Goal: Task Accomplishment & Management: Use online tool/utility

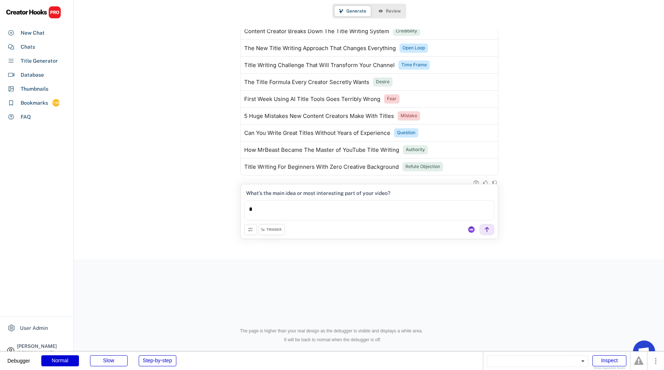
scroll to position [431, 0]
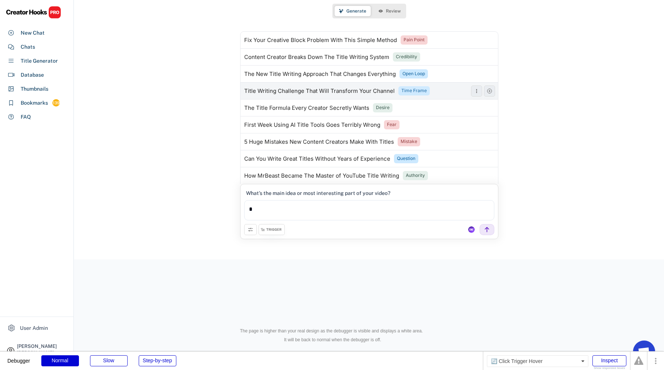
click at [411, 91] on div "Time Frame" at bounding box center [413, 91] width 25 height 6
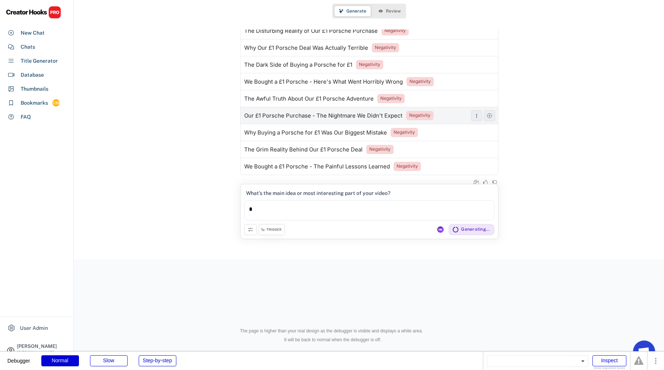
scroll to position [932, 0]
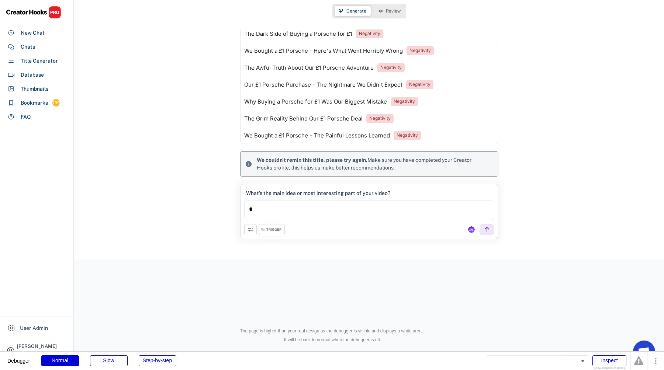
scroll to position [961, 0]
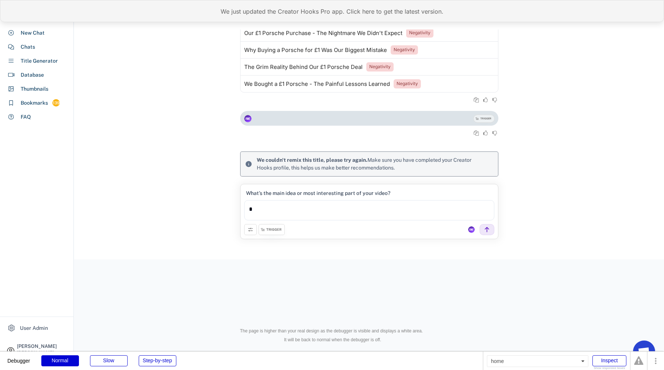
click at [294, 12] on div "We just updated the Creator Hooks Pro app. Click here to get the latest version." at bounding box center [332, 11] width 664 height 22
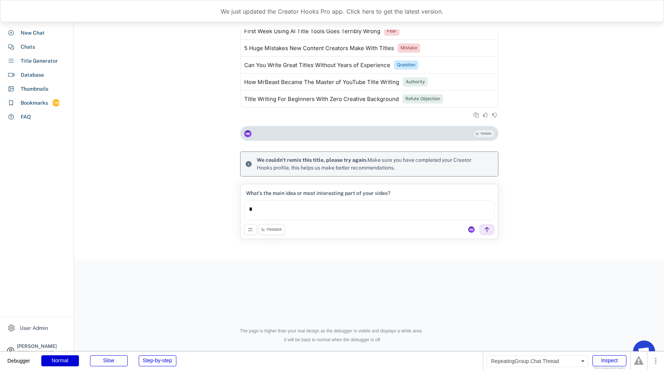
scroll to position [513, 0]
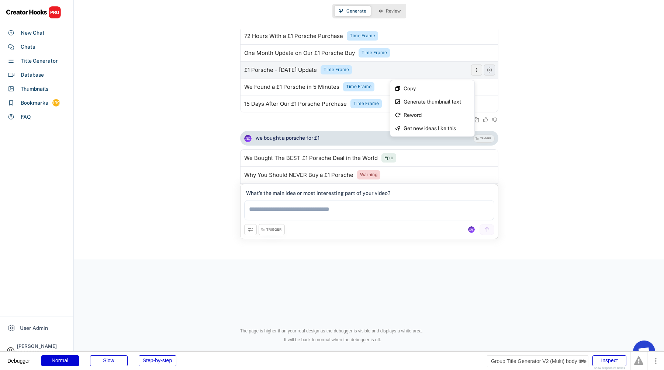
scroll to position [97, 0]
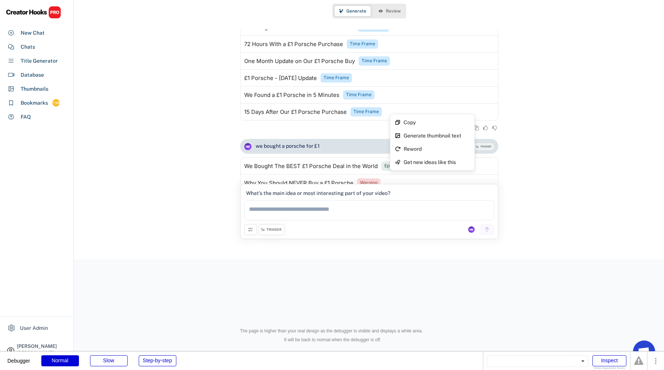
click at [576, 135] on div "we bought a porsche for £1 TRIGGER We Bought a Porsche for £1 in 24 Hours Time …" at bounding box center [369, 35] width 590 height 207
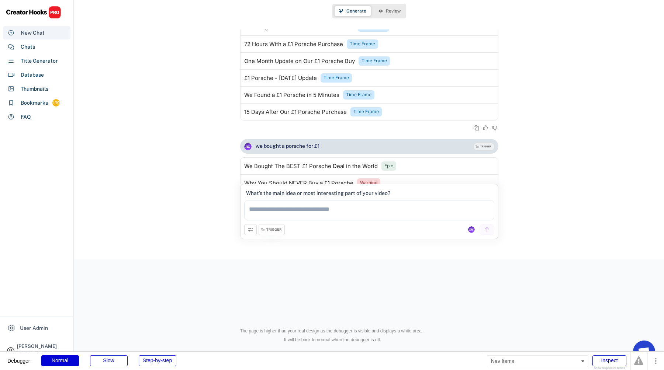
click at [31, 46] on div "Chats" at bounding box center [28, 47] width 14 height 8
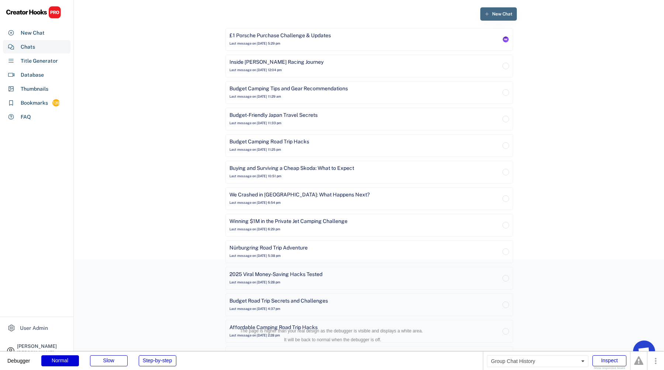
click at [502, 8] on button "New Chat" at bounding box center [498, 13] width 37 height 13
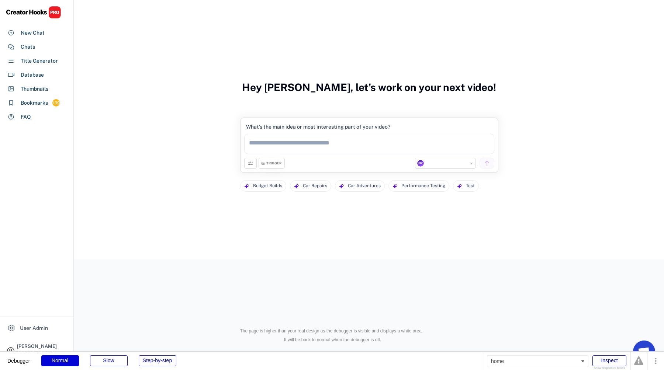
select select "**********"
click at [335, 156] on div "What’s the main idea or most interesting part of your video?" at bounding box center [369, 140] width 250 height 36
click at [335, 142] on textarea at bounding box center [369, 144] width 250 height 20
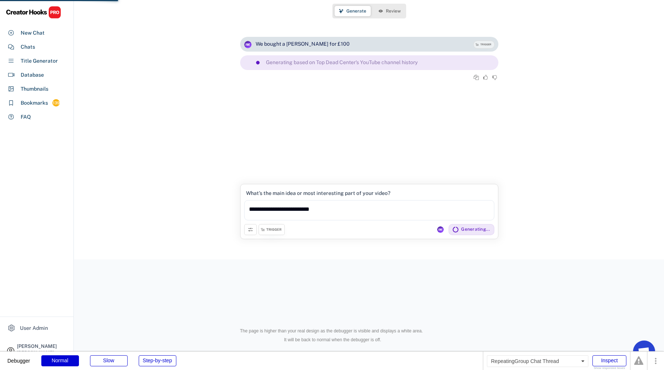
type textarea "**********"
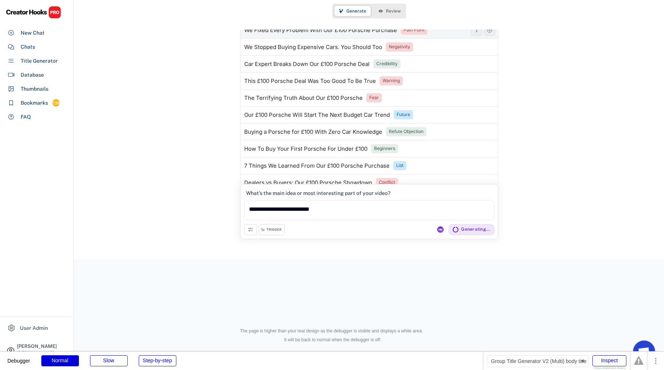
scroll to position [78, 0]
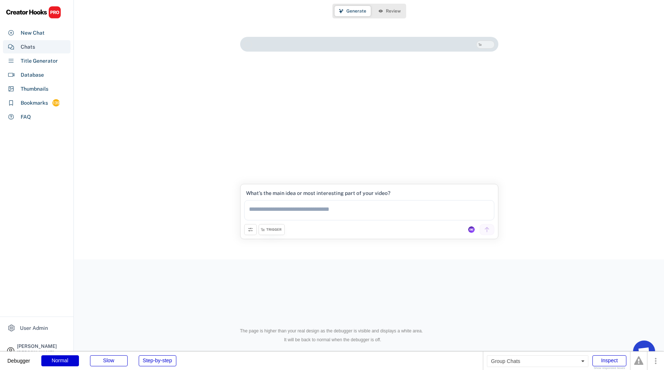
click at [38, 46] on div "Chats" at bounding box center [37, 46] width 68 height 13
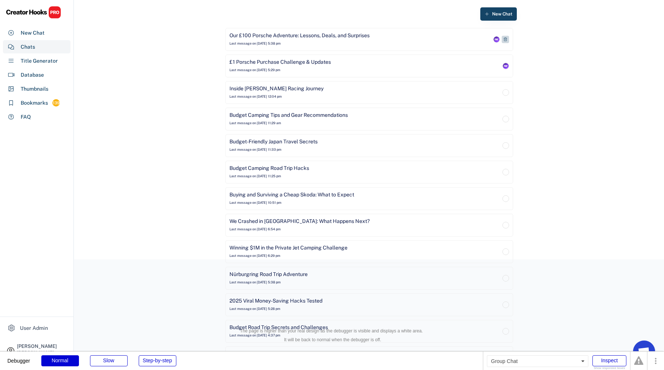
click at [350, 46] on div "Our £100 Porsche Adventure: Lessons, Deals, and Surprises Last message on Aug 1…" at bounding box center [360, 39] width 262 height 15
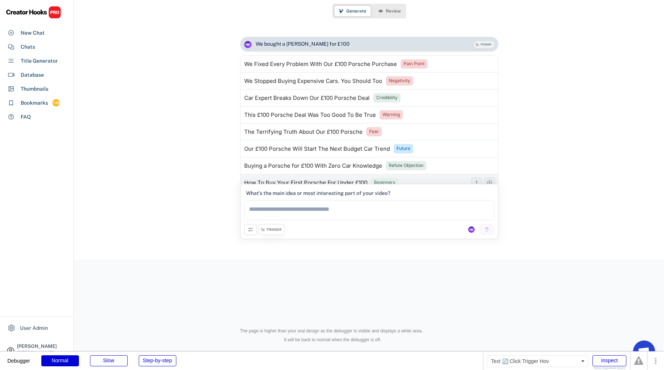
scroll to position [1, 0]
click at [392, 115] on div "Warning" at bounding box center [391, 114] width 17 height 6
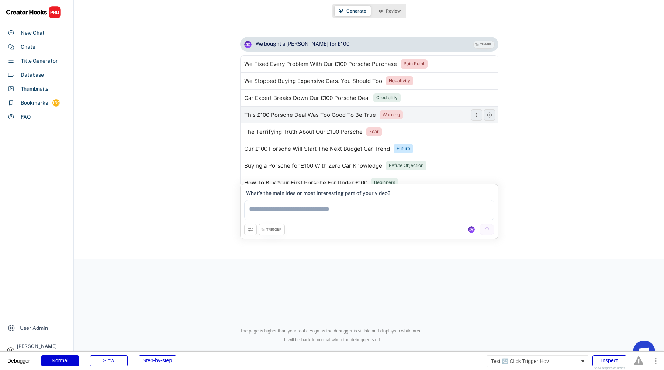
select select "**********"
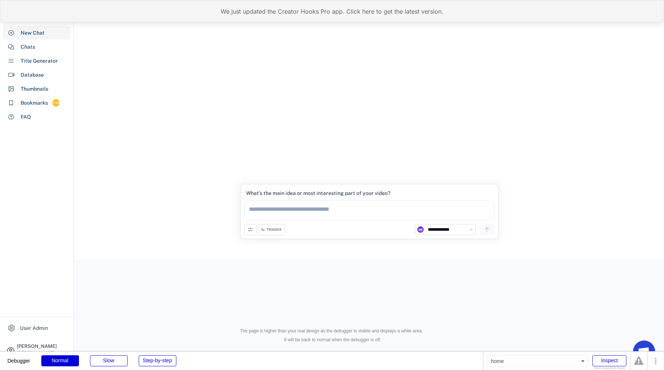
click at [182, 12] on div "We just updated the Creator Hooks Pro app. Click here to get the latest version." at bounding box center [332, 11] width 664 height 22
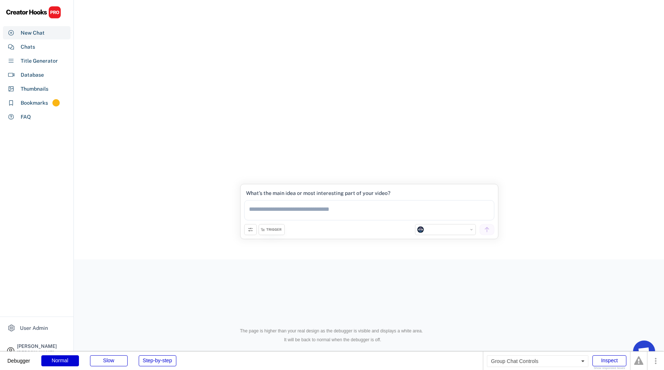
select select "**********"
click at [46, 44] on div "Chats" at bounding box center [37, 46] width 68 height 13
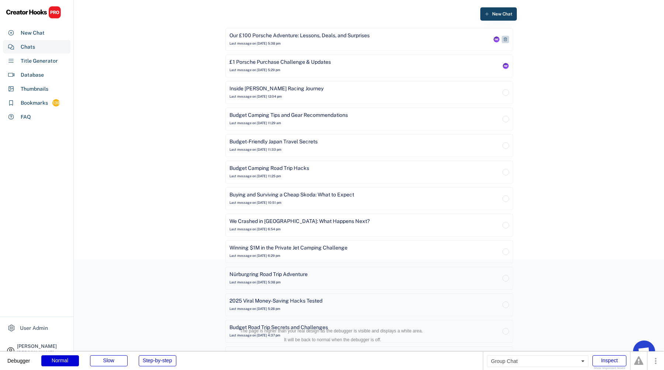
click at [318, 40] on div "Our £100 Porsche Adventure: Lessons, Deals, and Surprises Last message on Aug 1…" at bounding box center [360, 39] width 262 height 15
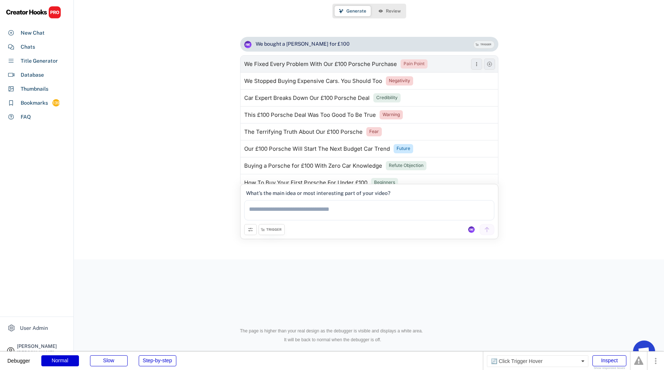
click at [413, 64] on div "Pain Point" at bounding box center [414, 64] width 21 height 6
type textarea "**********"
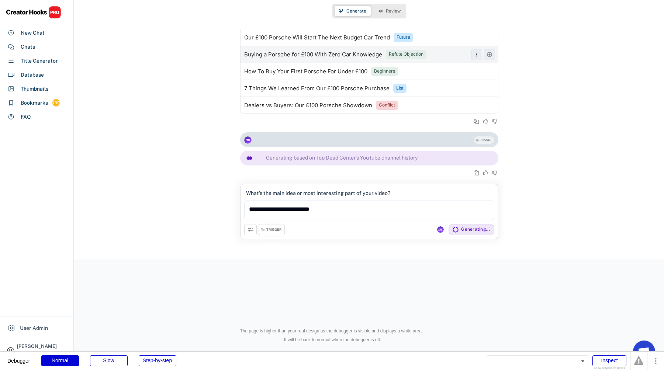
scroll to position [104, 0]
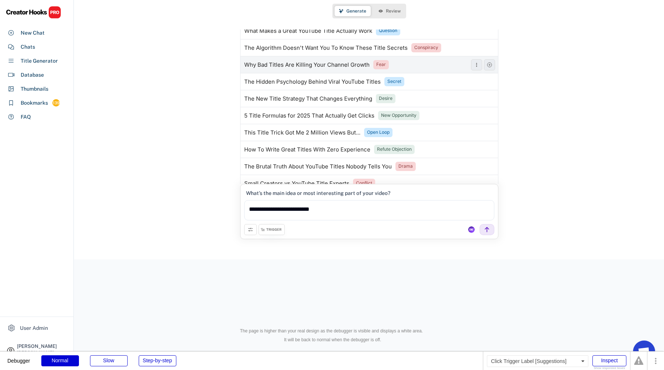
scroll to position [259, 0]
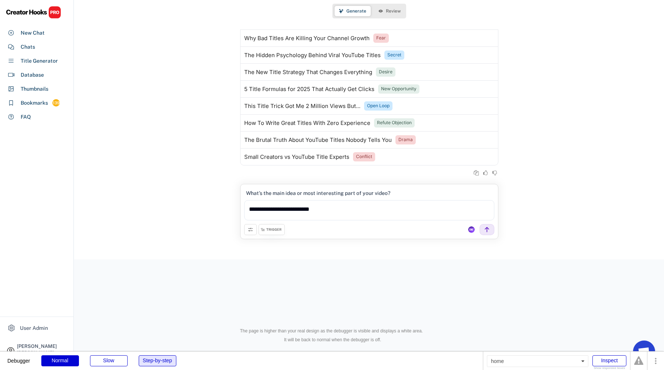
click at [157, 357] on div "Step-by-step" at bounding box center [158, 361] width 38 height 11
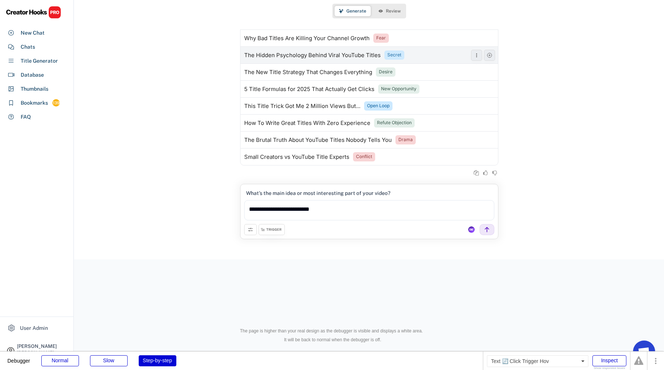
click at [392, 54] on div "Secret" at bounding box center [394, 55] width 14 height 6
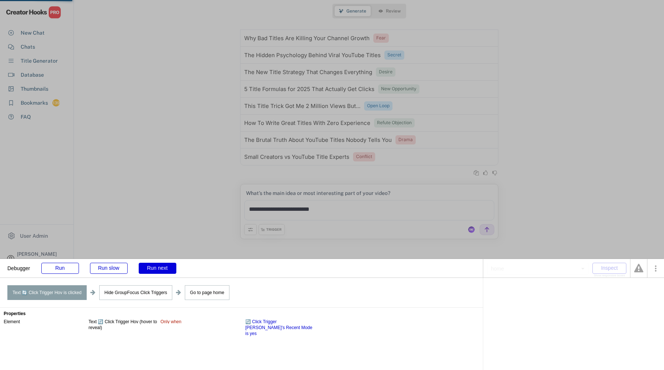
click at [156, 270] on div "Run next" at bounding box center [158, 268] width 38 height 11
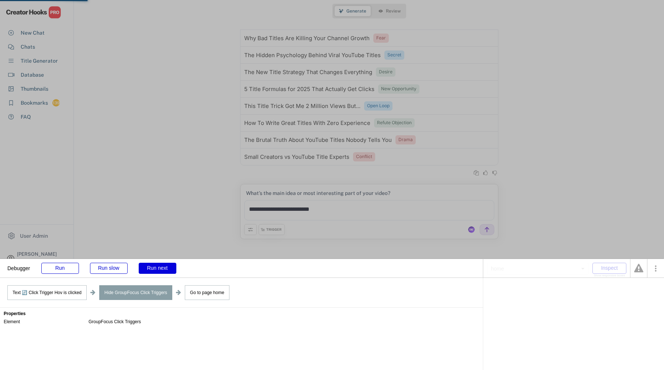
click at [156, 270] on div "Run next" at bounding box center [158, 268] width 38 height 11
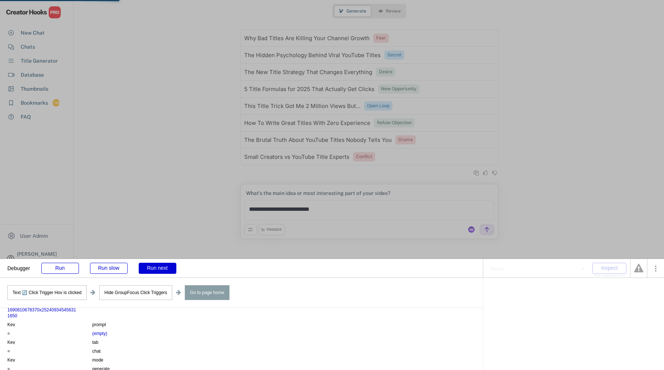
scroll to position [60, 0]
click at [102, 335] on div "(empty)" at bounding box center [99, 334] width 15 height 6
click at [158, 265] on div "Run next" at bounding box center [158, 268] width 38 height 11
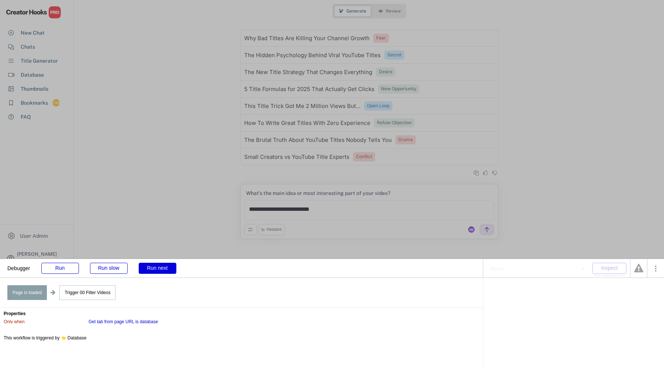
click at [158, 265] on div "Run next" at bounding box center [158, 268] width 38 height 11
click at [158, 267] on div "Run next" at bounding box center [158, 268] width 38 height 11
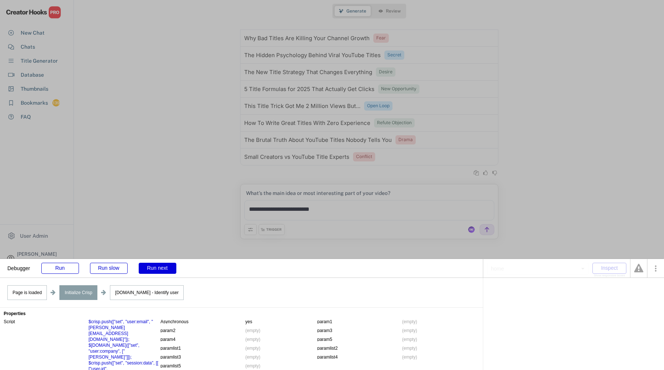
click at [158, 267] on div "Run next" at bounding box center [158, 268] width 38 height 11
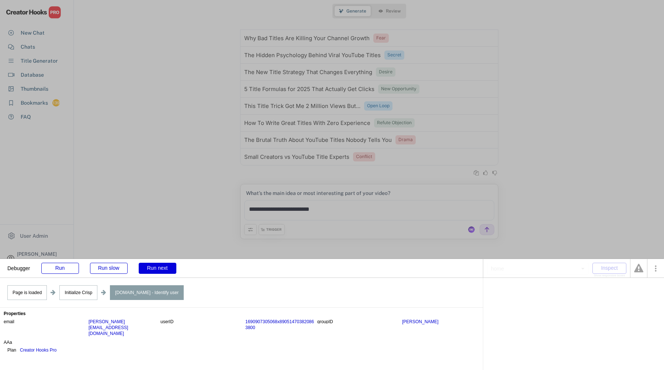
click at [158, 267] on div "Run next" at bounding box center [158, 268] width 38 height 11
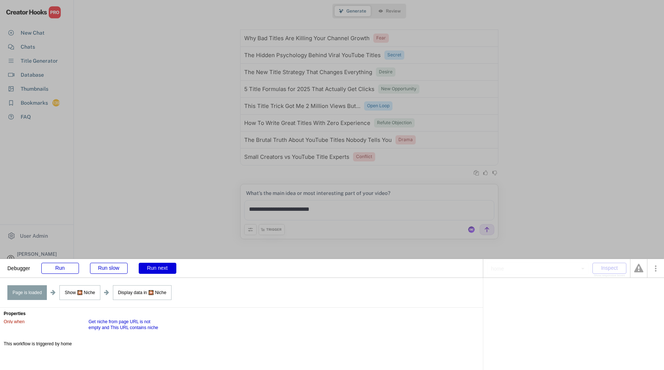
click at [158, 267] on div "Run next" at bounding box center [158, 268] width 38 height 11
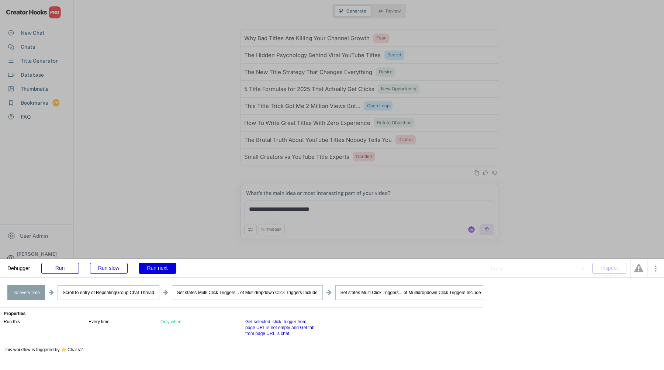
click at [158, 267] on div "Run next" at bounding box center [158, 268] width 38 height 11
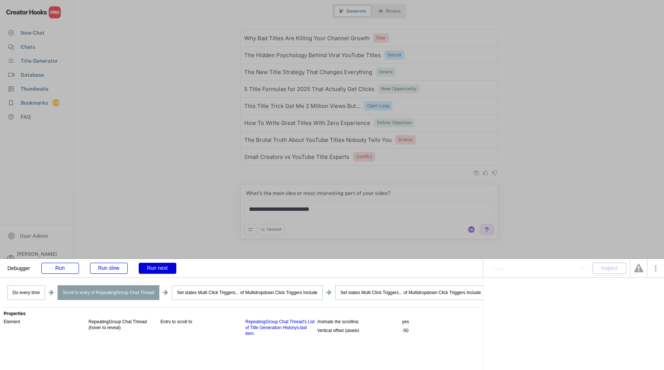
click at [158, 267] on div "Run next" at bounding box center [158, 268] width 38 height 11
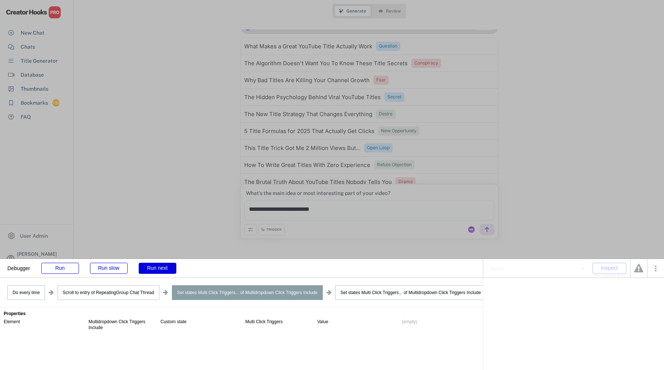
scroll to position [189, 0]
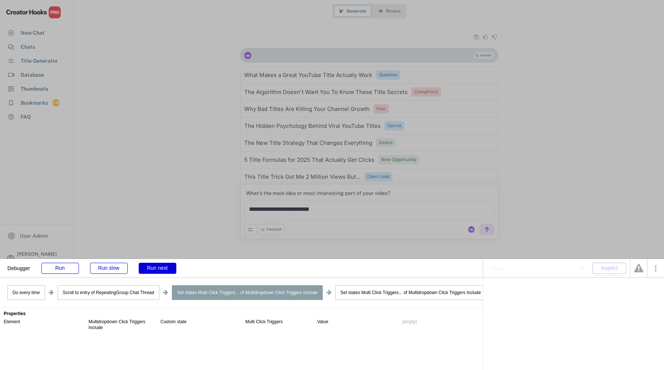
click at [158, 267] on div "Run next" at bounding box center [158, 268] width 38 height 11
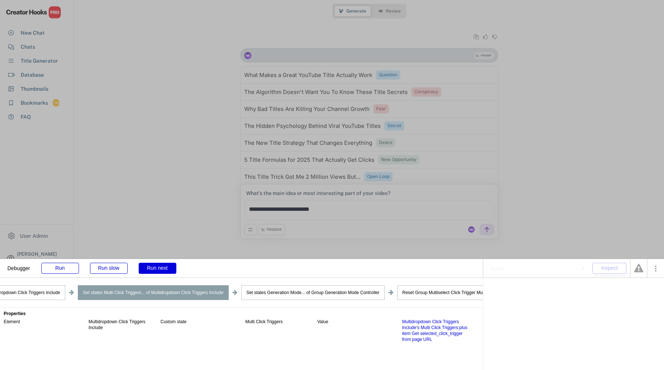
click at [157, 267] on div "Run next" at bounding box center [158, 268] width 38 height 11
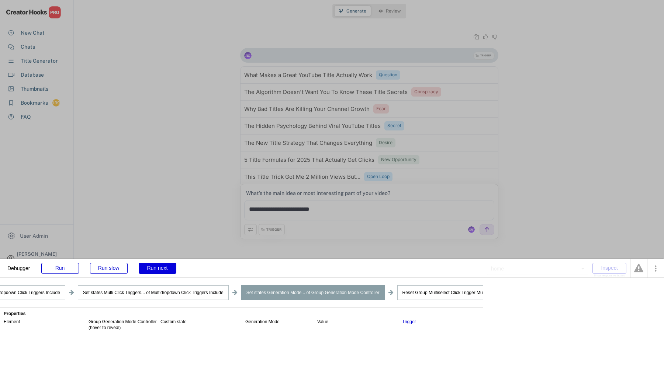
click at [157, 267] on div "Run next" at bounding box center [158, 268] width 38 height 11
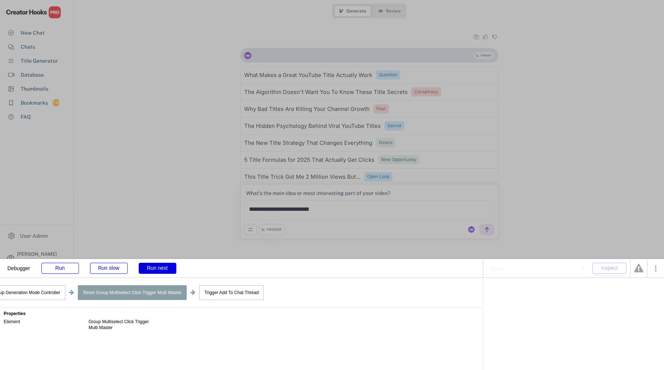
click at [157, 267] on div "Run next" at bounding box center [158, 268] width 38 height 11
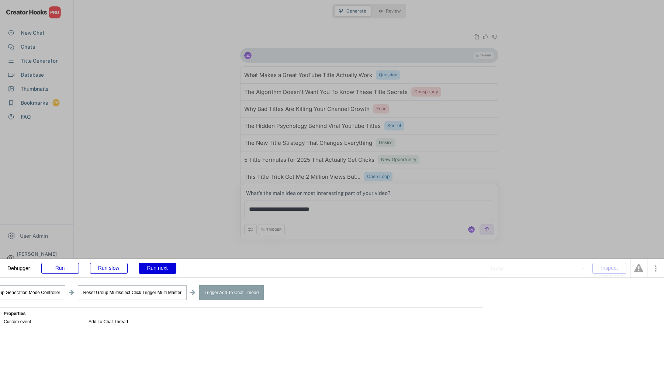
click at [157, 267] on div "Run next" at bounding box center [158, 268] width 38 height 11
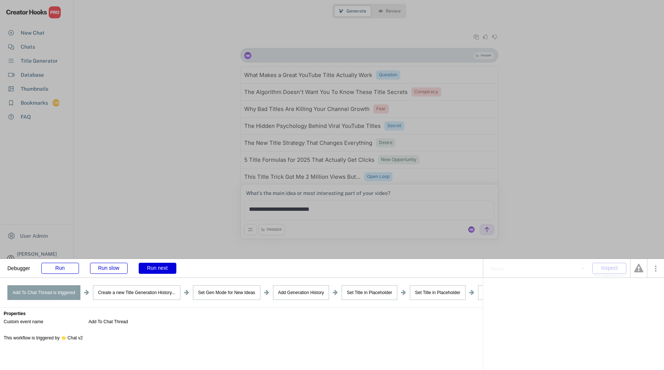
click at [157, 267] on div "Run next" at bounding box center [158, 268] width 38 height 11
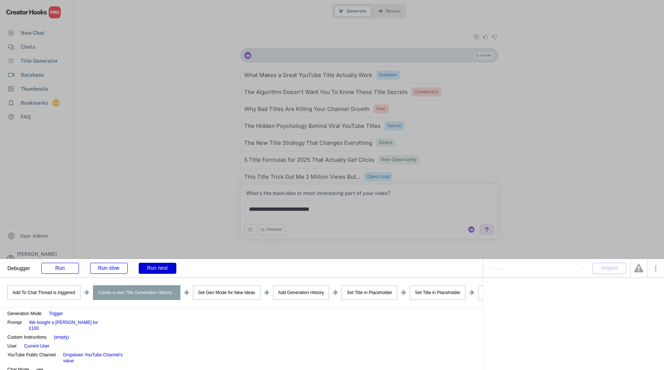
scroll to position [25, 0]
click at [162, 265] on div "Run next" at bounding box center [158, 268] width 38 height 11
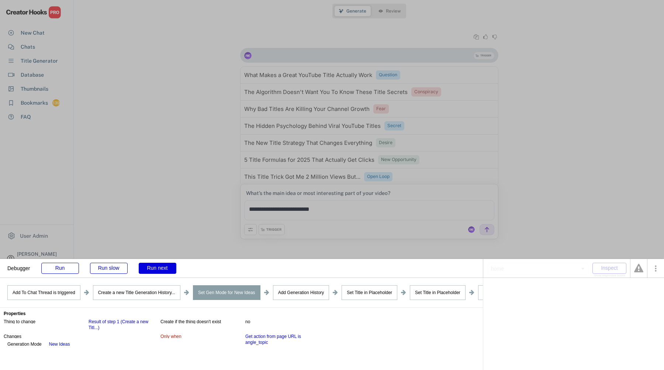
click at [162, 266] on div "Run next" at bounding box center [158, 268] width 38 height 11
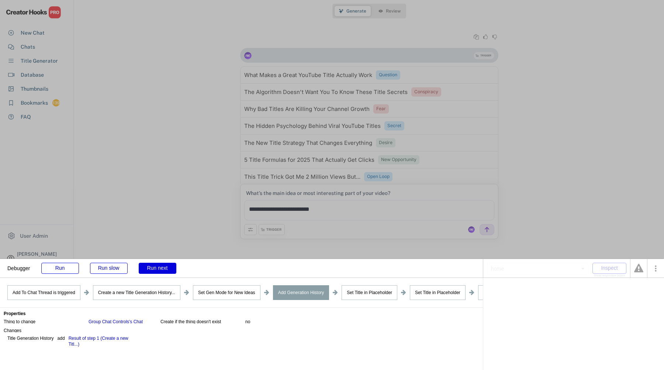
click at [162, 266] on div "Run next" at bounding box center [158, 268] width 38 height 11
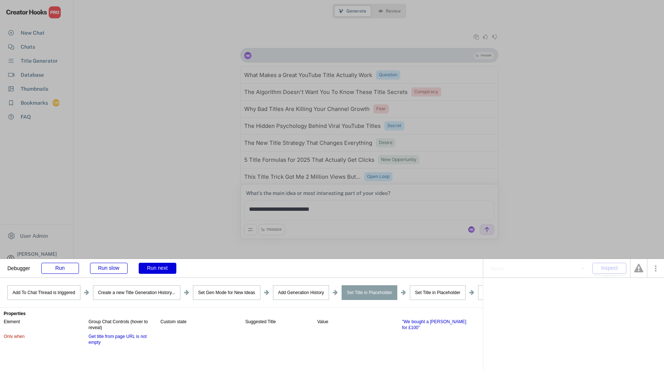
click at [162, 266] on div "Run next" at bounding box center [158, 268] width 38 height 11
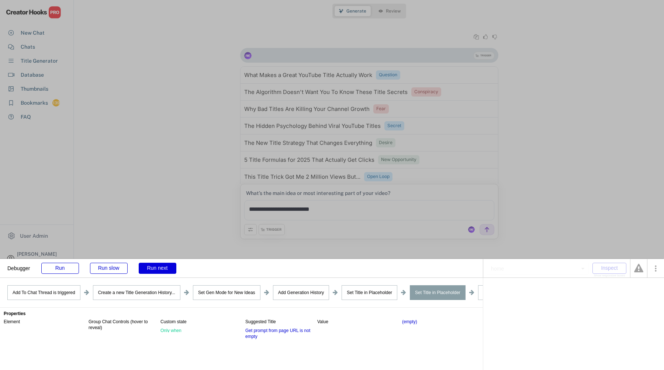
click at [162, 266] on div "Run next" at bounding box center [158, 268] width 38 height 11
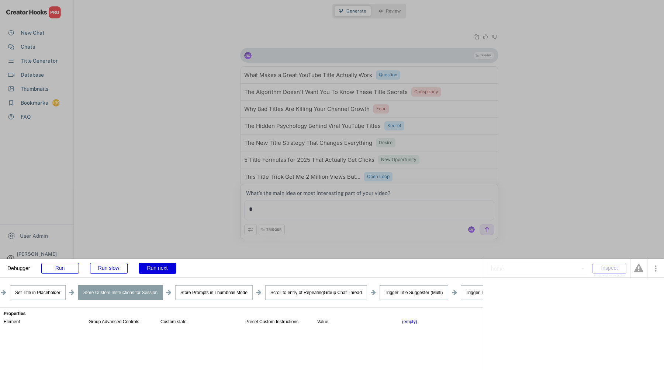
click at [162, 266] on div "Run next" at bounding box center [158, 268] width 38 height 11
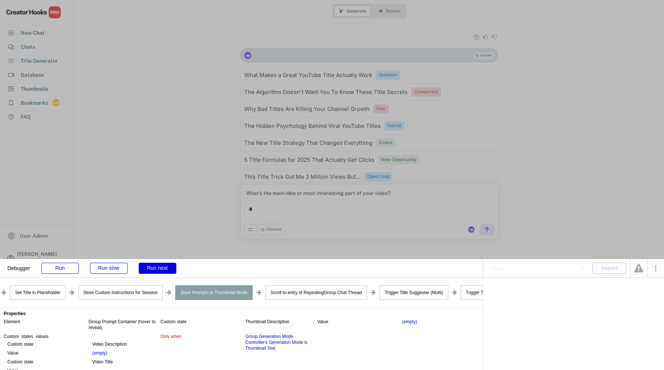
click at [162, 266] on div "Run next" at bounding box center [158, 268] width 38 height 11
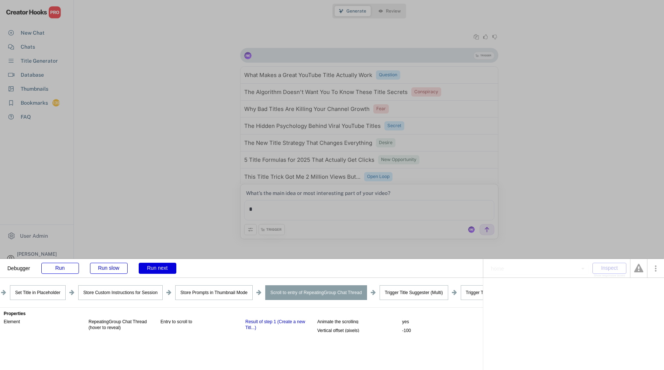
click at [162, 266] on div "Run next" at bounding box center [158, 268] width 38 height 11
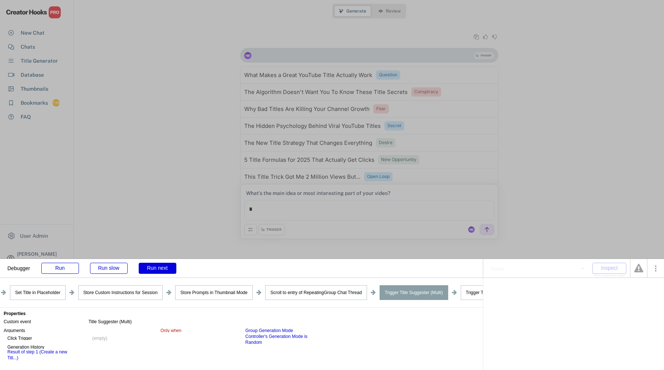
scroll to position [293, 0]
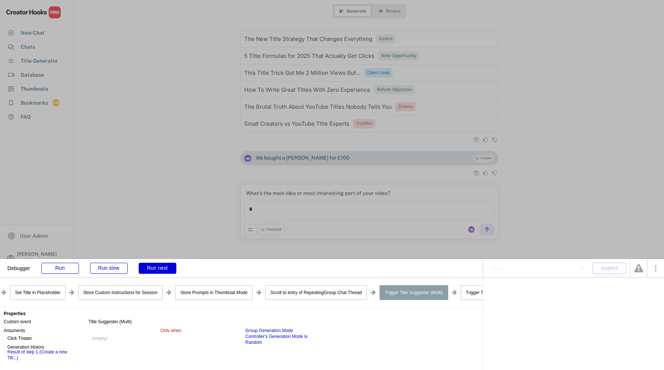
click at [162, 266] on div "Run next" at bounding box center [158, 268] width 38 height 11
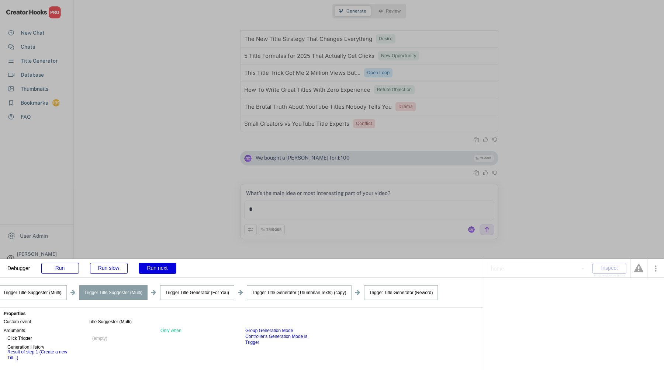
click at [162, 266] on div "Run next" at bounding box center [158, 268] width 38 height 11
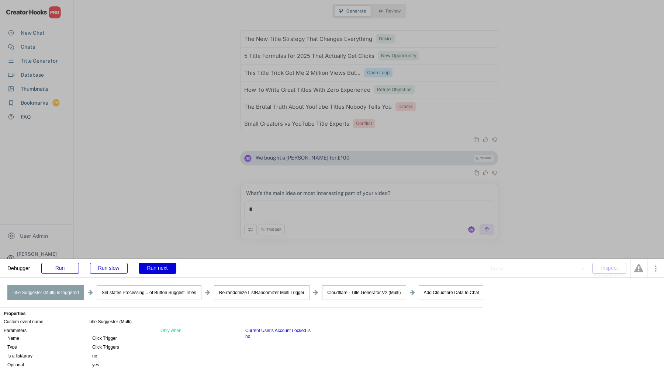
click at [162, 266] on div "Run next" at bounding box center [158, 268] width 38 height 11
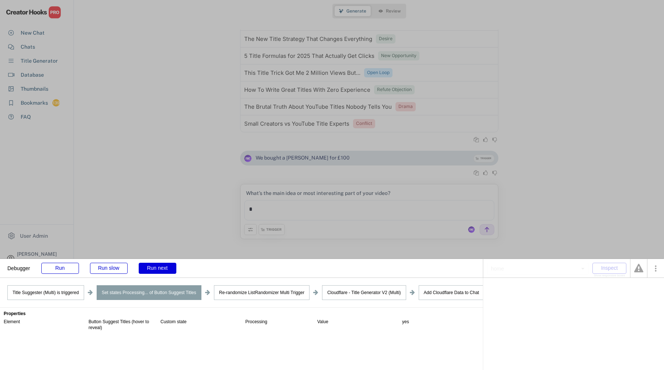
click at [162, 266] on div "Run next" at bounding box center [158, 268] width 38 height 11
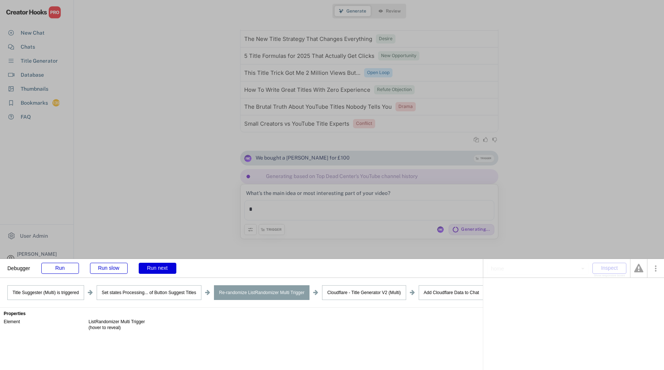
click at [162, 266] on div "Run next" at bounding box center [158, 268] width 38 height 11
click at [65, 270] on div "Run" at bounding box center [60, 268] width 38 height 11
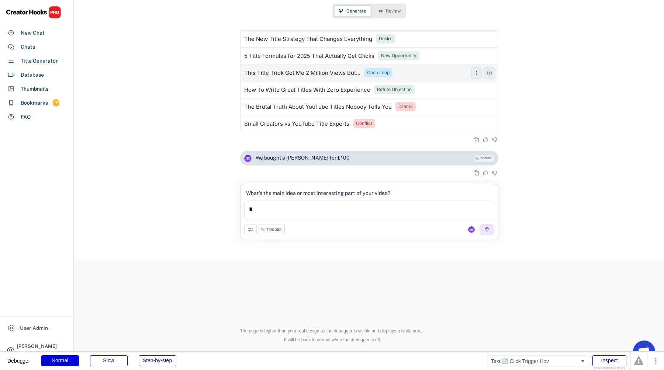
click at [378, 72] on div "Open Loop" at bounding box center [378, 73] width 23 height 6
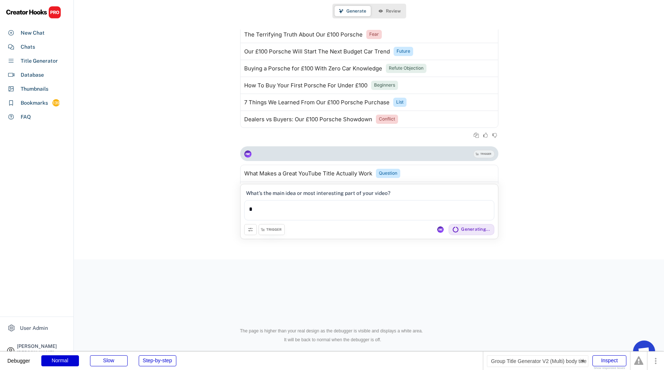
scroll to position [61, 0]
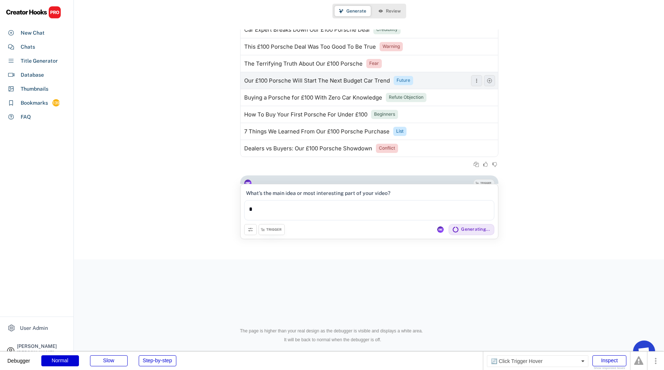
click at [405, 81] on div "Future" at bounding box center [404, 80] width 14 height 6
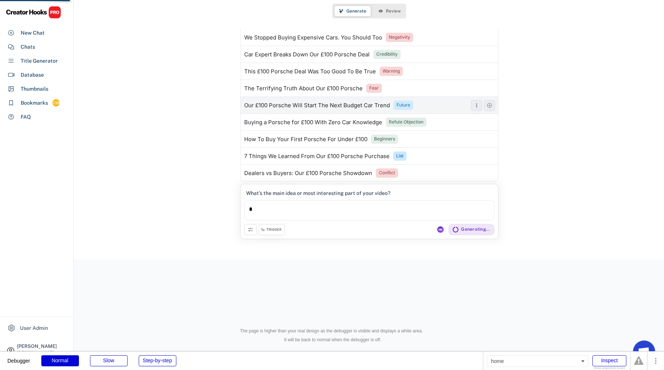
scroll to position [0, 0]
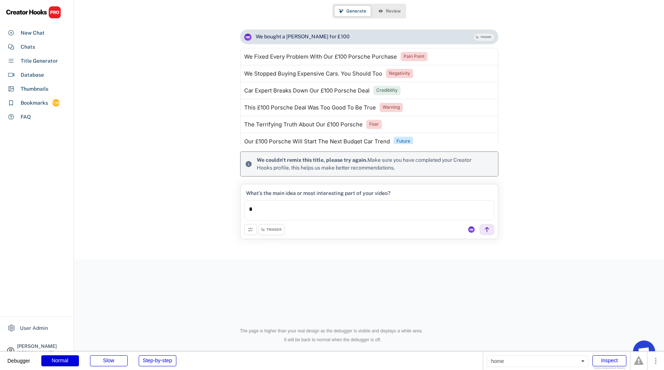
type textarea "**********"
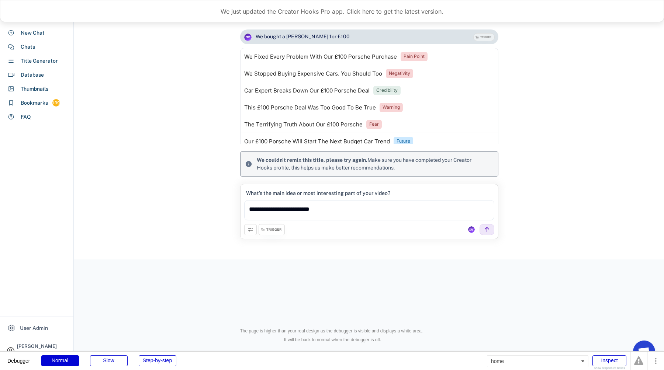
scroll to position [407, 0]
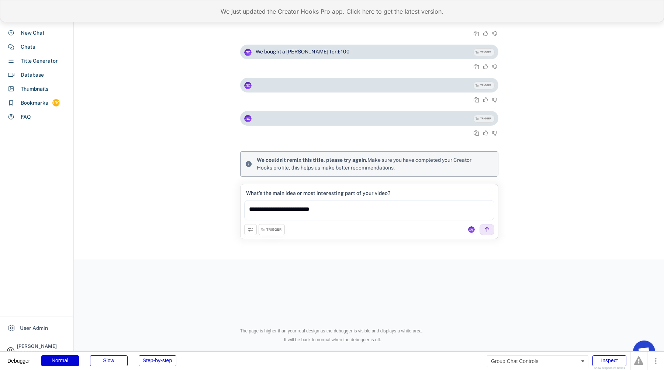
click at [207, 20] on div "We just updated the Creator Hooks Pro app. Click here to get the latest version." at bounding box center [332, 11] width 664 height 22
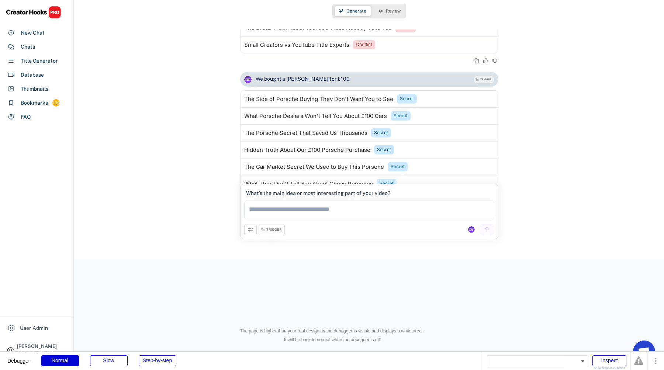
scroll to position [533, 0]
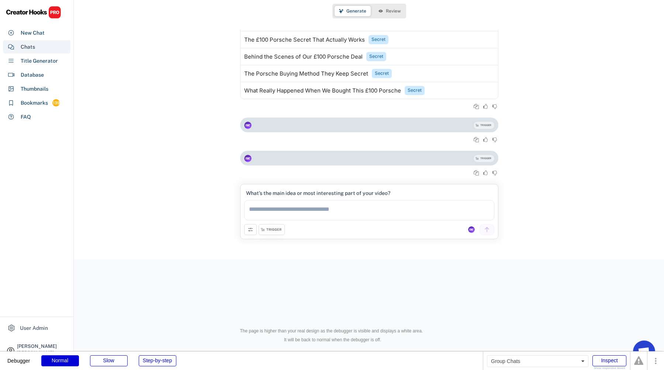
click at [47, 50] on div "Chats" at bounding box center [37, 46] width 68 height 13
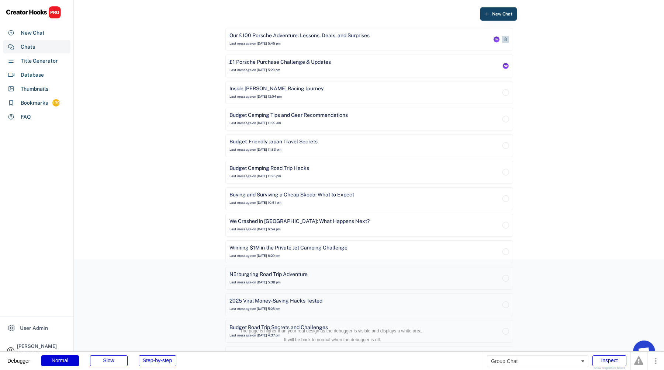
click at [305, 33] on div "Our £100 Porsche Adventure: Lessons, Deals, and Surprises" at bounding box center [299, 35] width 140 height 7
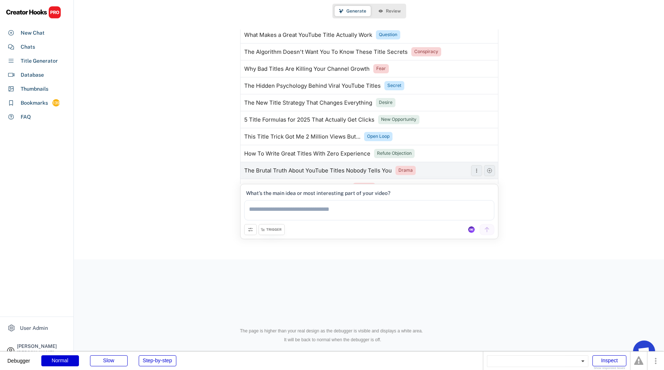
scroll to position [204, 0]
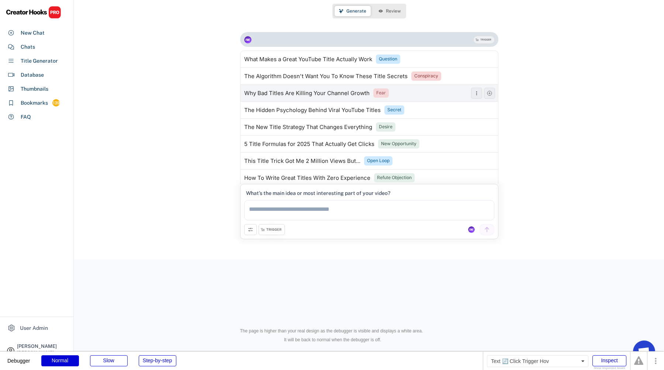
click at [382, 91] on div "Fear" at bounding box center [381, 93] width 10 height 6
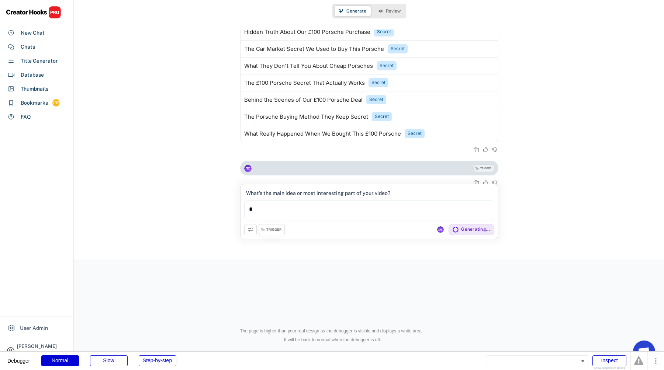
scroll to position [584, 0]
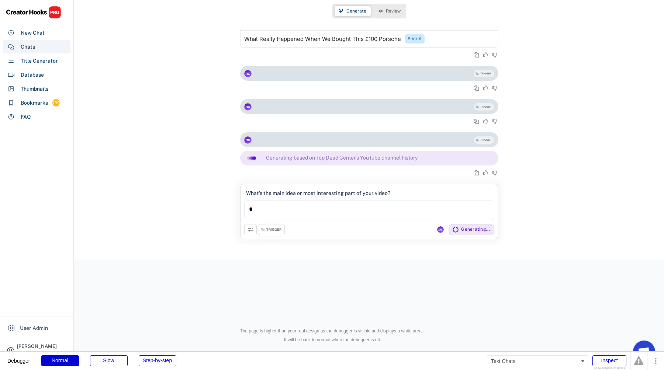
click at [30, 46] on div "Chats" at bounding box center [28, 47] width 14 height 8
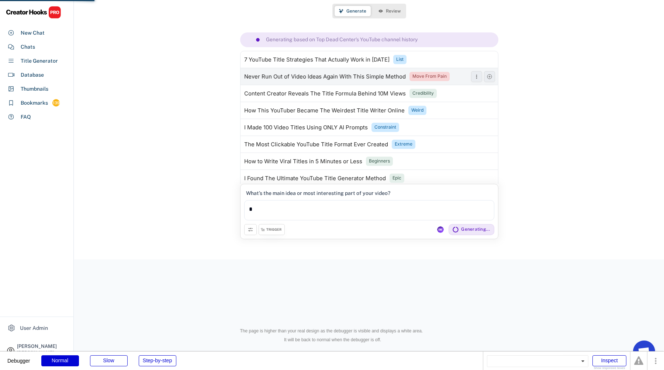
scroll to position [758, 0]
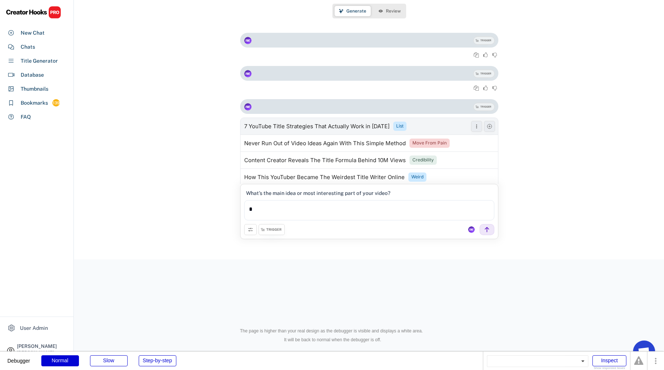
scroll to position [614, 0]
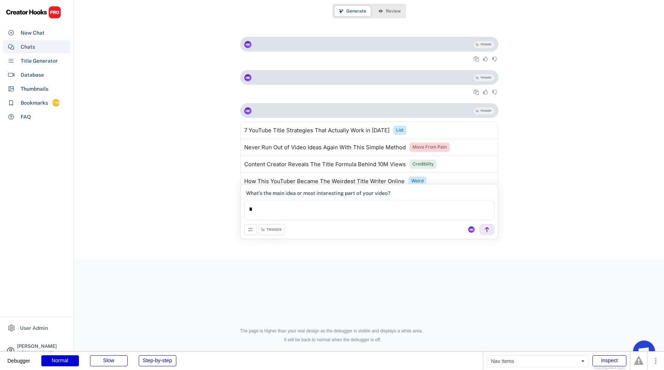
click at [59, 47] on div "Chats" at bounding box center [37, 46] width 68 height 13
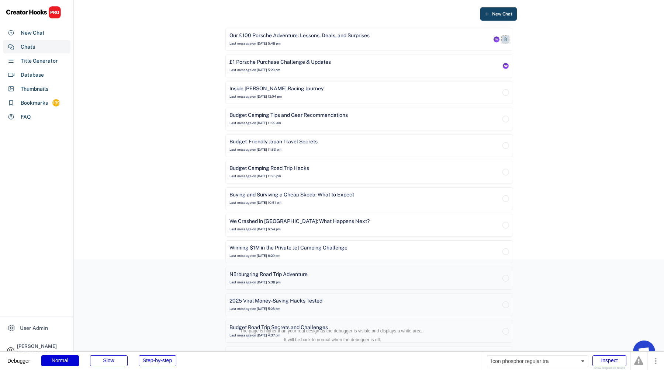
click at [507, 39] on icon at bounding box center [505, 39] width 4 height 4
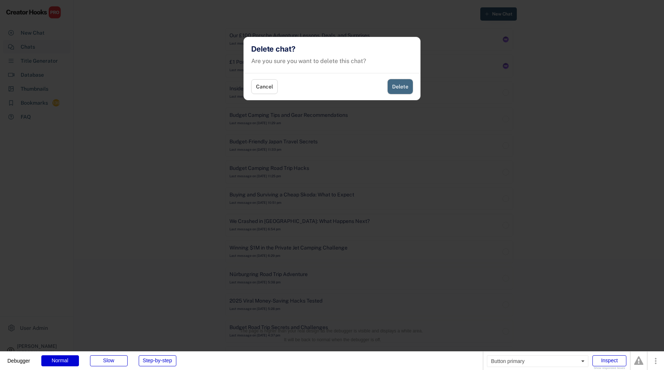
click at [404, 84] on button "Delete" at bounding box center [400, 86] width 25 height 15
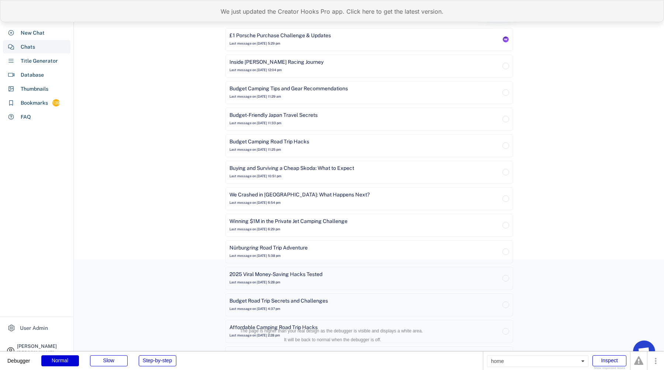
click at [248, 17] on div "We just updated the Creator Hooks Pro app. Click here to get the latest version." at bounding box center [332, 11] width 664 height 22
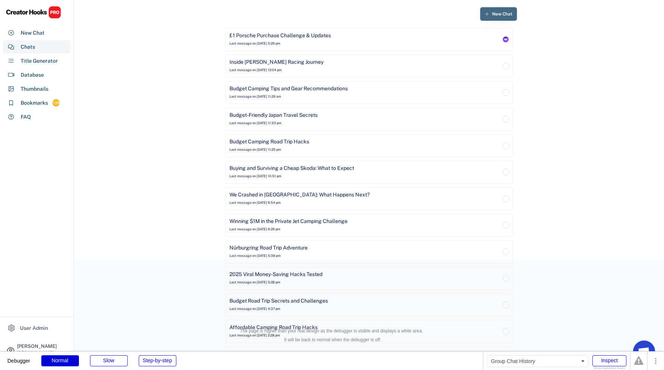
click at [493, 12] on span "New Chat" at bounding box center [502, 14] width 20 height 4
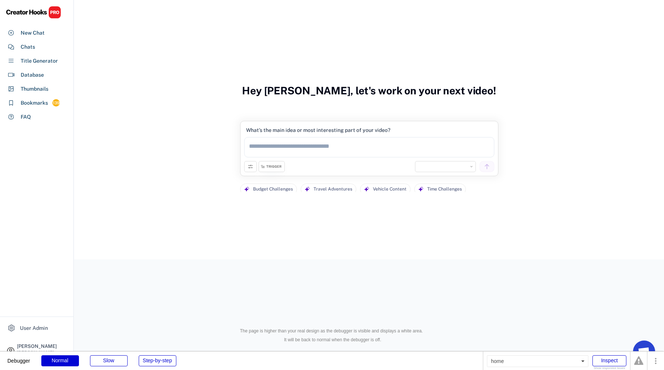
select select "**********"
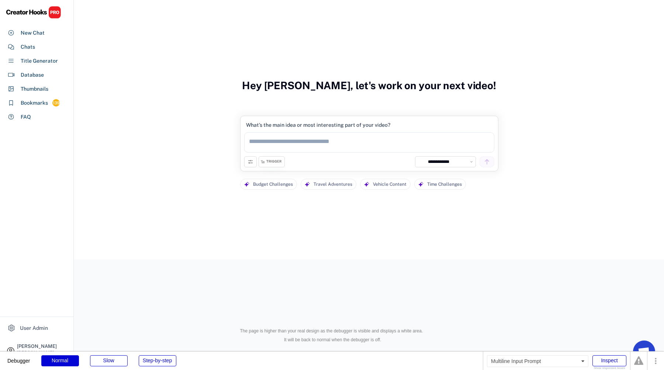
click at [343, 143] on textarea at bounding box center [369, 142] width 250 height 20
type textarea "**********"
click at [439, 162] on select "**********" at bounding box center [450, 161] width 48 height 7
select select "**********"
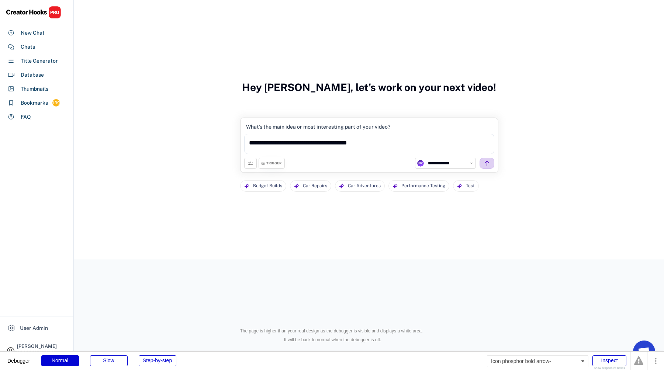
click at [487, 165] on icon at bounding box center [487, 163] width 7 height 7
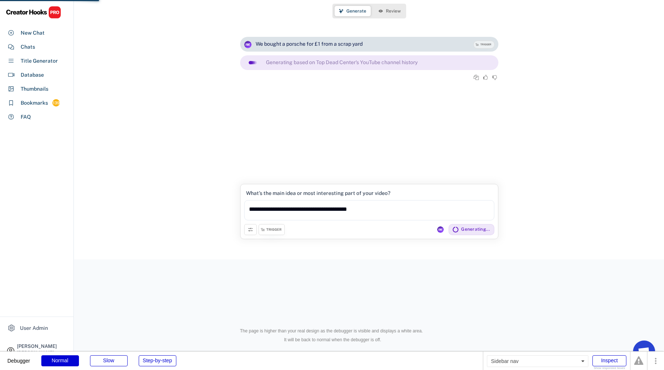
click at [45, 291] on div "User Admin [PERSON_NAME] [PERSON_NAME][EMAIL_ADDRESS][DOMAIN_NAME] New Chat Cha…" at bounding box center [37, 185] width 74 height 370
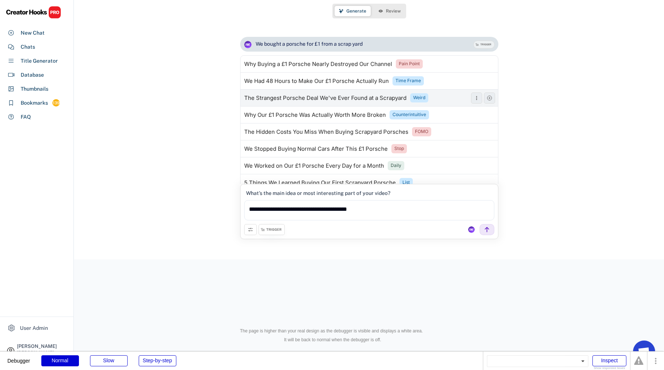
scroll to position [60, 0]
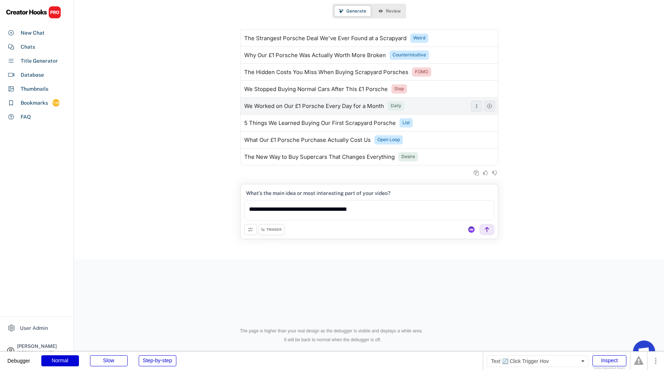
click at [397, 107] on div "Daily" at bounding box center [396, 106] width 11 height 6
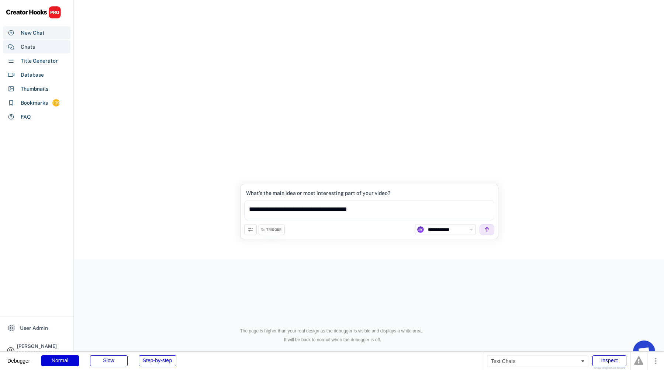
click at [23, 47] on div "Chats" at bounding box center [28, 47] width 14 height 8
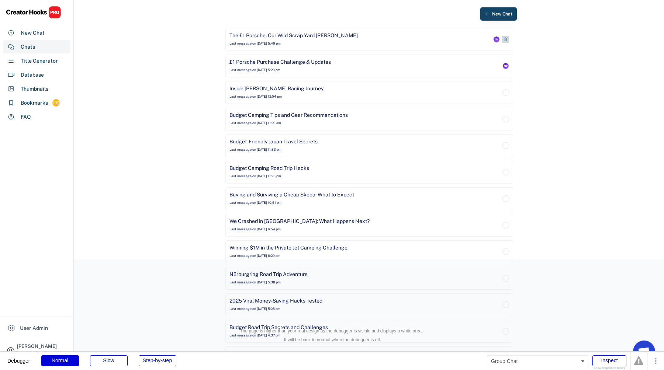
click at [322, 38] on div "The £1 Porsche: Our Wild Scrap Yard [PERSON_NAME]" at bounding box center [293, 35] width 128 height 7
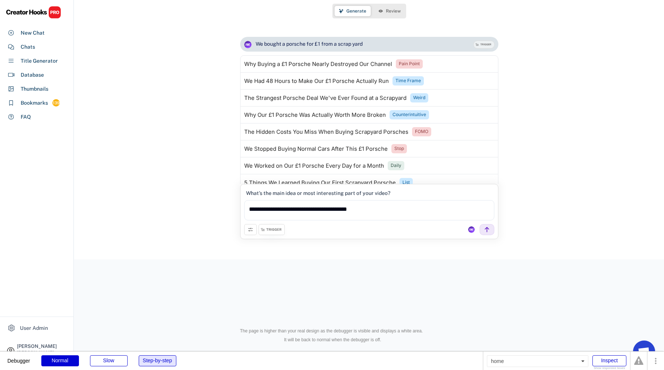
click at [162, 363] on div "Step-by-step" at bounding box center [158, 361] width 38 height 11
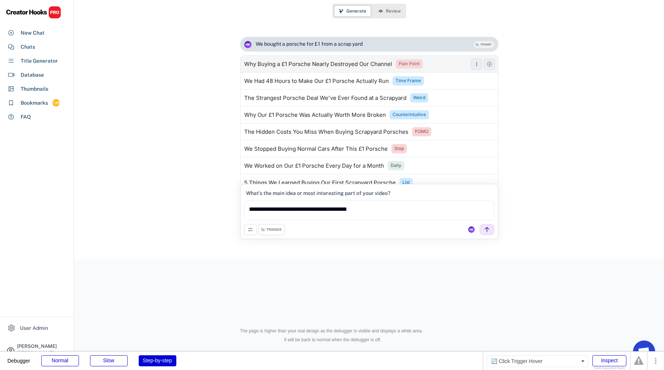
click at [408, 63] on div "Pain Point" at bounding box center [409, 64] width 21 height 6
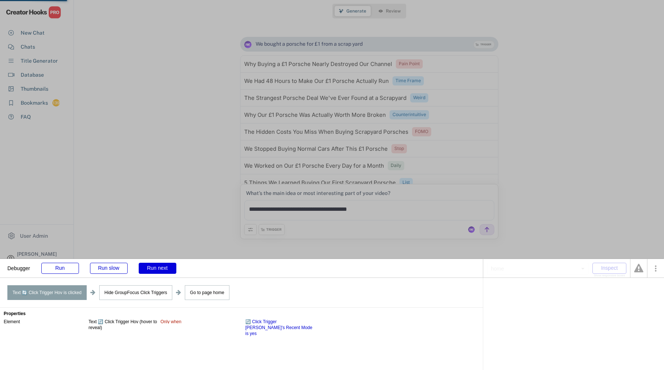
click at [162, 269] on div "Run next" at bounding box center [158, 268] width 38 height 11
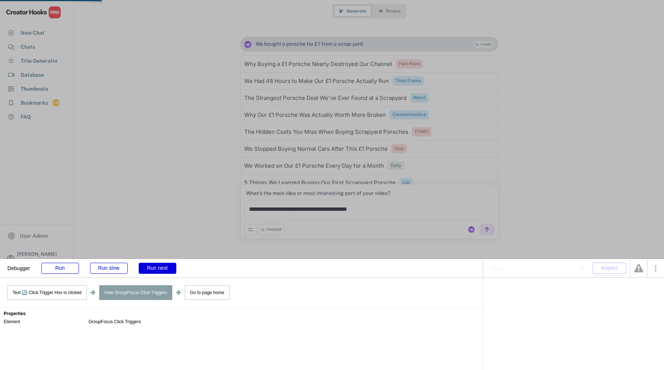
click at [162, 269] on div "Run next" at bounding box center [158, 268] width 38 height 11
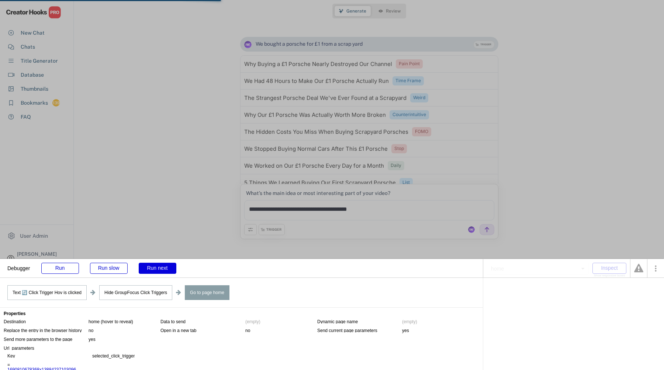
click at [163, 272] on div "Run next" at bounding box center [158, 268] width 38 height 11
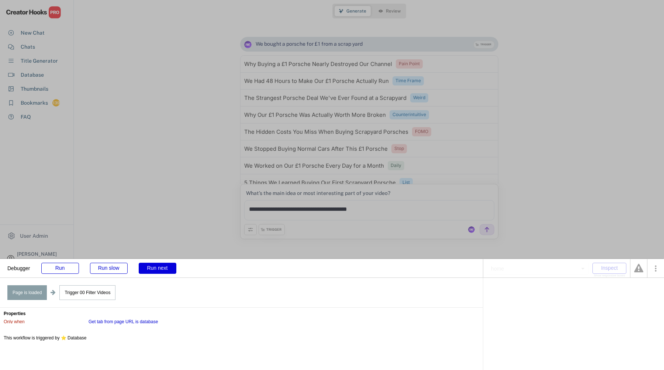
click at [163, 272] on div "Run next" at bounding box center [158, 268] width 38 height 11
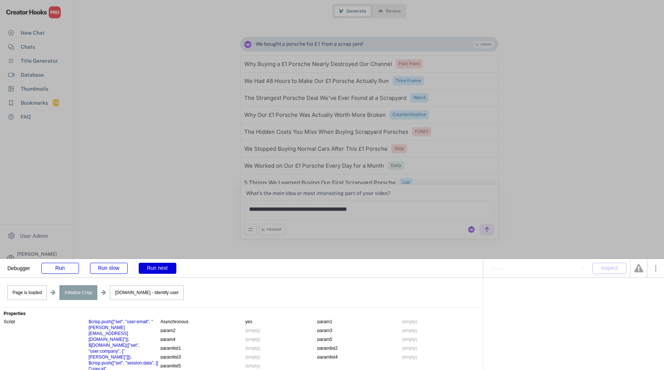
click at [163, 272] on div "Run next" at bounding box center [158, 268] width 38 height 11
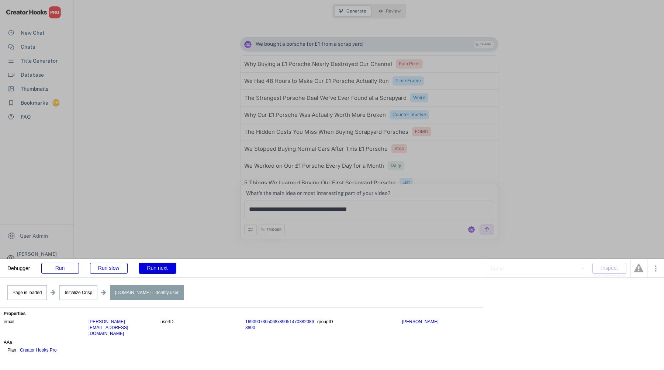
click at [163, 272] on div "Run next" at bounding box center [158, 268] width 38 height 11
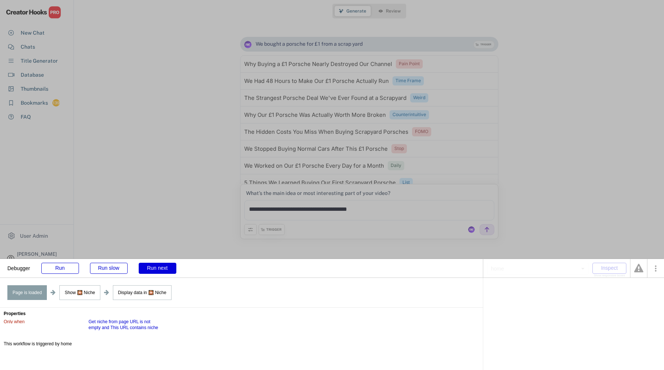
click at [163, 272] on div "Run next" at bounding box center [158, 268] width 38 height 11
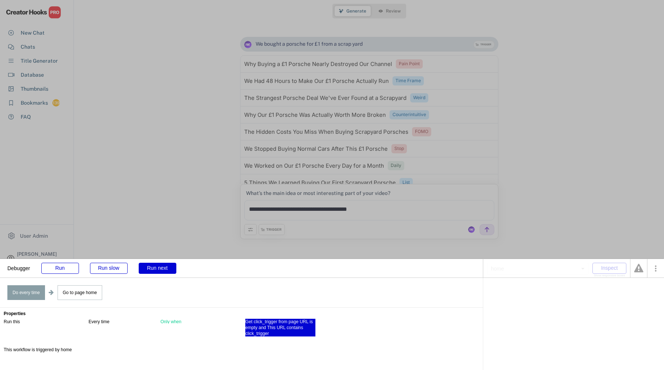
click at [273, 321] on div "Get click_trigger from page URL is empty and This URL contains click_trigger" at bounding box center [280, 328] width 70 height 18
click at [491, 286] on div "Get click_trigger from page URL is empty and This URL contains click_trigger" at bounding box center [573, 289] width 173 height 7
click at [493, 288] on div "Get click_trigger from page URL is empty and This URL contains click_trigger" at bounding box center [573, 289] width 173 height 7
click at [499, 292] on div "Get click_trigger from page URL" at bounding box center [518, 291] width 63 height 4
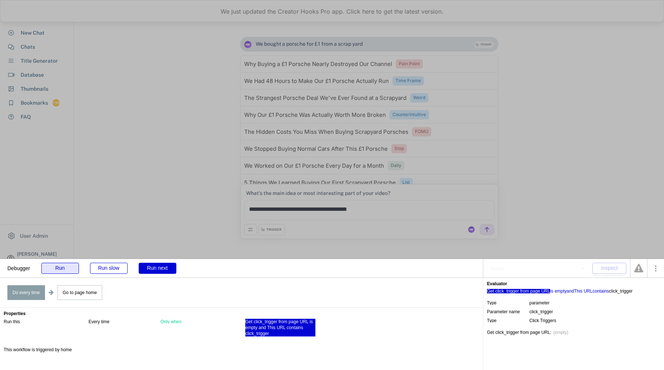
click at [59, 270] on div "Run" at bounding box center [60, 268] width 38 height 11
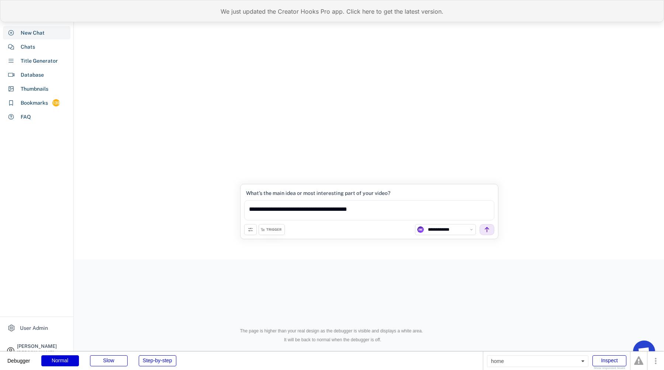
click at [161, 18] on div "We just updated the Creator Hooks Pro app. Click here to get the latest version." at bounding box center [332, 11] width 664 height 22
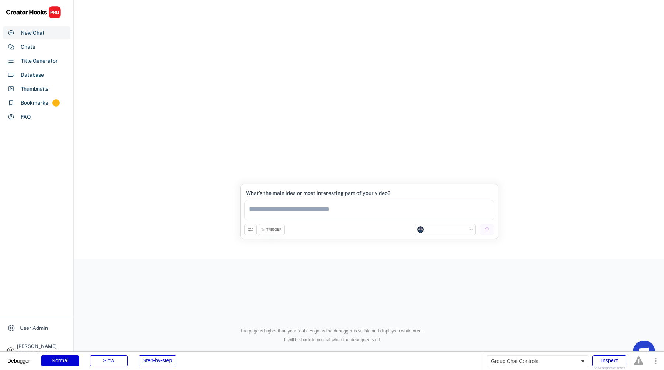
select select "**********"
click at [31, 50] on div "Chats" at bounding box center [28, 47] width 14 height 8
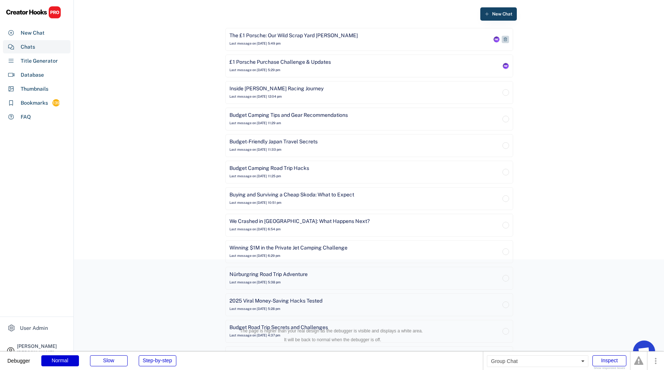
click at [296, 40] on div "The £1 Porsche: Our Wild Scrap Yard Gamble Last message on Aug 11, 2025 at 5:49…" at bounding box center [360, 39] width 262 height 15
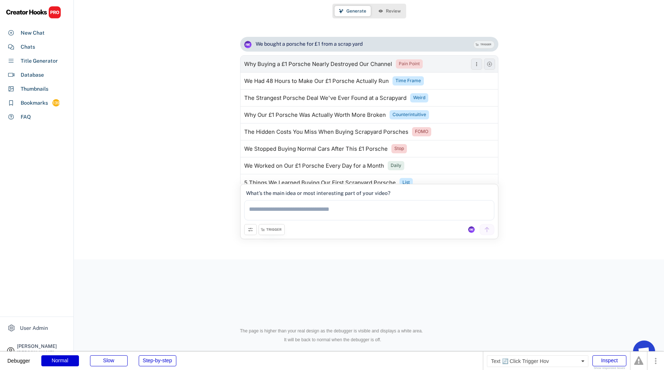
click at [414, 64] on div "Pain Point" at bounding box center [409, 64] width 21 height 6
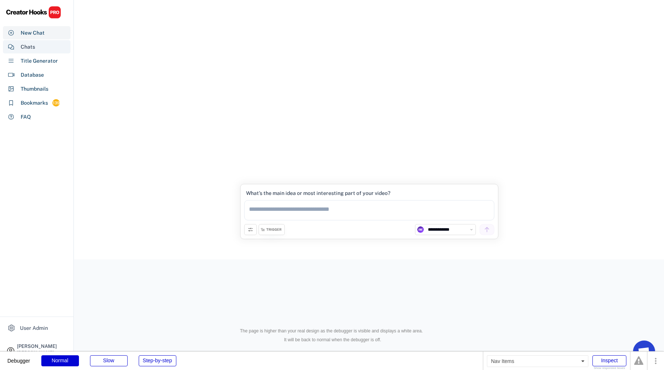
click at [46, 46] on div "Chats" at bounding box center [37, 46] width 68 height 13
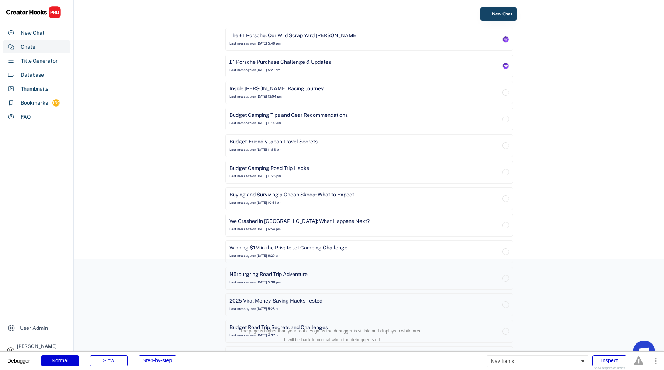
click at [42, 75] on div "Database" at bounding box center [32, 75] width 23 height 8
select select "**********"
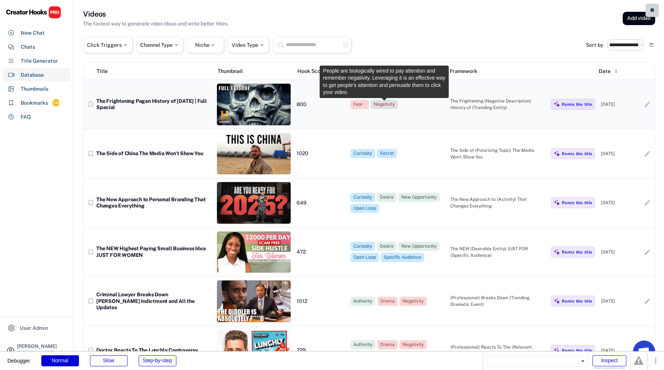
click at [393, 104] on div "Negativity" at bounding box center [384, 104] width 21 height 6
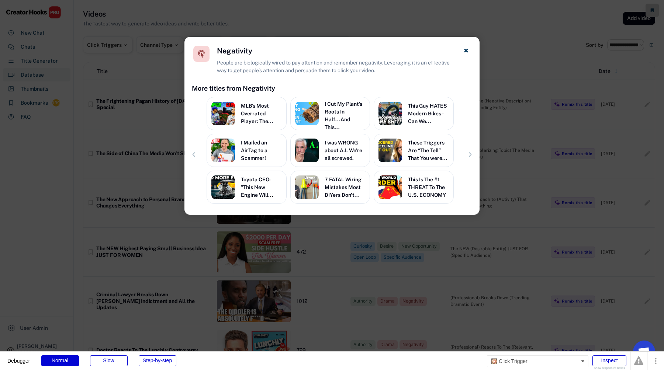
click at [388, 23] on div at bounding box center [332, 185] width 664 height 370
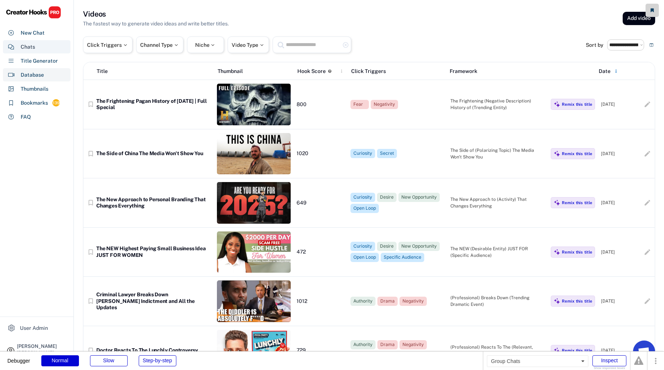
click at [35, 46] on div "Chats" at bounding box center [37, 46] width 68 height 13
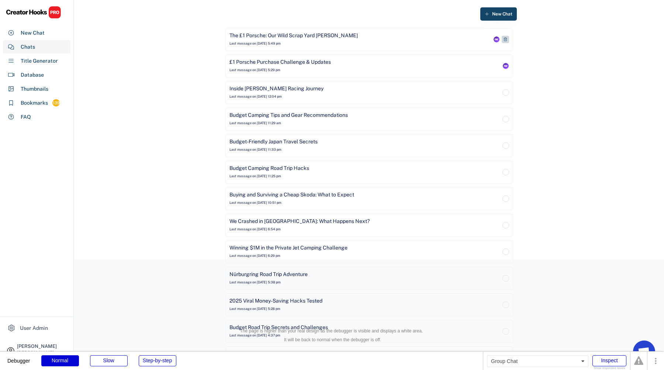
click at [436, 42] on div "The £1 Porsche: Our Wild Scrap Yard Gamble Last message on Aug 11, 2025 at 5:49…" at bounding box center [360, 39] width 262 height 15
select select "**********"
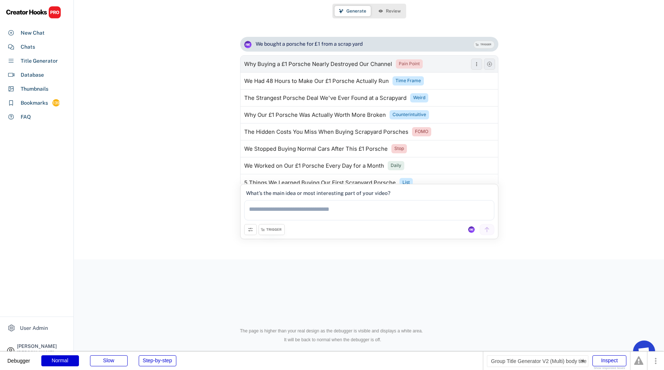
click at [415, 63] on div "Pain Point" at bounding box center [409, 64] width 21 height 6
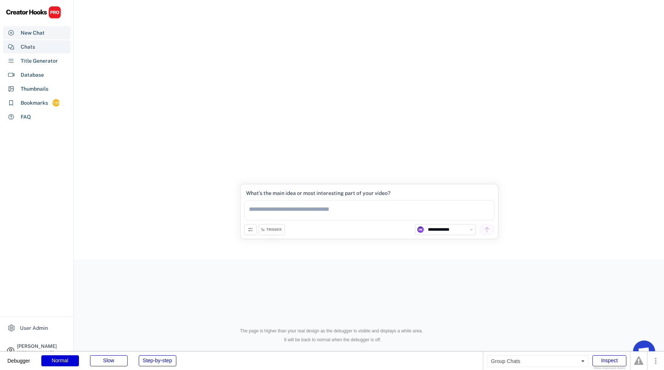
click at [42, 53] on div "Chats" at bounding box center [37, 46] width 68 height 13
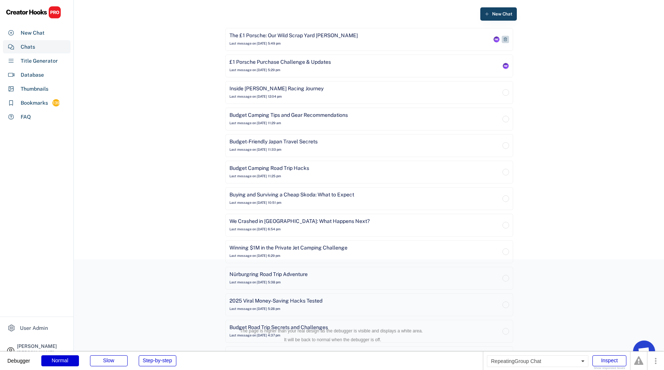
click at [325, 47] on div "The £1 Porsche: Our Wild Scrap Yard Gamble Last message on Aug 11, 2025 at 5:49…" at bounding box center [369, 39] width 288 height 23
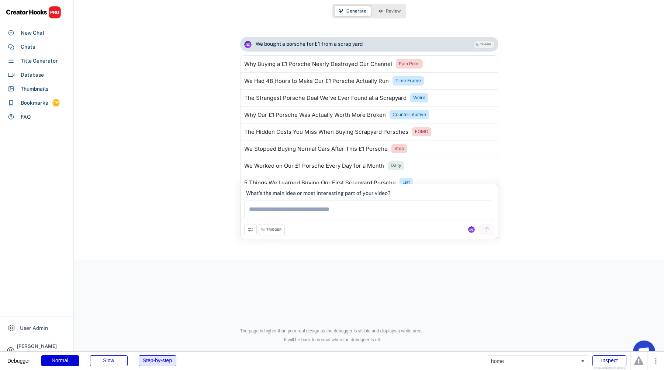
click at [153, 359] on div "Step-by-step" at bounding box center [158, 361] width 38 height 11
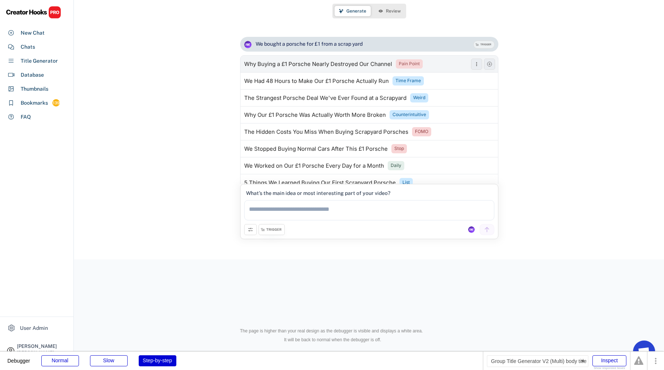
click at [413, 63] on div "Pain Point" at bounding box center [409, 64] width 21 height 6
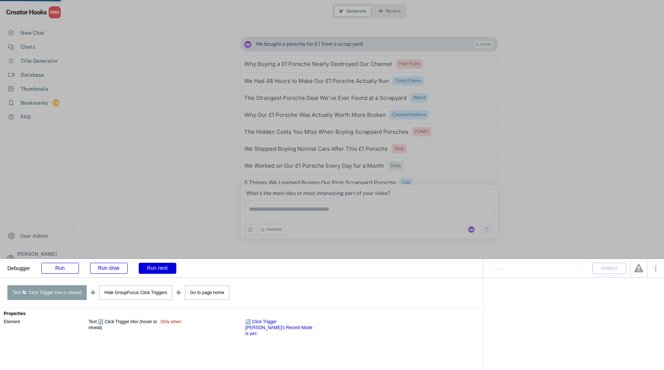
click at [159, 270] on div "Run next" at bounding box center [158, 268] width 38 height 11
click at [159, 271] on div "Run next" at bounding box center [158, 268] width 38 height 11
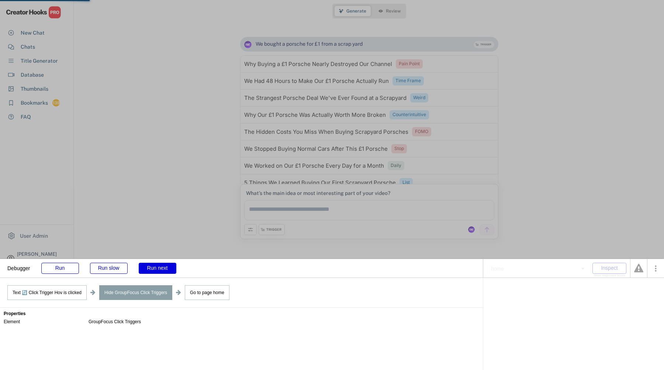
click at [159, 271] on div "Run next" at bounding box center [158, 268] width 38 height 11
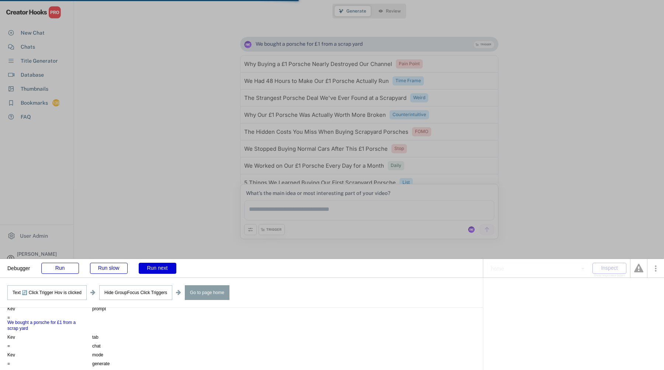
scroll to position [76, 0]
click at [169, 265] on div "Run next" at bounding box center [158, 268] width 38 height 11
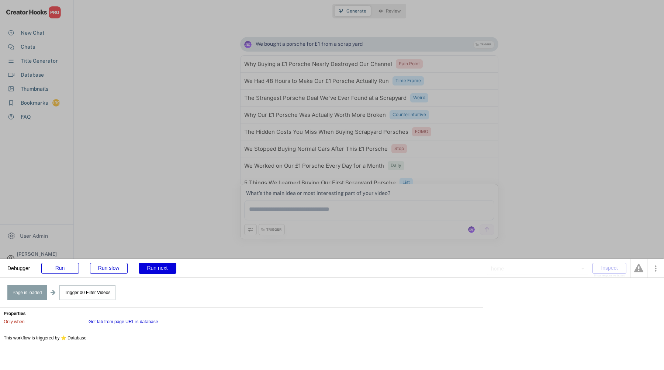
click at [169, 265] on div "Run next" at bounding box center [158, 268] width 38 height 11
click at [168, 265] on div "Run next" at bounding box center [158, 268] width 38 height 11
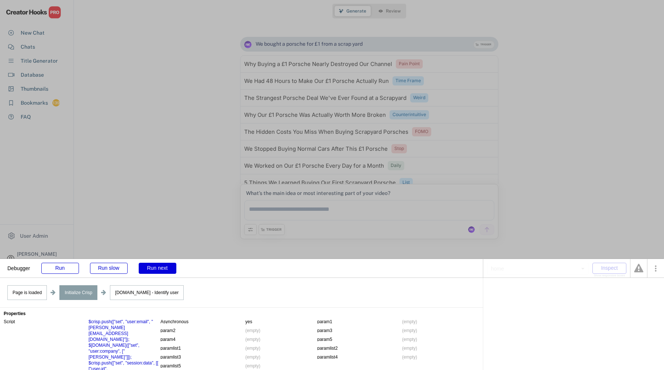
click at [168, 265] on div "Run next" at bounding box center [158, 268] width 38 height 11
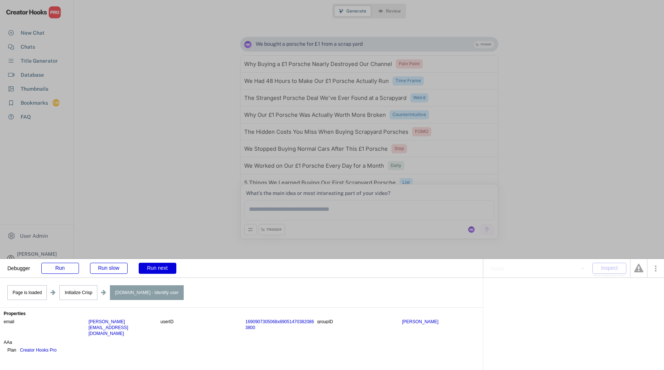
click at [168, 265] on div "Run next" at bounding box center [158, 268] width 38 height 11
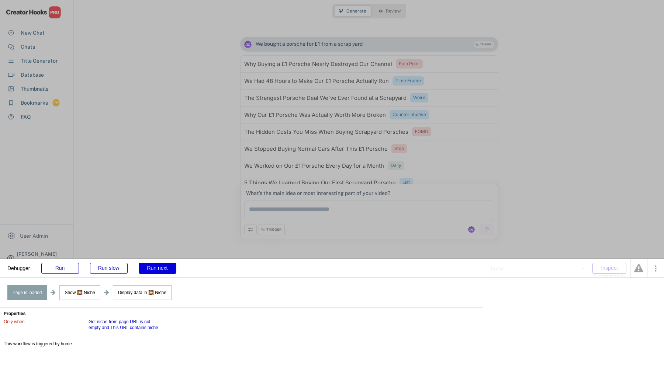
click at [168, 266] on div "Run next" at bounding box center [158, 268] width 38 height 11
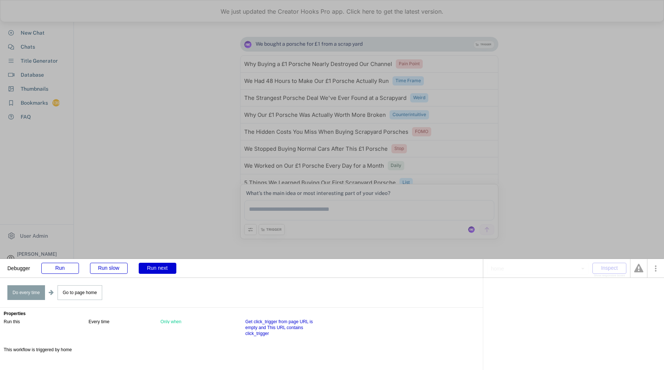
click at [67, 262] on div "Debugger Run Run slow Run next" at bounding box center [241, 268] width 483 height 18
click at [67, 267] on div "Run" at bounding box center [60, 268] width 38 height 11
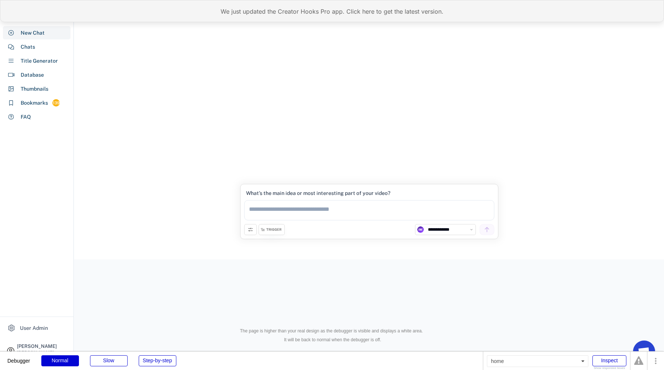
click at [284, 14] on div "We just updated the Creator Hooks Pro app. Click here to get the latest version." at bounding box center [332, 11] width 664 height 22
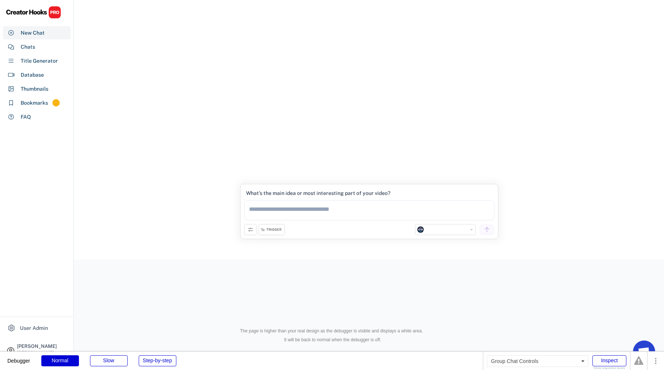
select select "**********"
click at [46, 83] on div "Thumbnails" at bounding box center [37, 88] width 68 height 13
select select "**********"
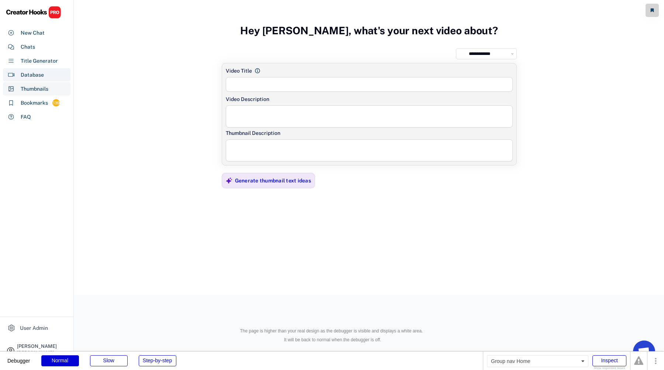
click at [45, 78] on div "Database" at bounding box center [37, 74] width 68 height 13
select select "**********"
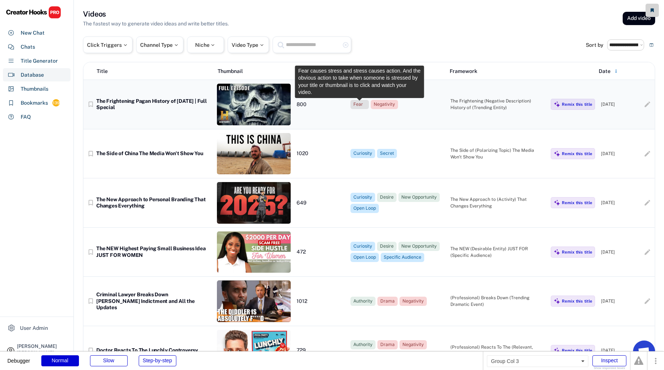
click at [360, 107] on div "Fear" at bounding box center [359, 104] width 13 height 6
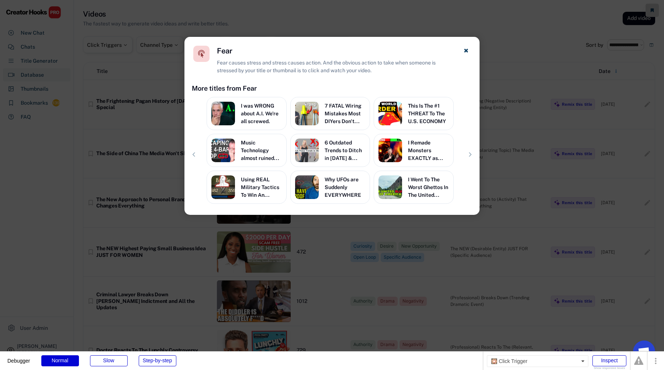
click at [317, 21] on div at bounding box center [332, 185] width 664 height 370
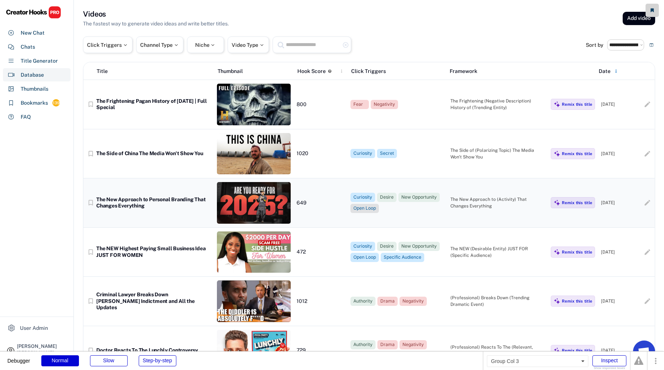
click at [366, 210] on div "Open Loop" at bounding box center [364, 208] width 23 height 6
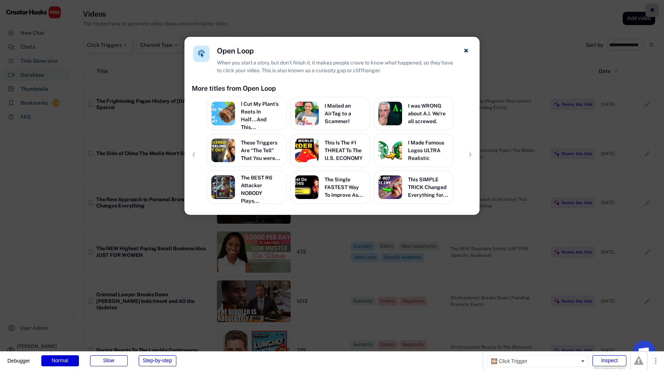
click at [364, 256] on div at bounding box center [332, 185] width 664 height 370
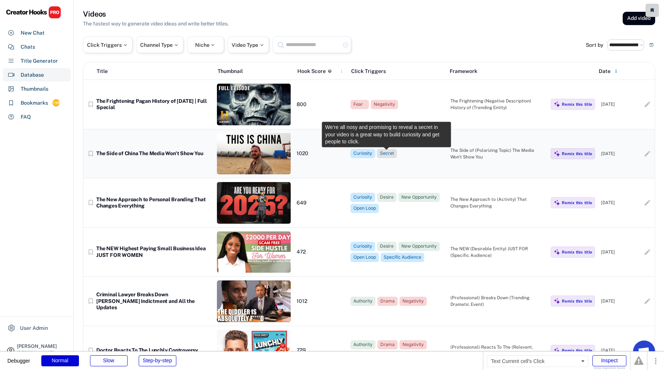
click at [391, 155] on div "Secret" at bounding box center [387, 154] width 14 height 6
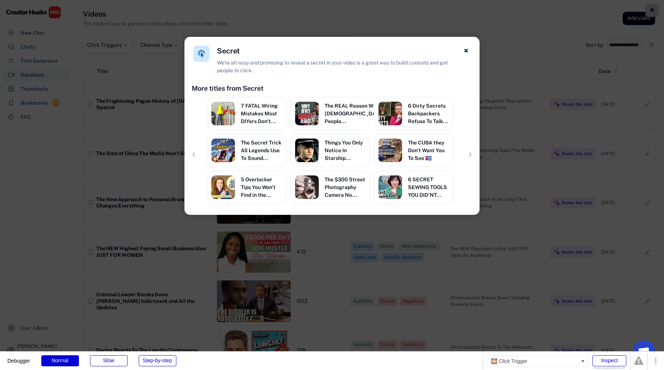
click at [408, 250] on div at bounding box center [332, 185] width 664 height 370
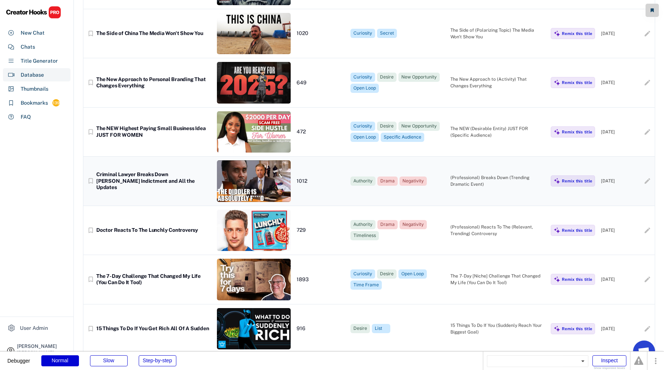
scroll to position [186, 0]
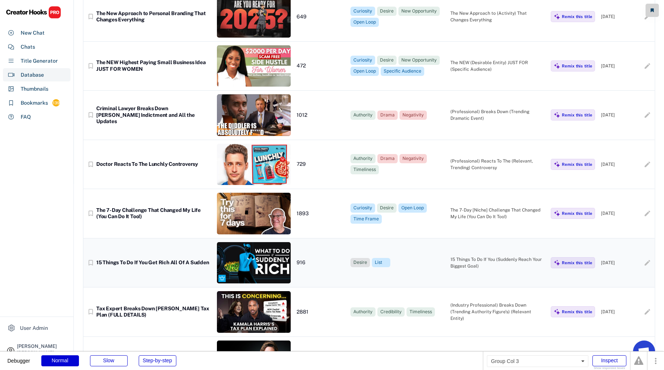
click at [364, 264] on div "Desire" at bounding box center [360, 263] width 14 height 6
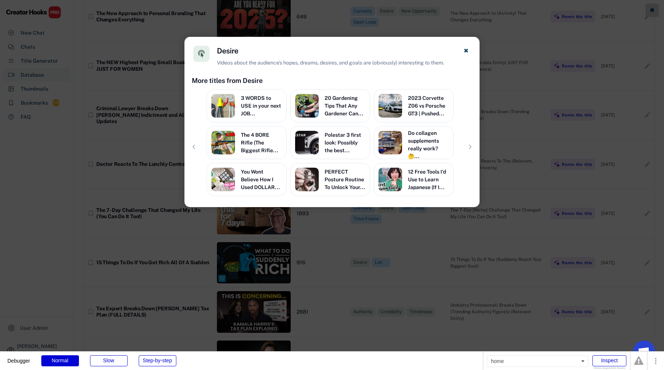
click at [372, 274] on div at bounding box center [332, 185] width 664 height 370
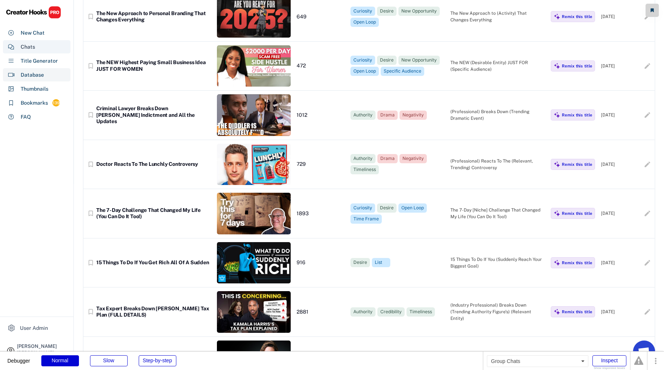
click at [49, 45] on div "Chats" at bounding box center [37, 46] width 68 height 13
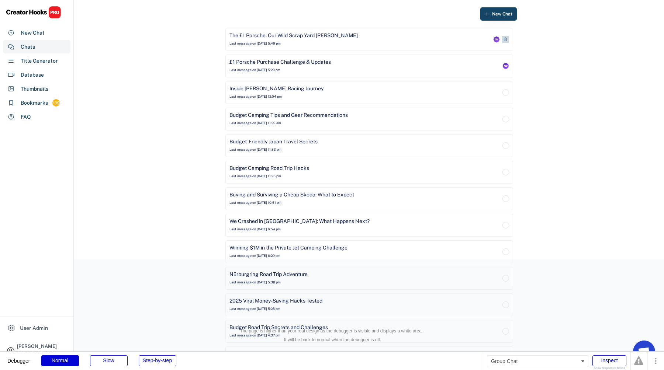
click at [282, 33] on div "The £1 Porsche: Our Wild Scrap Yard Gamble" at bounding box center [293, 35] width 128 height 7
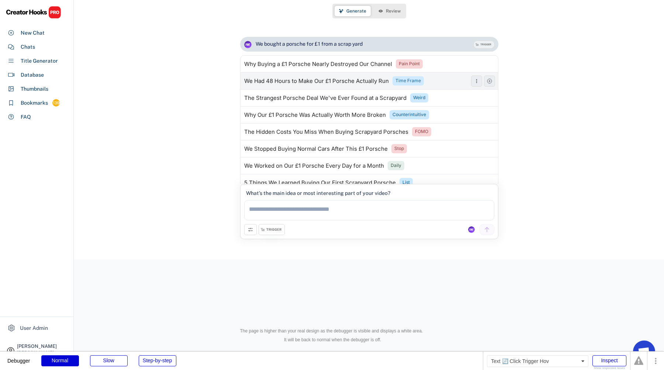
click at [403, 79] on div "Time Frame" at bounding box center [407, 81] width 25 height 6
click at [594, 66] on div "We bought a porsche for £1 from a scrap yard TRIGGER Why Buying a £1 Porsche Ne…" at bounding box center [369, 137] width 590 height 214
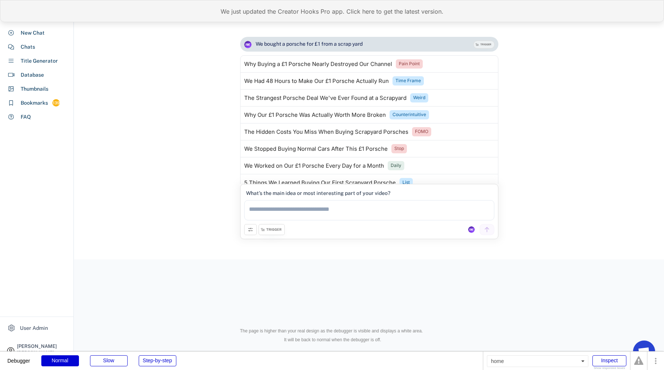
click at [266, 16] on div "We just updated the Creator Hooks Pro app. Click here to get the latest version." at bounding box center [332, 11] width 664 height 22
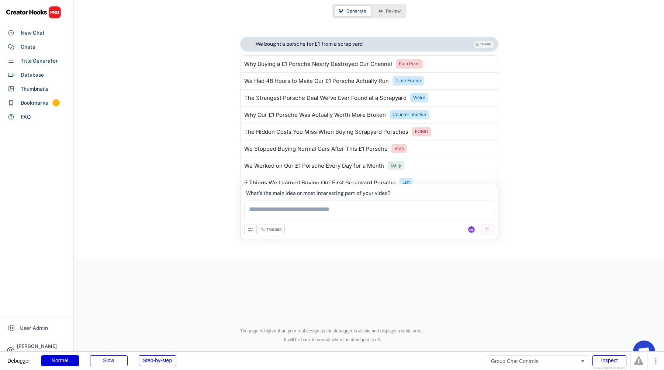
type textarea "**********"
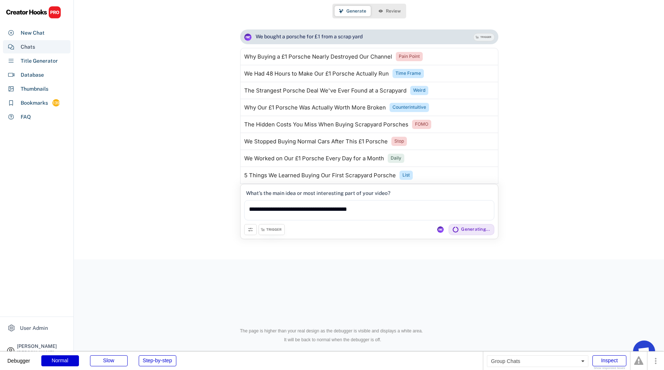
click at [38, 51] on div "Chats" at bounding box center [37, 46] width 68 height 13
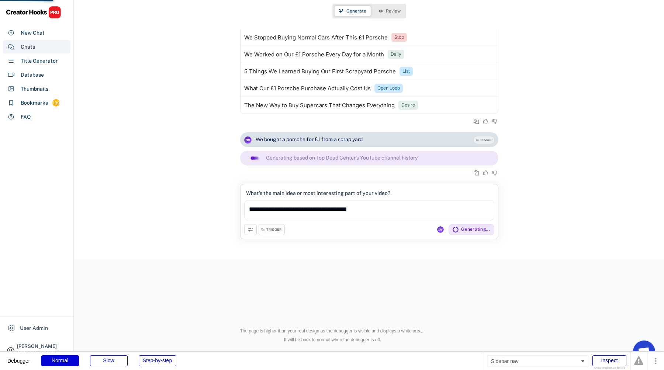
scroll to position [104, 0]
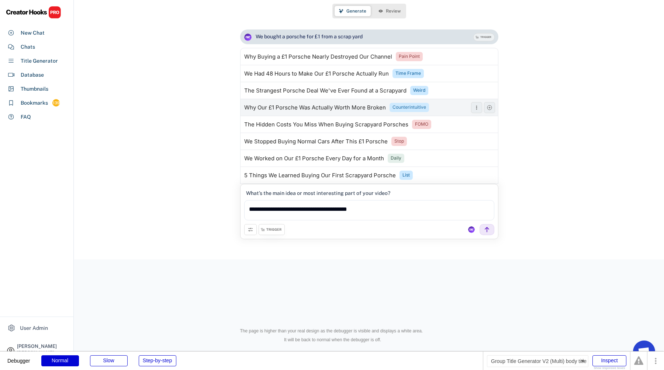
click at [417, 108] on div "Counterintuitive" at bounding box center [410, 107] width 34 height 6
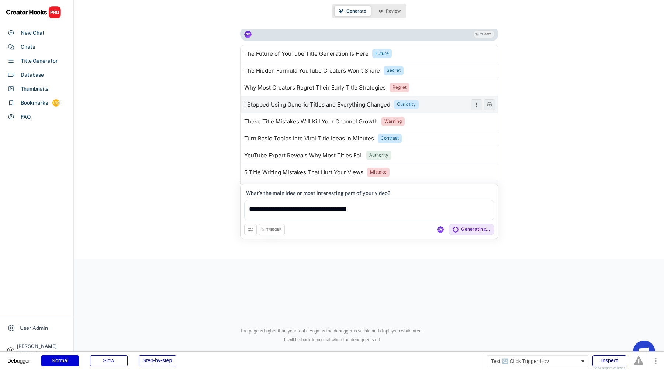
scroll to position [311, 0]
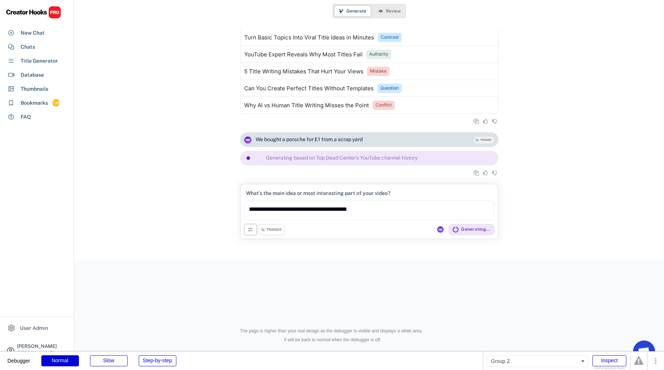
click at [249, 231] on use at bounding box center [251, 230] width 6 height 6
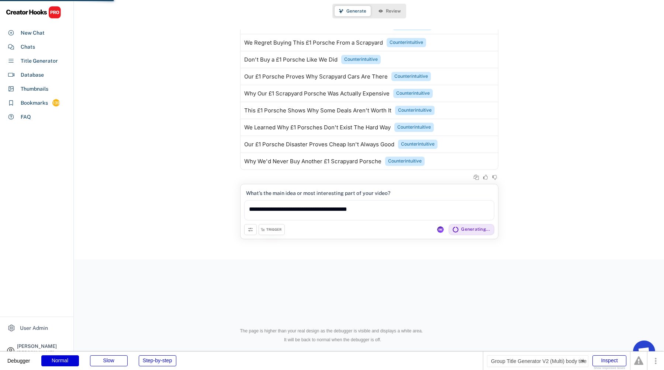
scroll to position [485, 0]
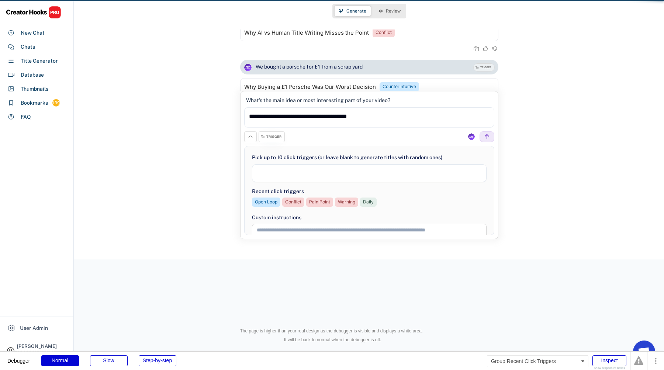
scroll to position [44, 0]
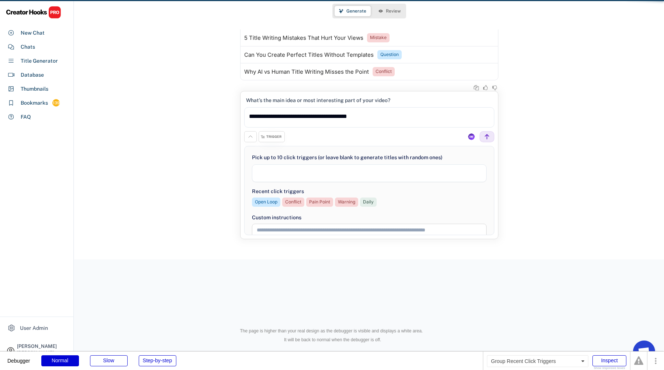
select select "**********"
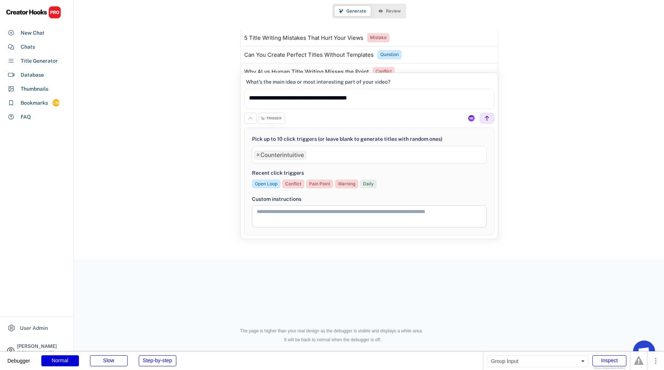
scroll to position [340, 0]
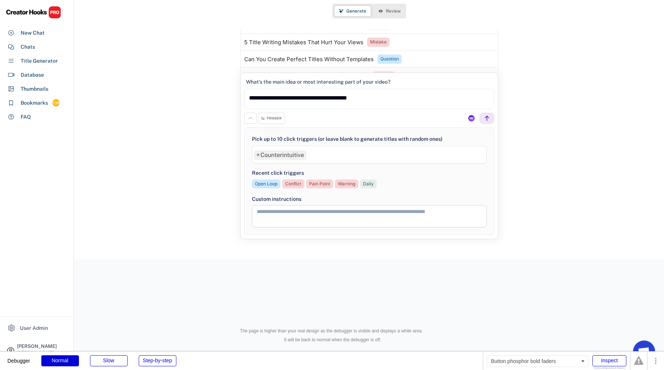
click at [250, 119] on icon at bounding box center [251, 118] width 6 height 6
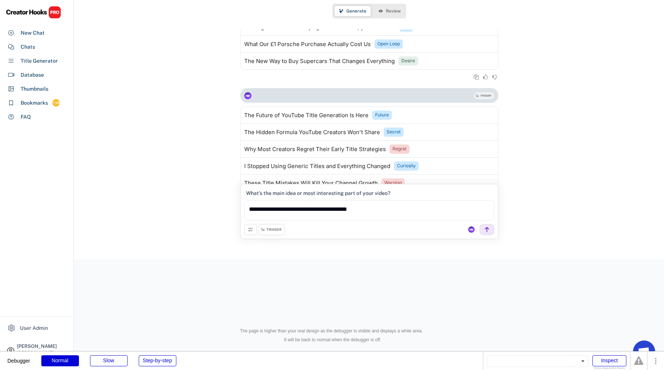
scroll to position [0, 0]
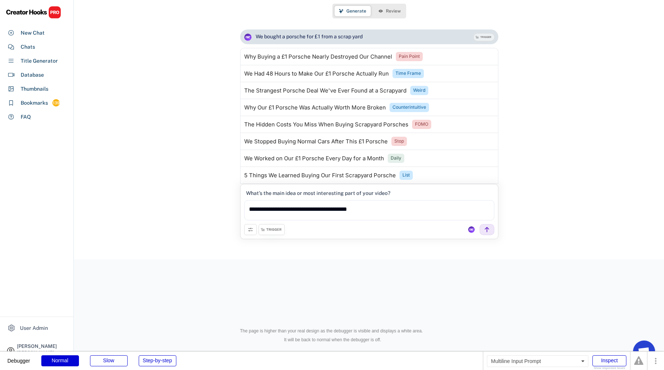
click at [346, 211] on textarea "**********" at bounding box center [369, 210] width 250 height 20
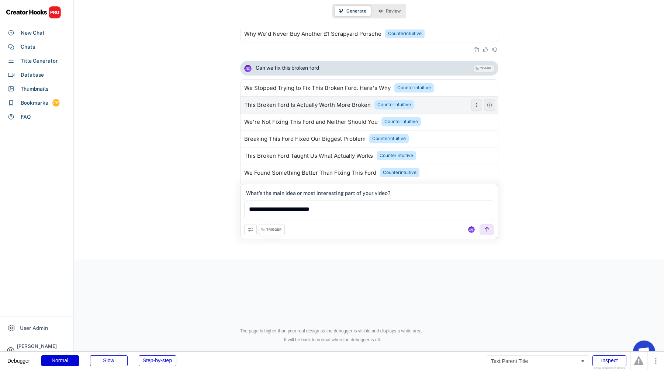
scroll to position [673, 0]
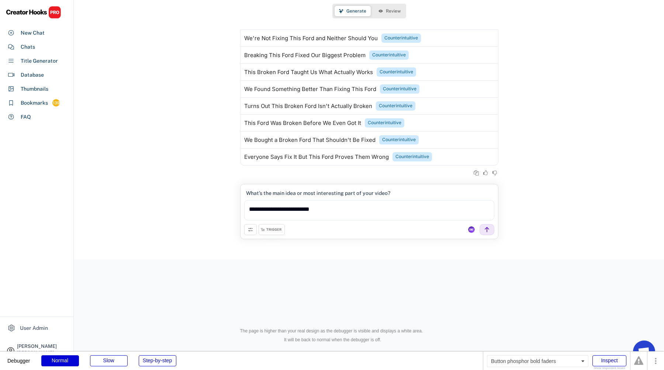
type textarea "**********"
click at [246, 232] on button at bounding box center [250, 229] width 13 height 11
select select "**********"
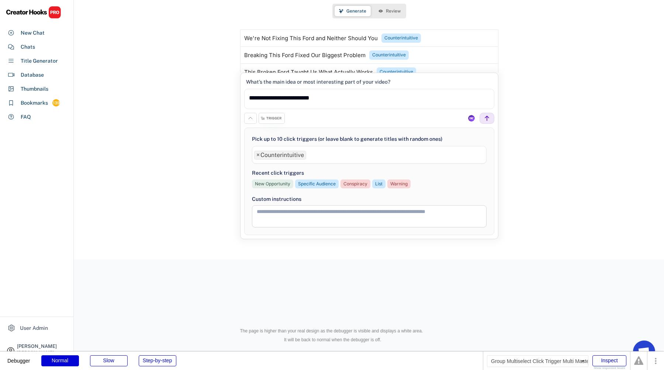
click at [256, 155] on span "×" at bounding box center [257, 155] width 3 height 6
click at [251, 117] on icon at bounding box center [251, 118] width 6 height 6
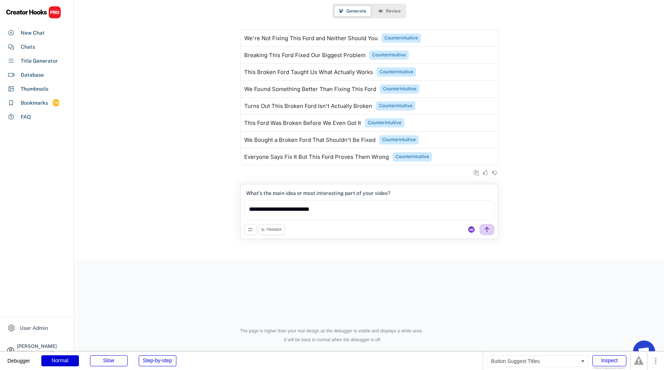
click at [489, 233] on div at bounding box center [487, 229] width 15 height 11
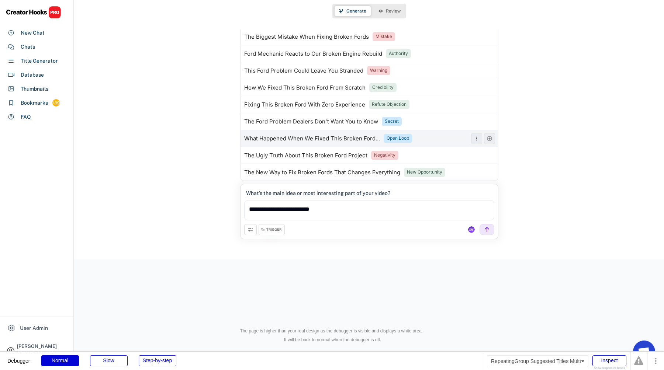
scroll to position [880, 0]
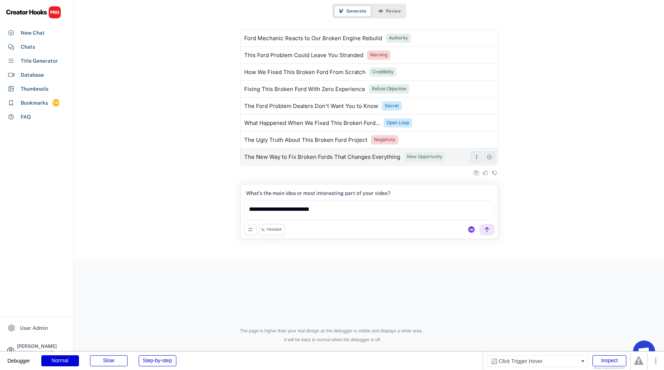
click at [431, 156] on div "New Opportunity" at bounding box center [424, 157] width 35 height 6
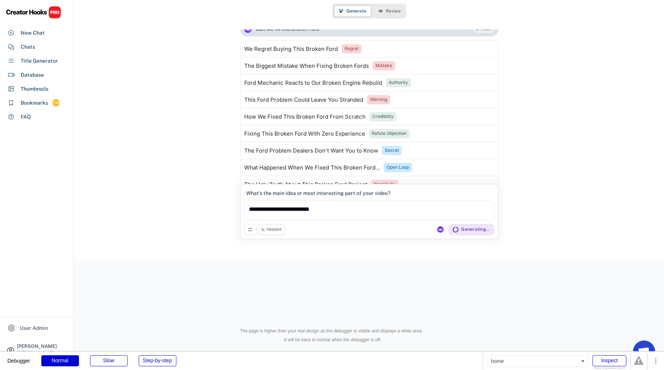
scroll to position [932, 0]
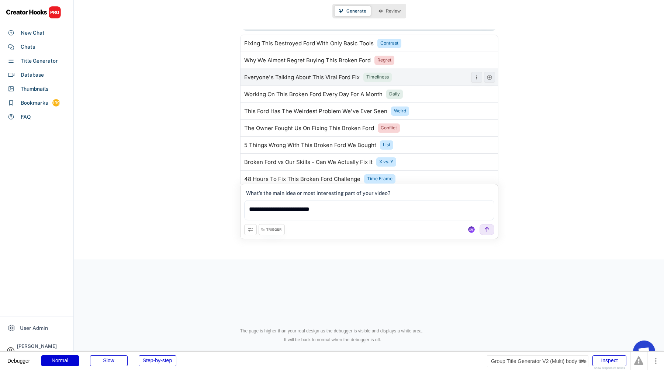
scroll to position [1087, 0]
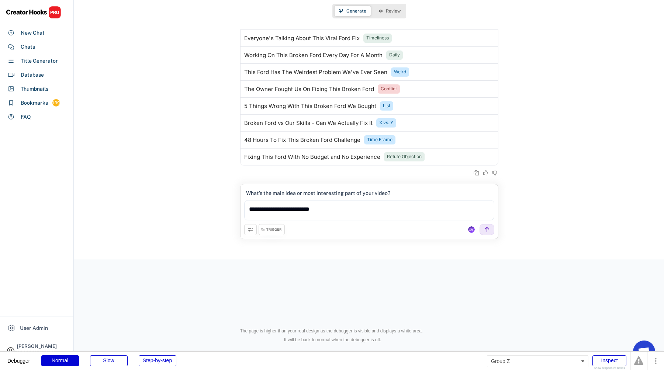
click at [257, 231] on div "TRIGGER" at bounding box center [264, 229] width 41 height 11
click at [253, 231] on icon at bounding box center [251, 230] width 6 height 6
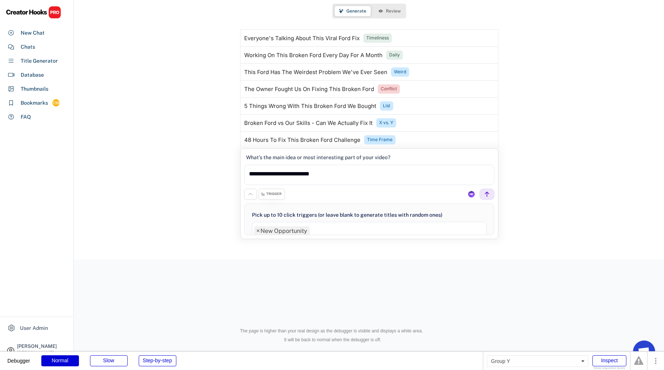
scroll to position [138, 0]
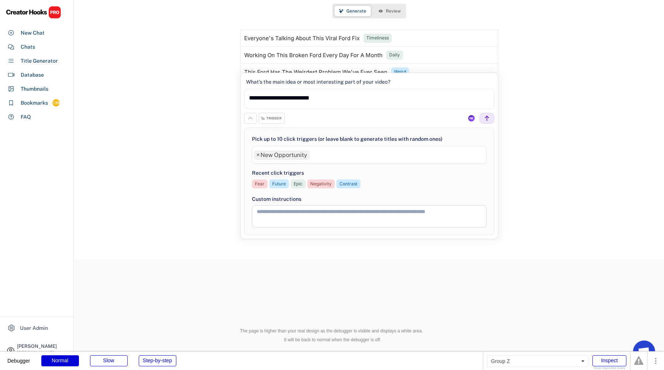
click at [252, 120] on icon at bounding box center [251, 118] width 6 height 6
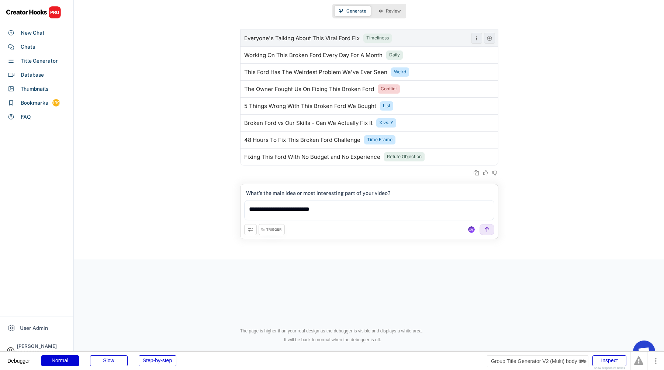
click at [383, 37] on div "Timeliness" at bounding box center [377, 38] width 23 height 6
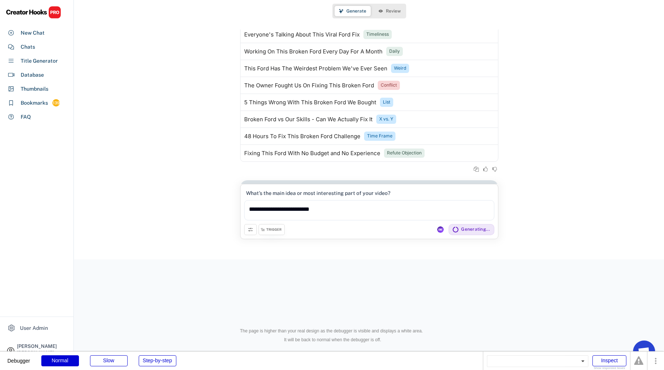
scroll to position [1139, 0]
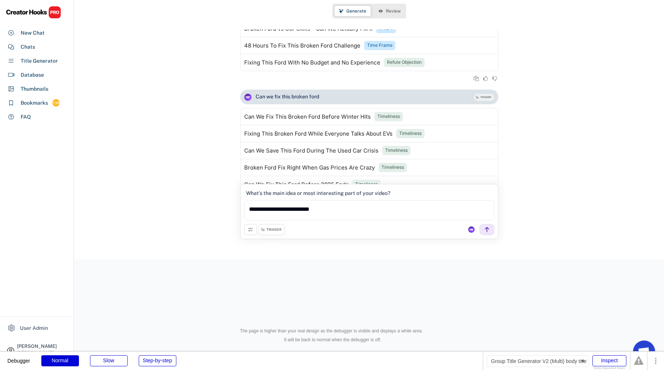
scroll to position [1155, 0]
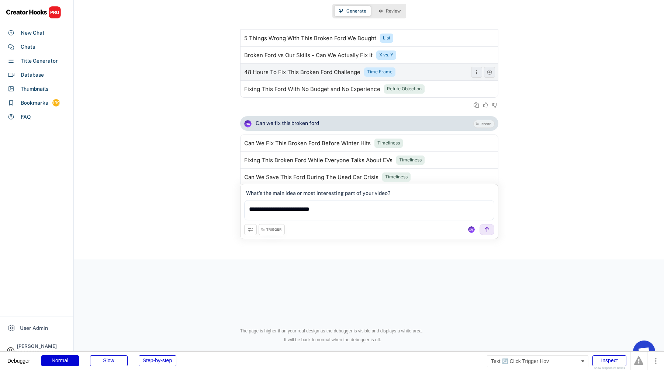
click at [383, 70] on div "Time Frame" at bounding box center [379, 72] width 25 height 6
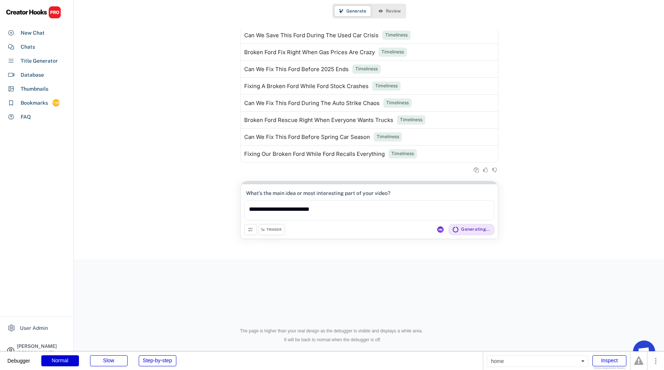
scroll to position [1346, 0]
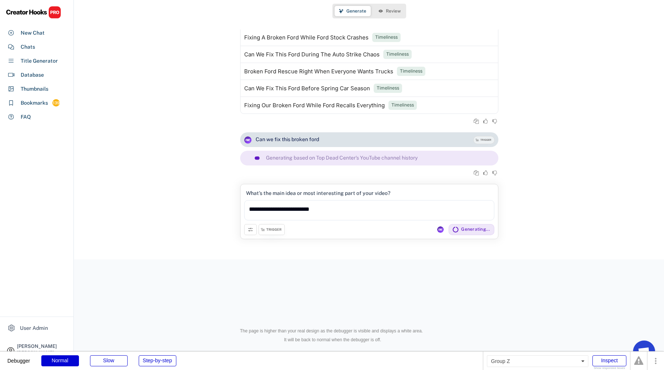
click at [251, 229] on use at bounding box center [251, 230] width 6 height 6
select select "**********"
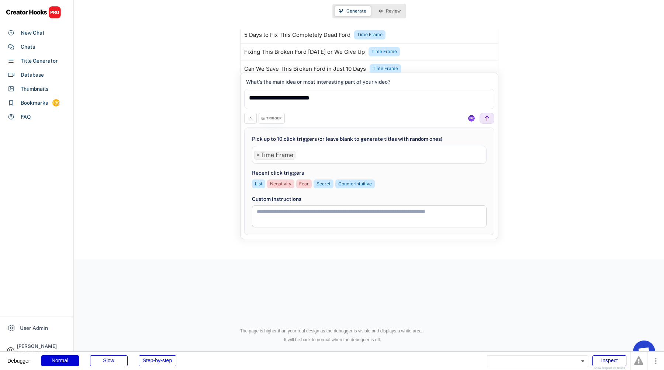
scroll to position [1613, 0]
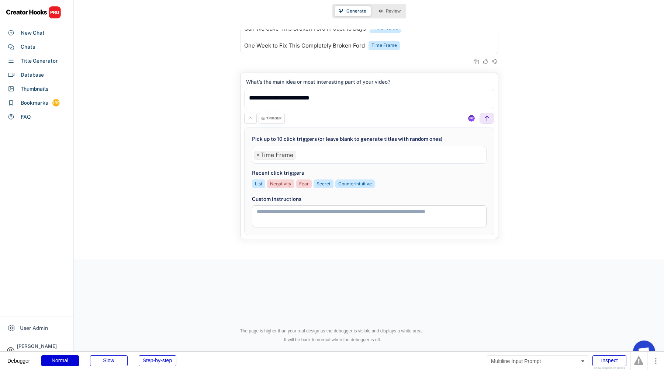
click at [252, 119] on icon at bounding box center [251, 118] width 6 height 6
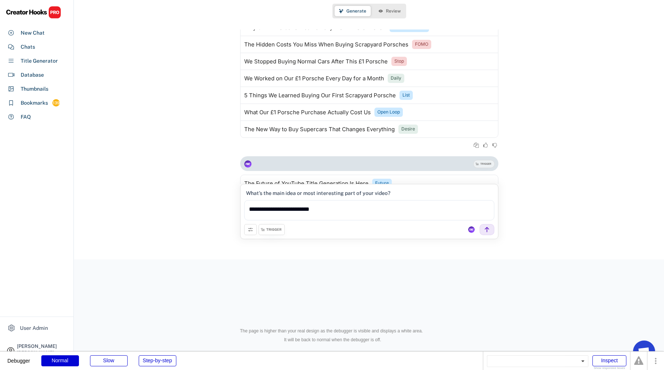
scroll to position [0, 0]
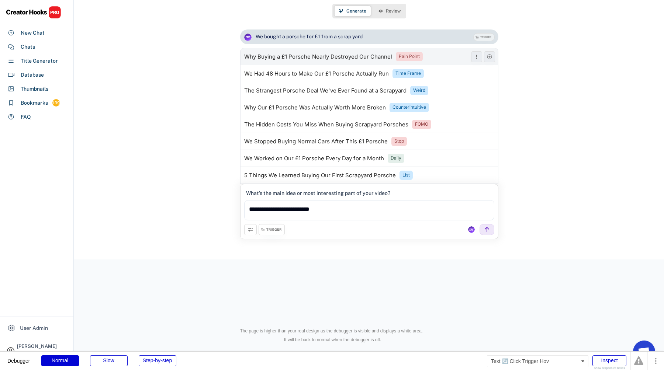
click at [407, 58] on div "Pain Point" at bounding box center [409, 56] width 21 height 6
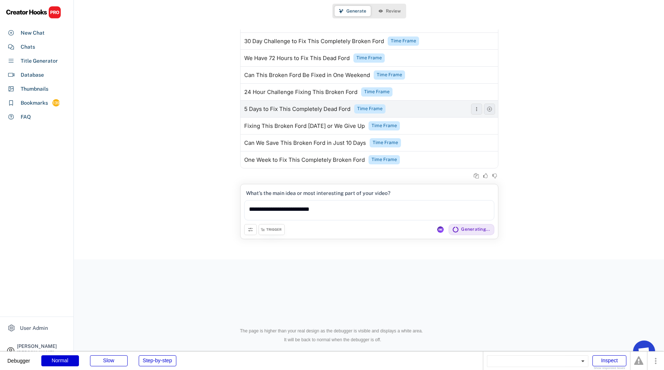
scroll to position [1553, 0]
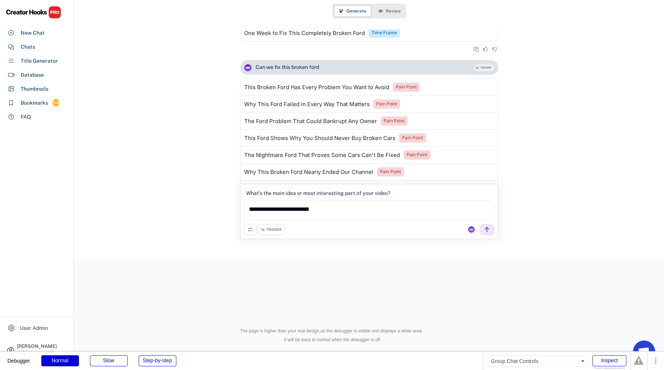
scroll to position [1708, 0]
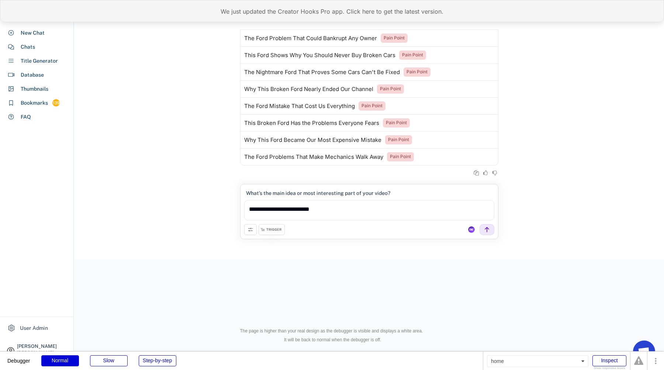
click at [237, 16] on div "We just updated the Creator Hooks Pro app. Click here to get the latest version." at bounding box center [332, 11] width 664 height 22
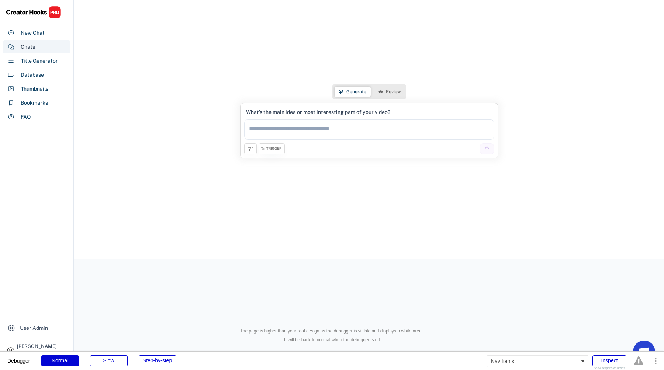
click at [53, 42] on div "Chats" at bounding box center [37, 46] width 68 height 13
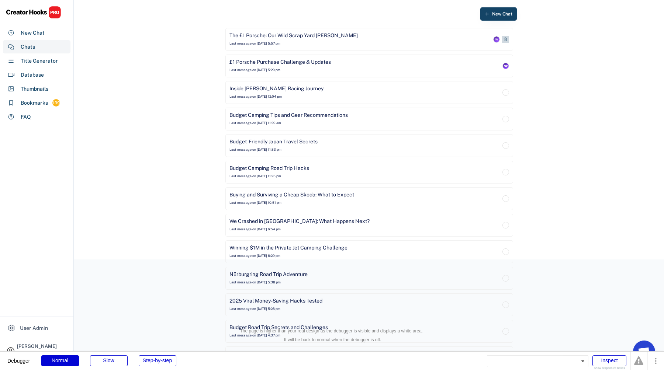
click at [383, 38] on div "The £1 Porsche: Our Wild Scrap Yard Gamble Last message on Aug 11, 2025 at 5:57…" at bounding box center [360, 39] width 262 height 15
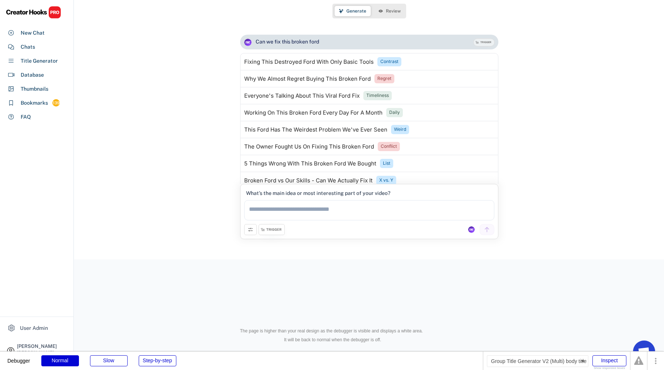
scroll to position [965, 0]
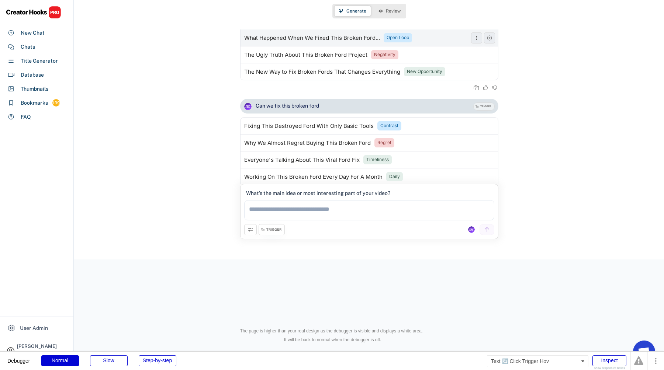
click at [391, 37] on div "Open Loop" at bounding box center [398, 38] width 23 height 6
type textarea "**********"
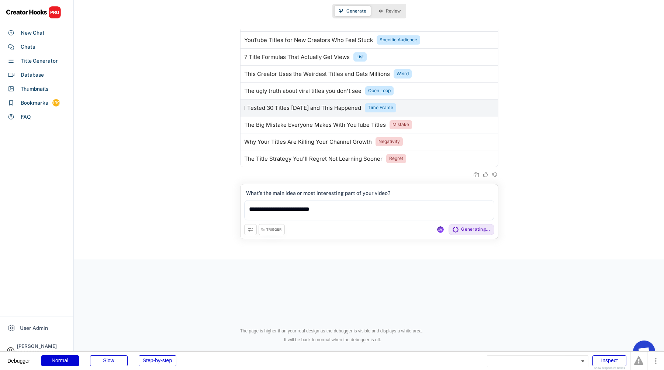
scroll to position [1933, 0]
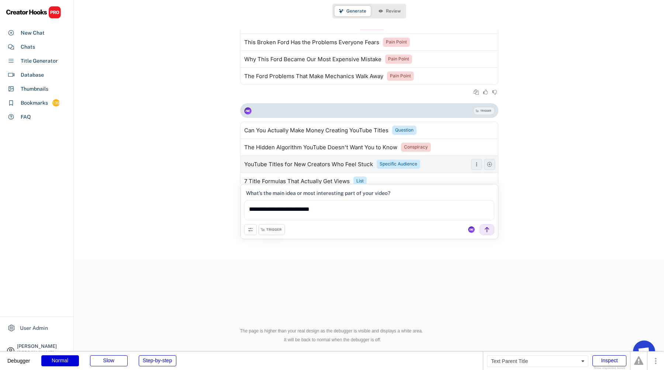
scroll to position [1915, 0]
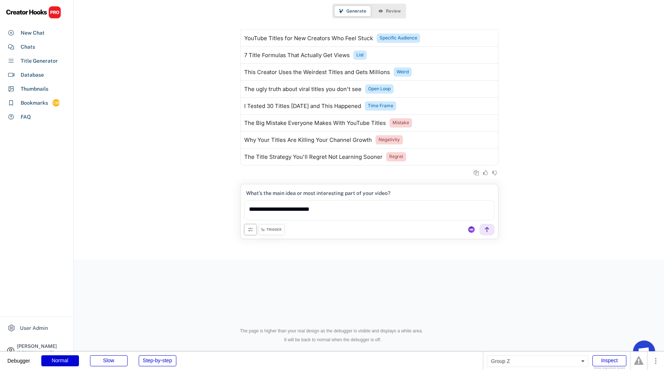
click at [249, 228] on icon at bounding box center [251, 230] width 6 height 6
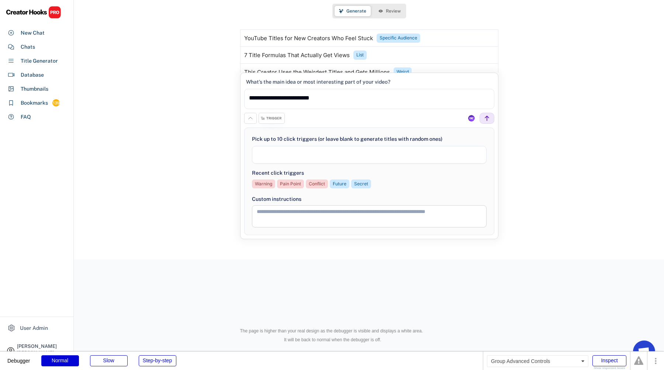
scroll to position [144, 0]
click at [252, 119] on use at bounding box center [251, 118] width 6 height 6
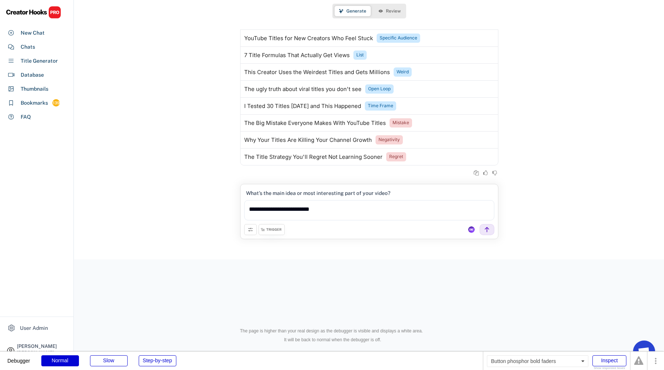
click at [249, 232] on icon at bounding box center [251, 230] width 6 height 6
select select "**********"
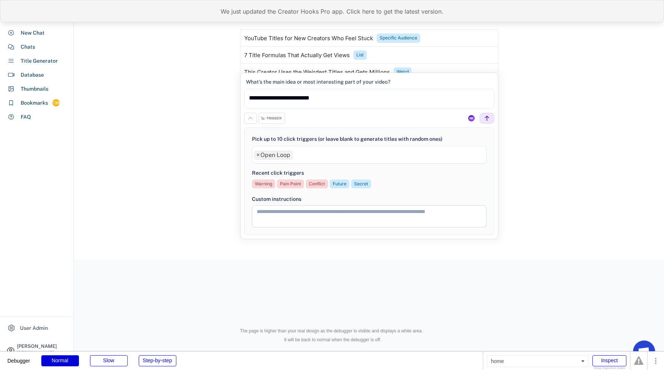
click at [260, 11] on div "We just updated the Creator Hooks Pro app. Click here to get the latest version." at bounding box center [332, 11] width 664 height 22
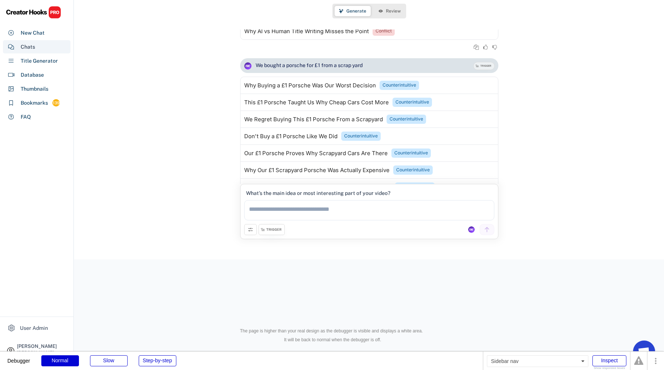
scroll to position [1540, 0]
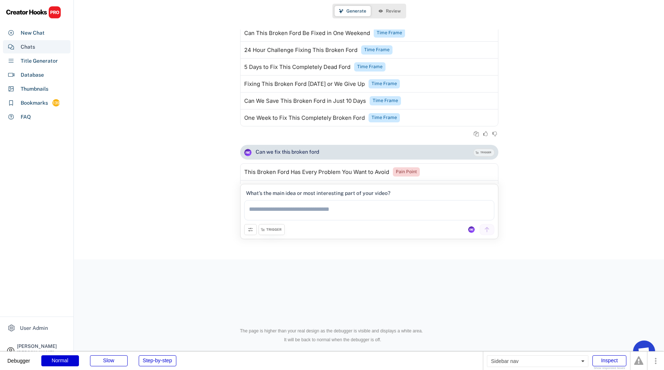
click at [49, 50] on div "Chats" at bounding box center [37, 46] width 68 height 13
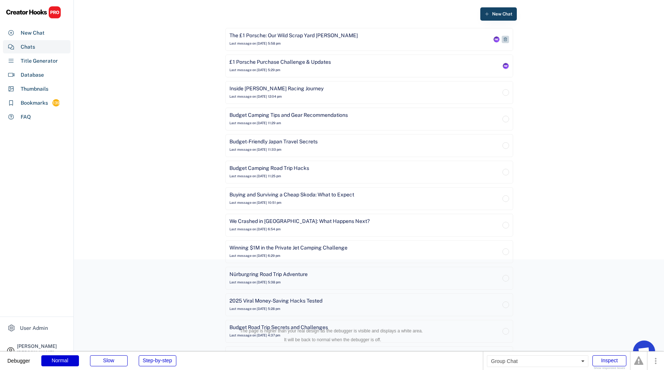
click at [418, 39] on div "The £1 Porsche: Our Wild Scrap Yard [PERSON_NAME] Last message on [DATE] 5:58 pm" at bounding box center [360, 39] width 262 height 15
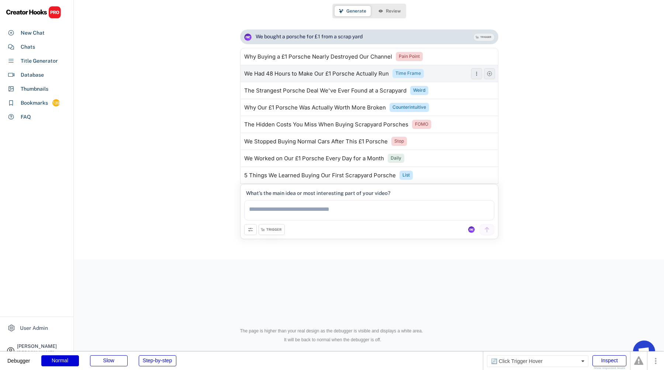
click at [406, 73] on div "Time Frame" at bounding box center [407, 73] width 25 height 6
type textarea "**********"
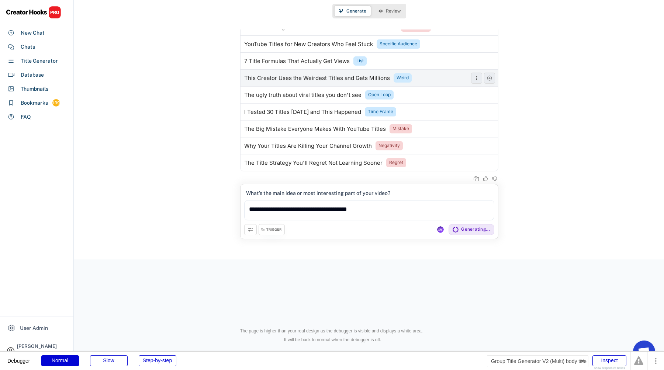
scroll to position [1914, 0]
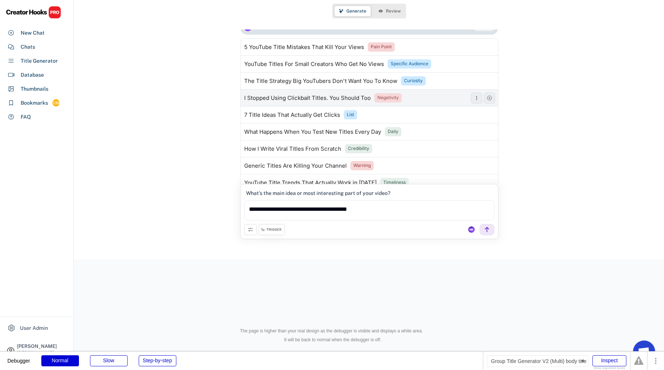
scroll to position [2122, 0]
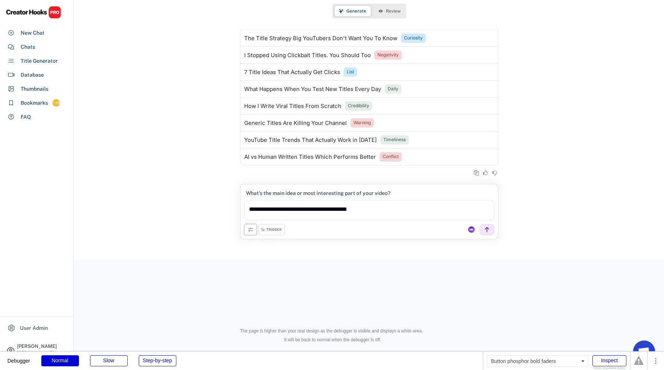
click at [250, 230] on icon at bounding box center [251, 230] width 6 height 6
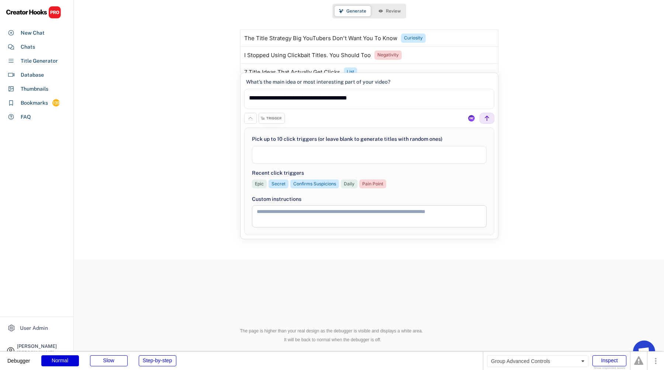
select select "**********"
click at [250, 121] on icon at bounding box center [251, 118] width 6 height 6
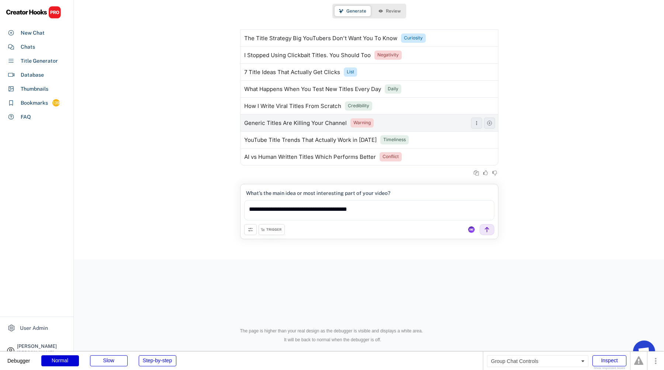
click at [244, 224] on button at bounding box center [250, 229] width 13 height 11
select select "**********"
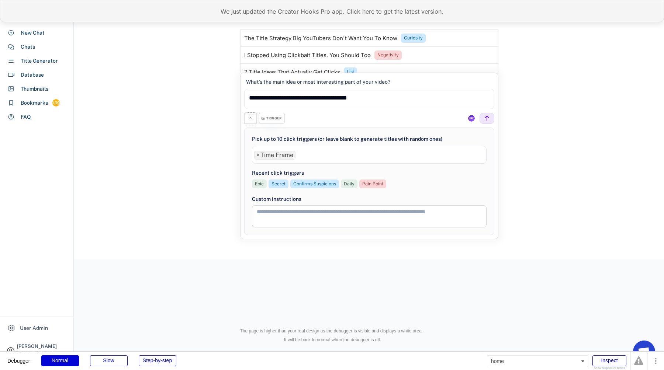
click at [257, 5] on div "We just updated the Creator Hooks Pro app. Click here to get the latest version." at bounding box center [332, 11] width 664 height 22
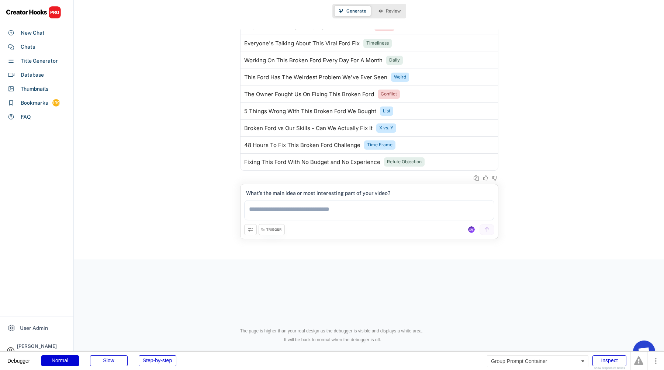
scroll to position [1628, 0]
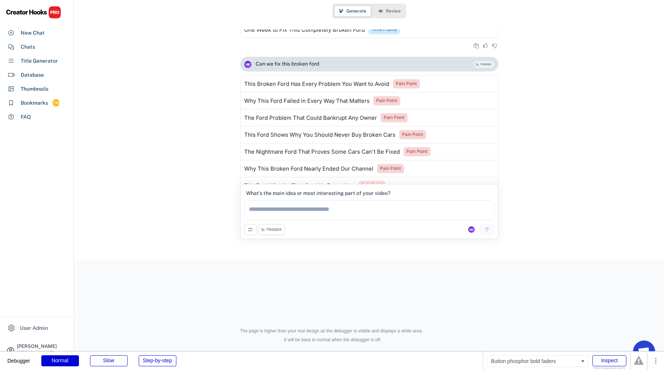
click at [253, 231] on button at bounding box center [250, 229] width 13 height 11
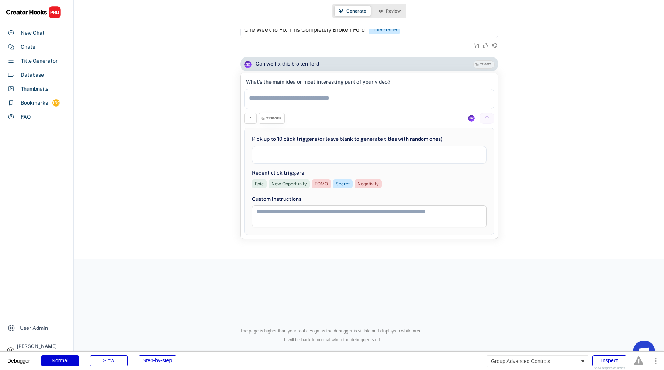
select select
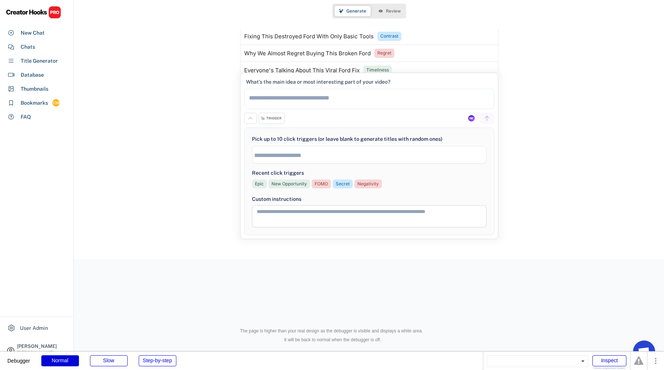
scroll to position [978, 0]
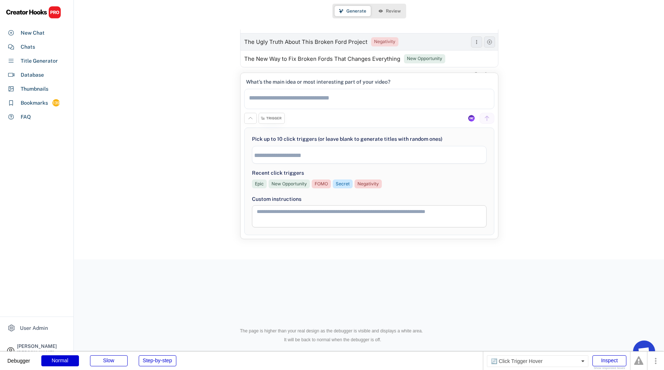
click at [385, 45] on div "Negativity" at bounding box center [384, 41] width 27 height 9
type textarea "**********"
select select "**********"
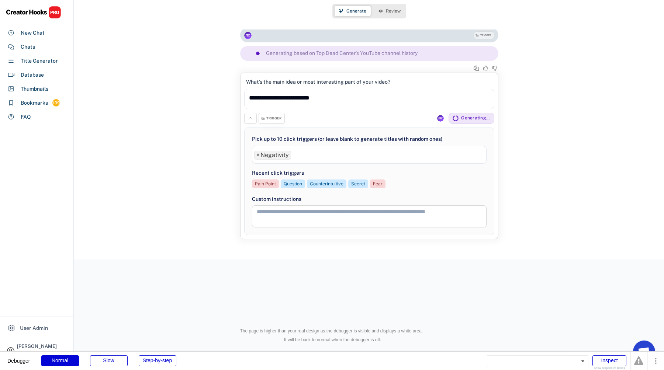
scroll to position [2276, 0]
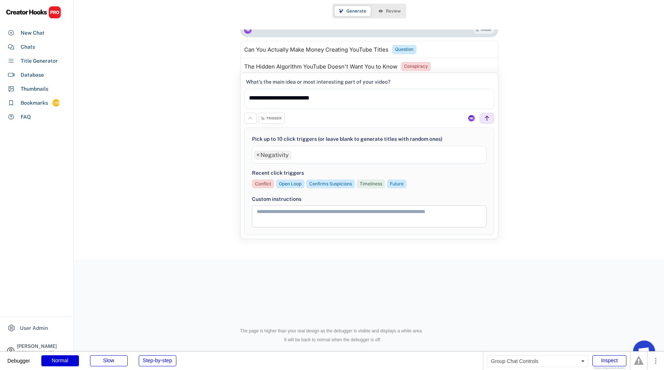
scroll to position [1859, 0]
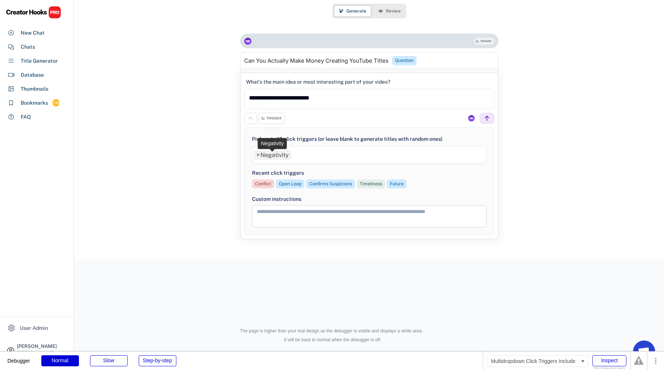
click at [256, 156] on span "×" at bounding box center [257, 155] width 3 height 6
select select
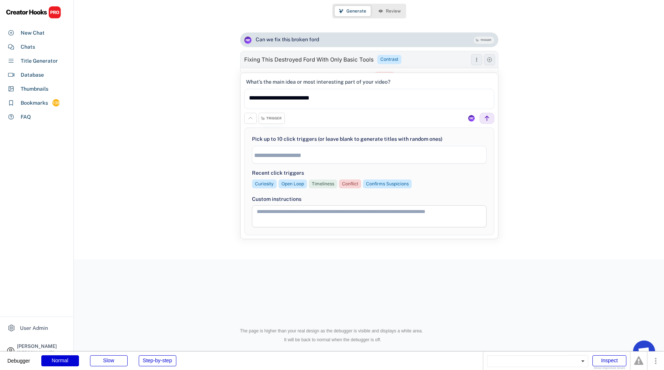
scroll to position [1033, 0]
click at [166, 362] on div "Step-by-step" at bounding box center [158, 361] width 38 height 11
click at [390, 61] on div "Contrast" at bounding box center [389, 59] width 18 height 6
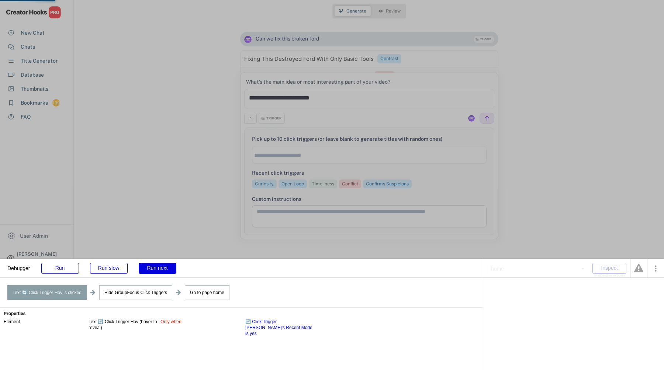
click at [164, 267] on div "Run next" at bounding box center [158, 268] width 38 height 11
click at [164, 268] on div "Run next" at bounding box center [158, 268] width 38 height 11
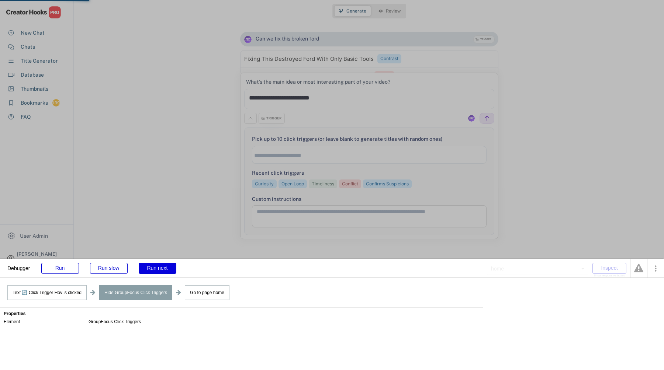
click at [164, 268] on div "Run next" at bounding box center [158, 268] width 38 height 11
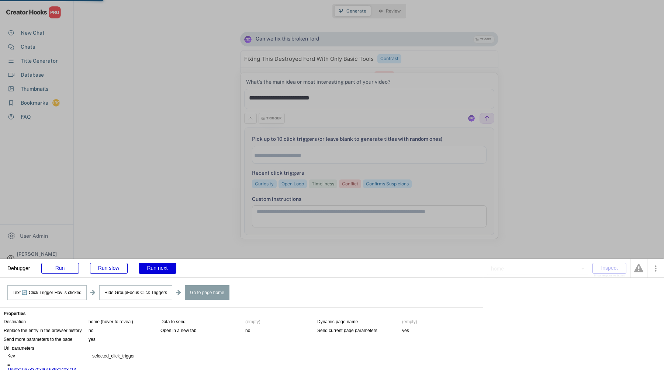
click at [164, 268] on div "Run next" at bounding box center [158, 268] width 38 height 11
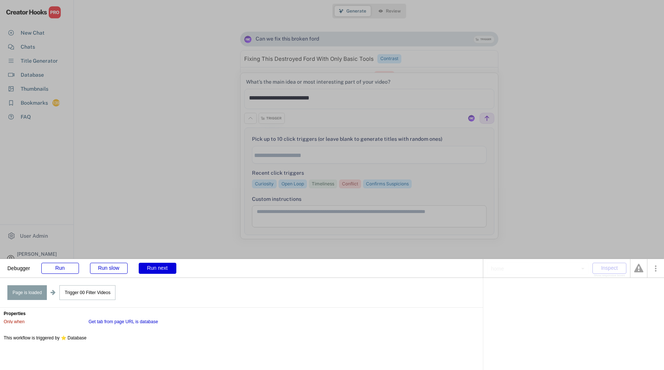
click at [164, 268] on div "Run next" at bounding box center [158, 268] width 38 height 11
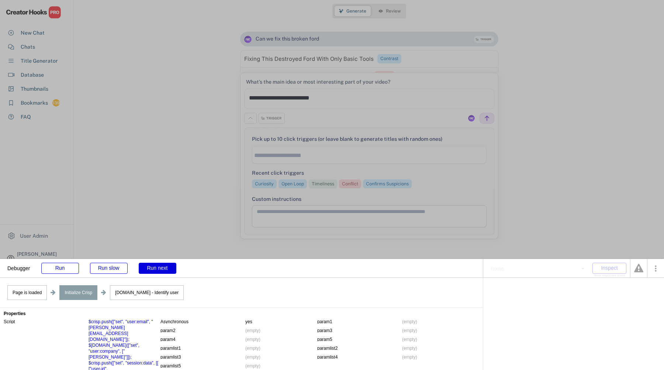
click at [164, 268] on div "Run next" at bounding box center [158, 268] width 38 height 11
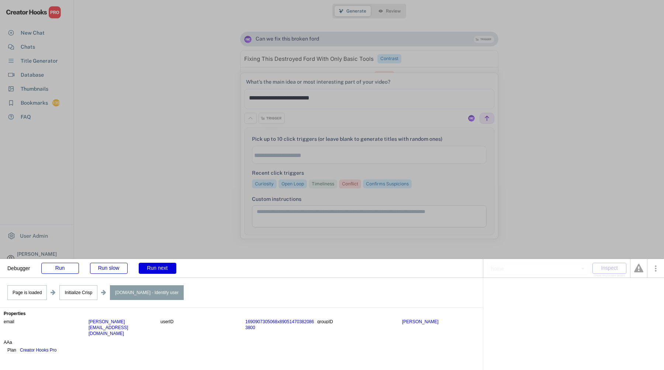
click at [164, 268] on div "Run next" at bounding box center [158, 268] width 38 height 11
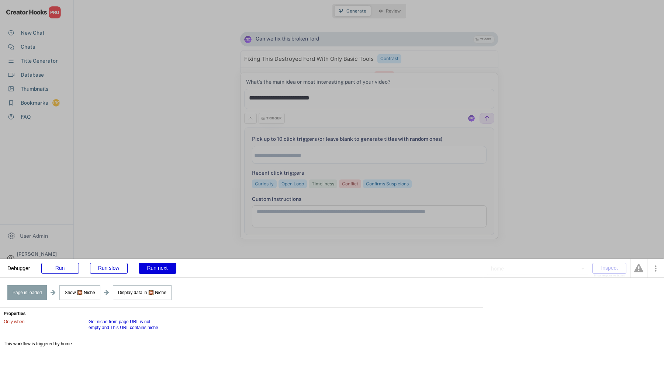
click at [164, 268] on div "Run next" at bounding box center [158, 268] width 38 height 11
click at [164, 269] on div "Run next" at bounding box center [158, 268] width 38 height 11
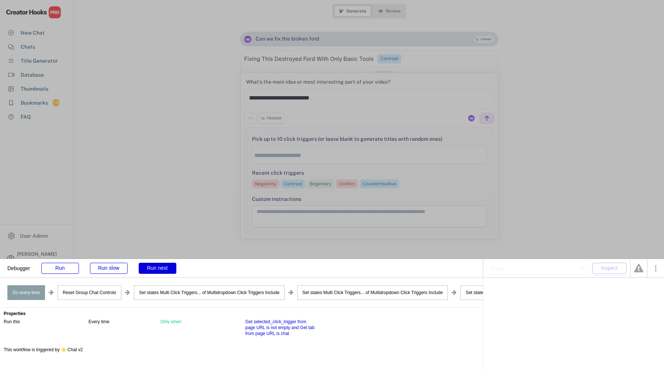
click at [163, 269] on div "Run next" at bounding box center [158, 268] width 38 height 11
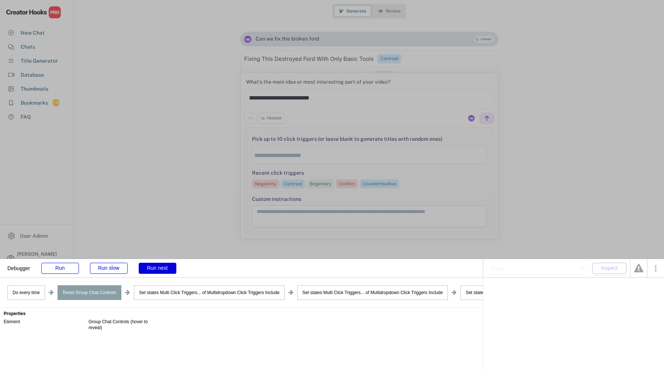
click at [163, 269] on div "Run next" at bounding box center [158, 268] width 38 height 11
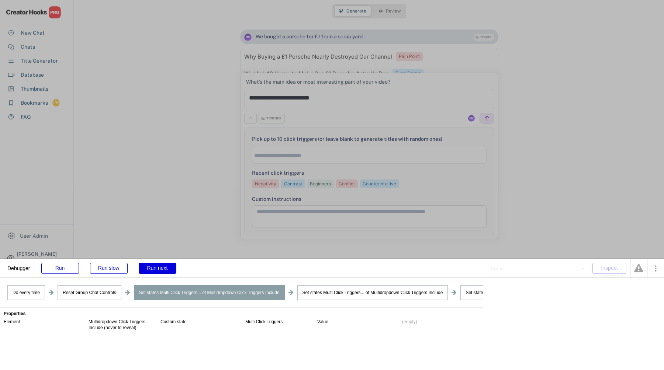
click at [163, 269] on div "Run next" at bounding box center [158, 268] width 38 height 11
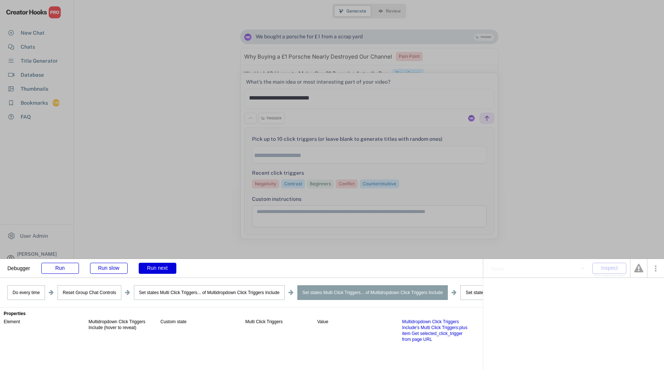
click at [163, 269] on div "Run next" at bounding box center [158, 268] width 38 height 11
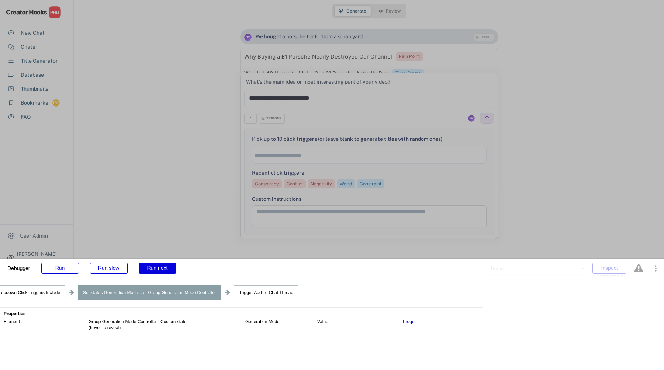
click at [163, 269] on div "Run next" at bounding box center [158, 268] width 38 height 11
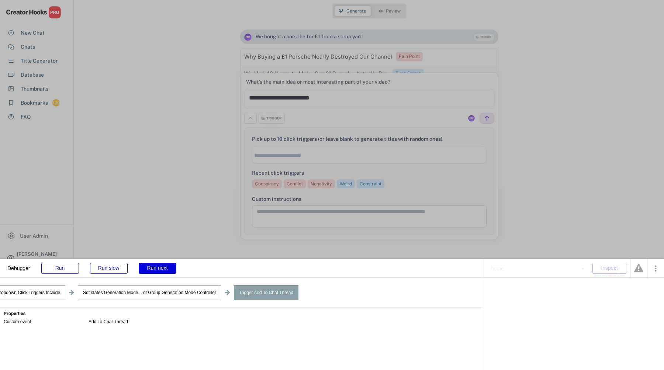
click at [163, 269] on div "Run next" at bounding box center [158, 268] width 38 height 11
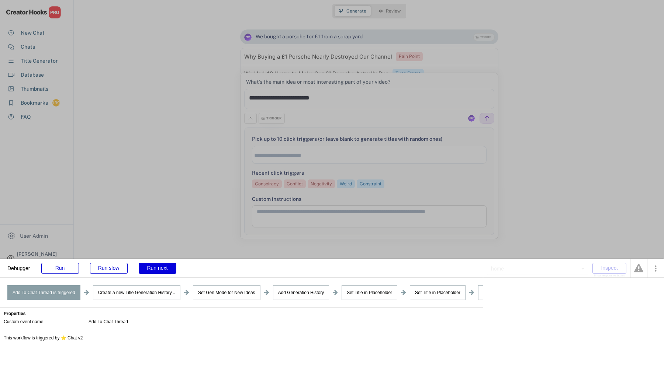
click at [163, 269] on div "Run next" at bounding box center [158, 268] width 38 height 11
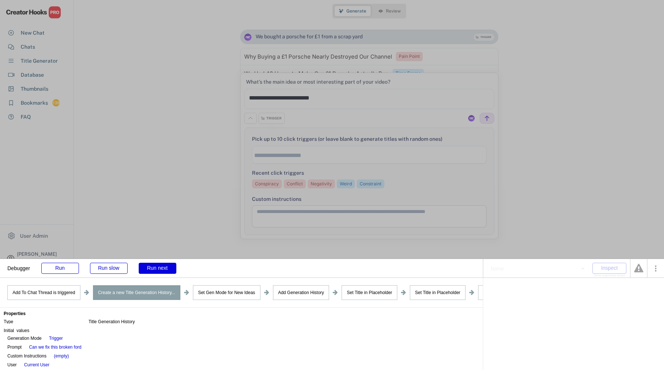
click at [163, 269] on div "Run next" at bounding box center [158, 268] width 38 height 11
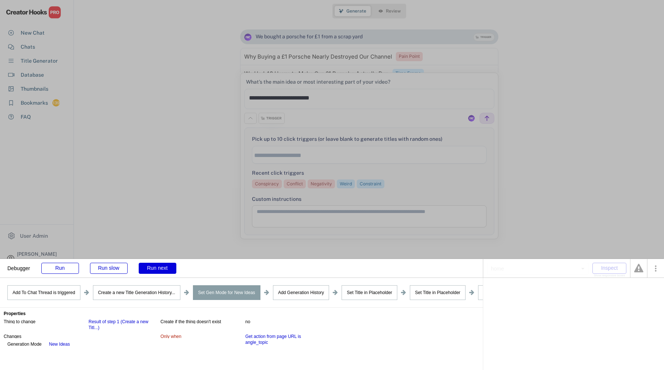
click at [163, 269] on div "Run next" at bounding box center [158, 268] width 38 height 11
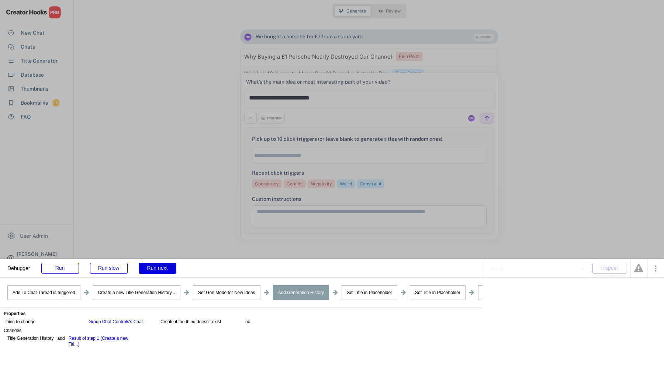
click at [163, 269] on div "Run next" at bounding box center [158, 268] width 38 height 11
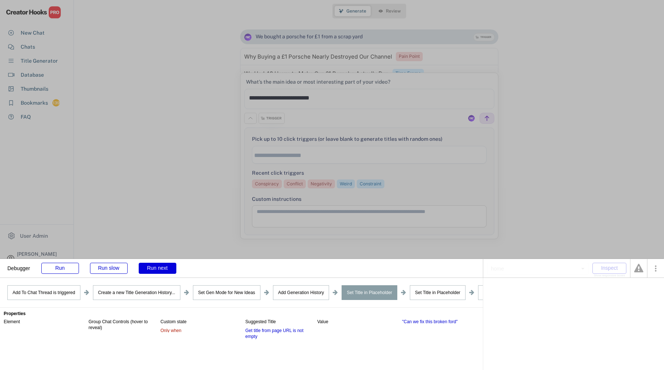
click at [163, 269] on div "Run next" at bounding box center [158, 268] width 38 height 11
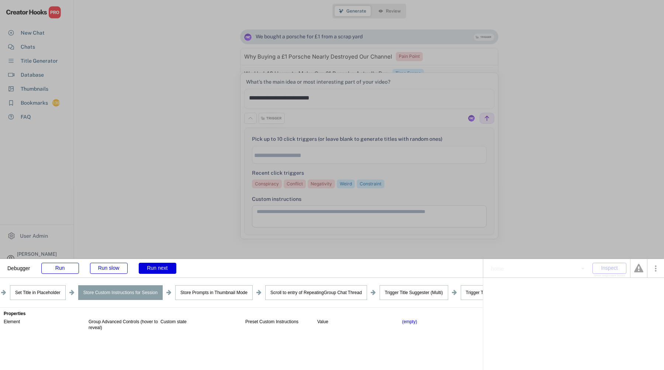
click at [163, 270] on div "Run next" at bounding box center [158, 268] width 38 height 11
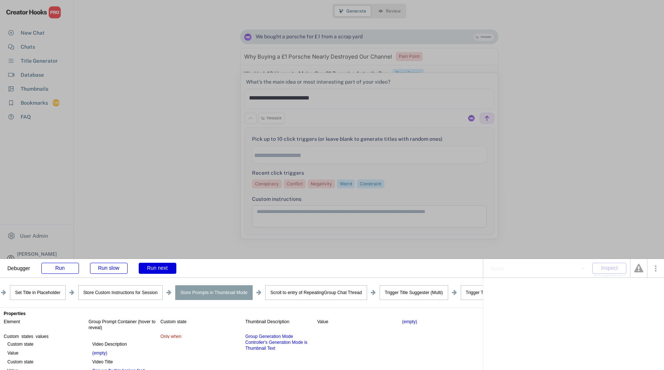
click at [163, 270] on div "Run next" at bounding box center [158, 268] width 38 height 11
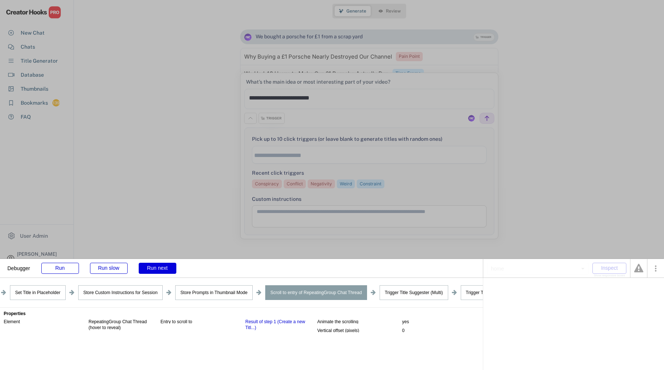
click at [163, 270] on div "Run next" at bounding box center [158, 268] width 38 height 11
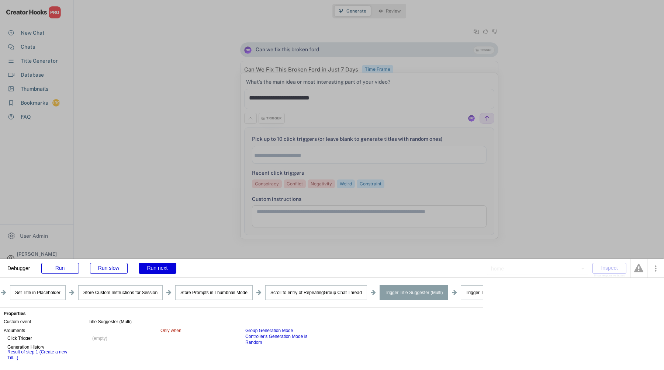
scroll to position [2474, 0]
click at [163, 270] on div "Run next" at bounding box center [158, 268] width 38 height 11
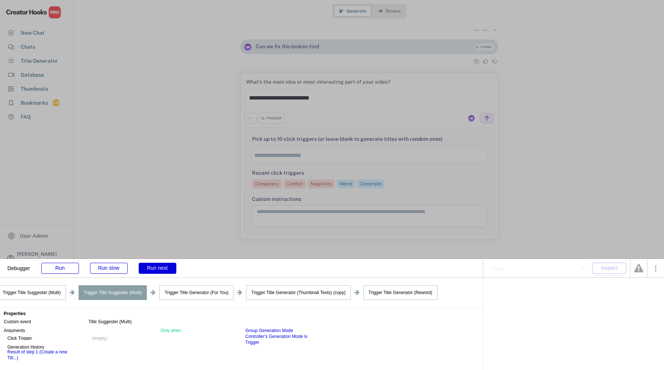
click at [163, 270] on div "Run next" at bounding box center [158, 268] width 38 height 11
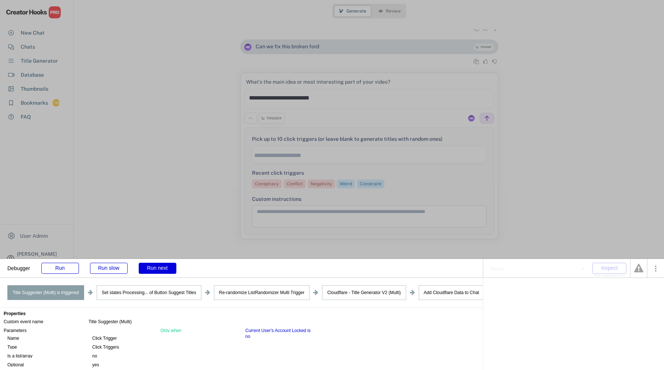
click at [163, 270] on div "Run next" at bounding box center [158, 268] width 38 height 11
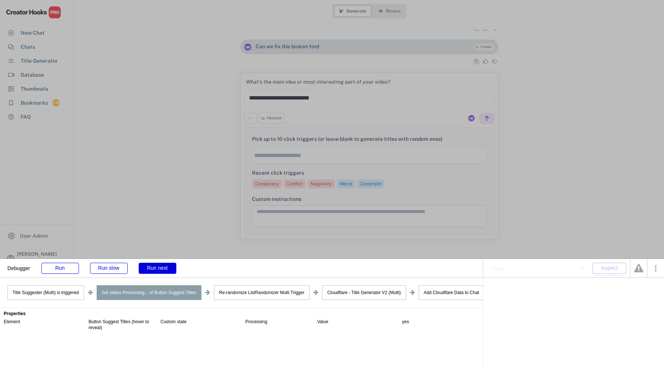
click at [163, 270] on div "Run next" at bounding box center [158, 268] width 38 height 11
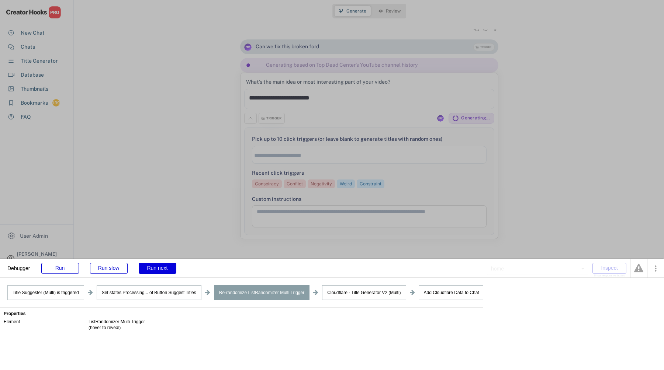
click at [163, 270] on div "Run next" at bounding box center [158, 268] width 38 height 11
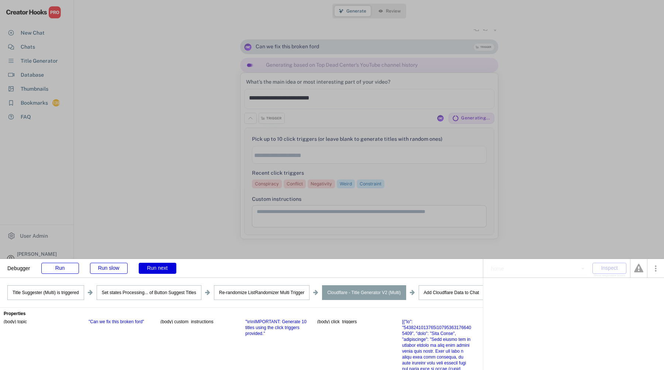
click at [163, 270] on div "Run next" at bounding box center [158, 268] width 38 height 11
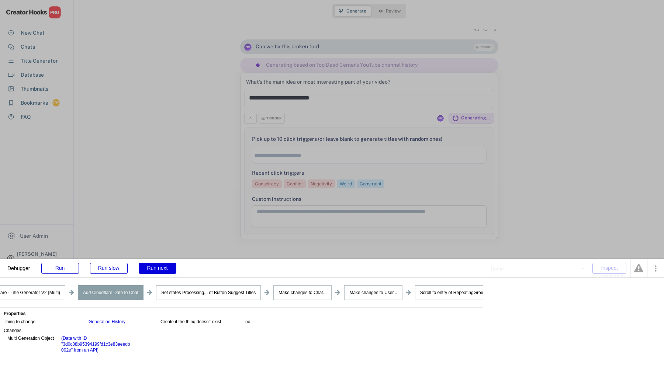
click at [163, 270] on div "Run next" at bounding box center [158, 268] width 38 height 11
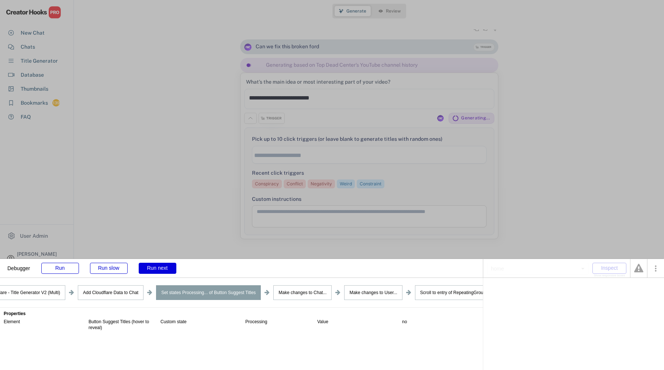
click at [163, 270] on div "Run next" at bounding box center [158, 268] width 38 height 11
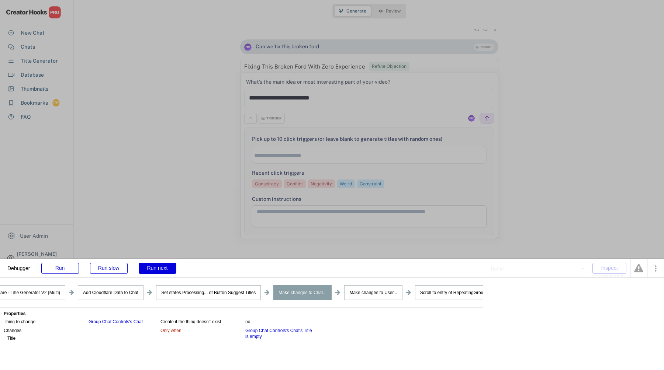
click at [163, 270] on div "Run next" at bounding box center [158, 268] width 38 height 11
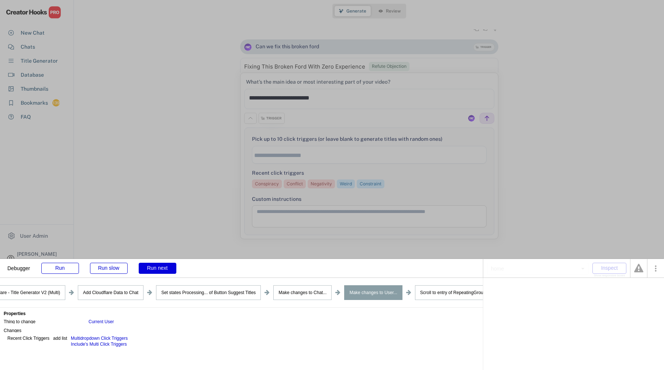
click at [163, 270] on div "Run next" at bounding box center [158, 268] width 38 height 11
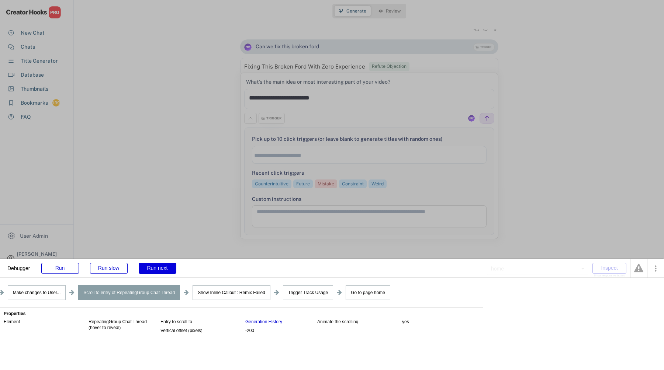
click at [163, 270] on div "Run next" at bounding box center [158, 268] width 38 height 11
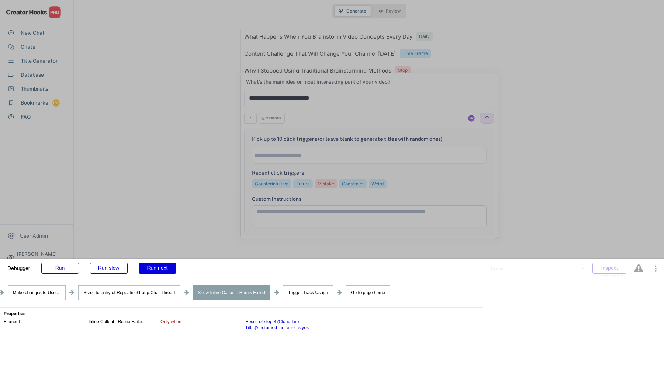
scroll to position [2410, 0]
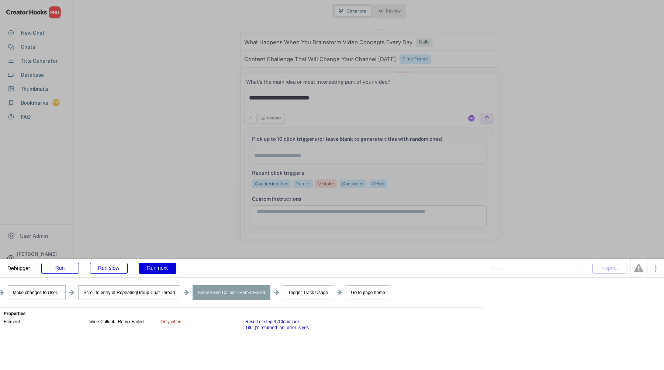
click at [163, 270] on div "Run next" at bounding box center [158, 268] width 38 height 11
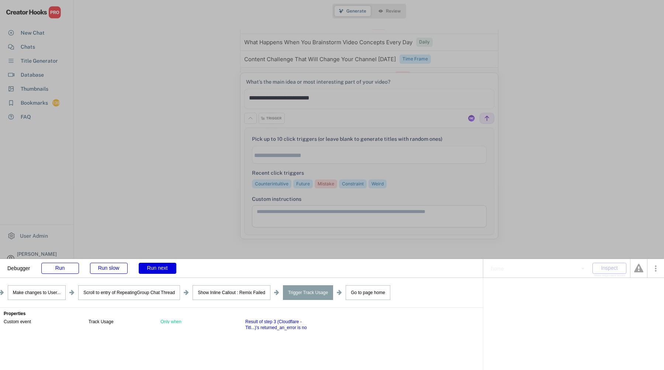
click at [163, 270] on div "Run next" at bounding box center [158, 268] width 38 height 11
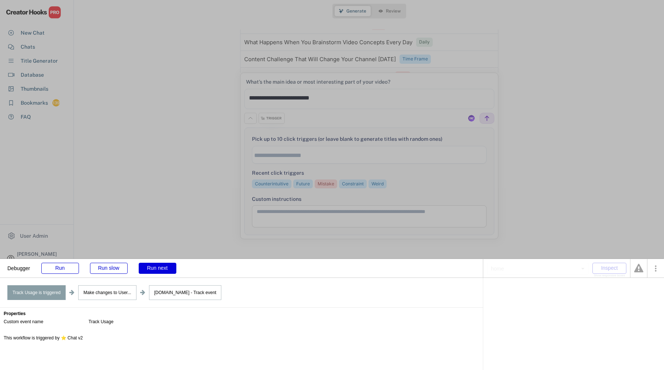
click at [163, 270] on div "Run next" at bounding box center [158, 268] width 38 height 11
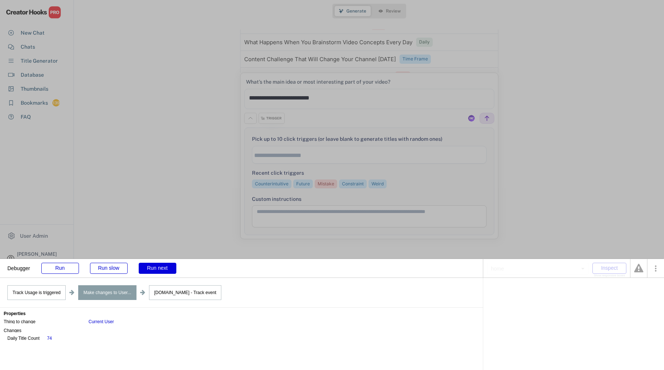
click at [162, 270] on div "Run next" at bounding box center [158, 268] width 38 height 11
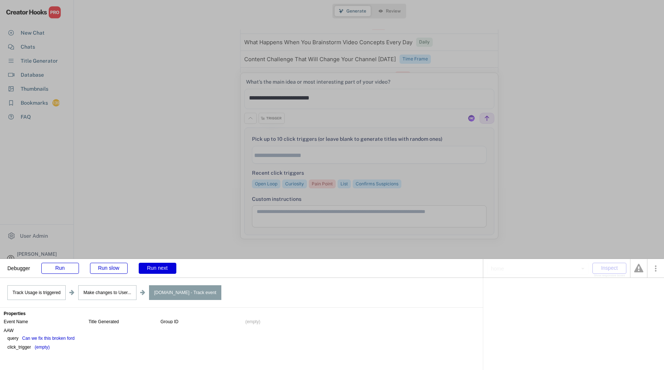
click at [162, 270] on div "Run next" at bounding box center [158, 268] width 38 height 11
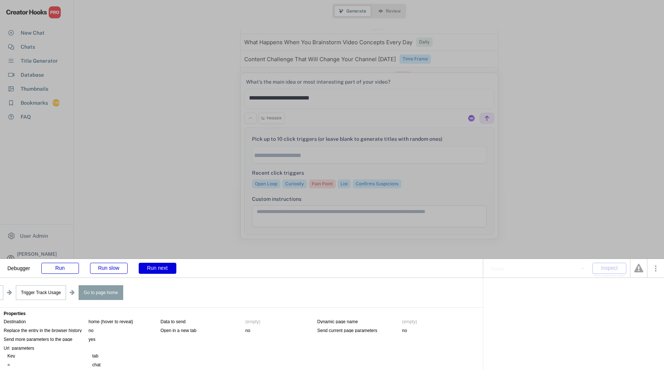
click at [162, 270] on div "Run next" at bounding box center [158, 268] width 38 height 11
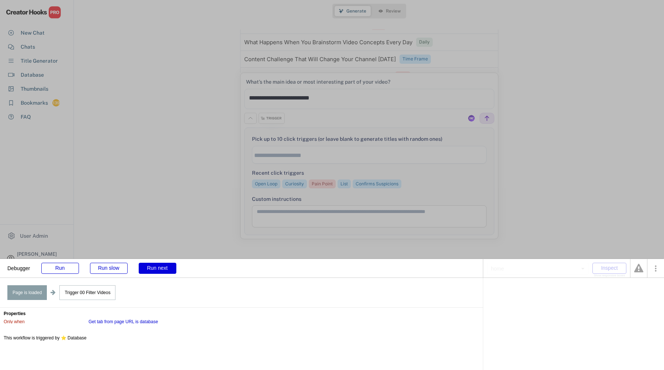
click at [162, 270] on div "Run next" at bounding box center [158, 268] width 38 height 11
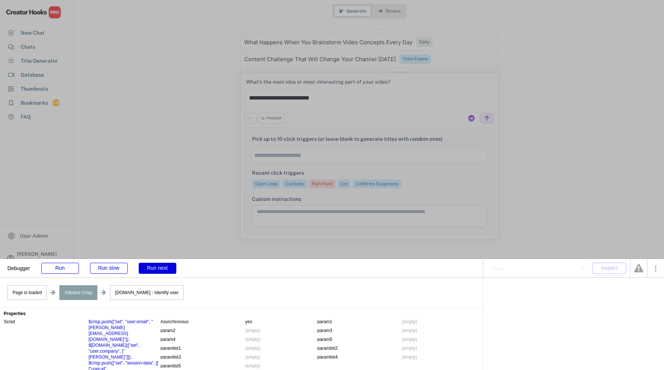
click at [162, 270] on div "Run next" at bounding box center [158, 268] width 38 height 11
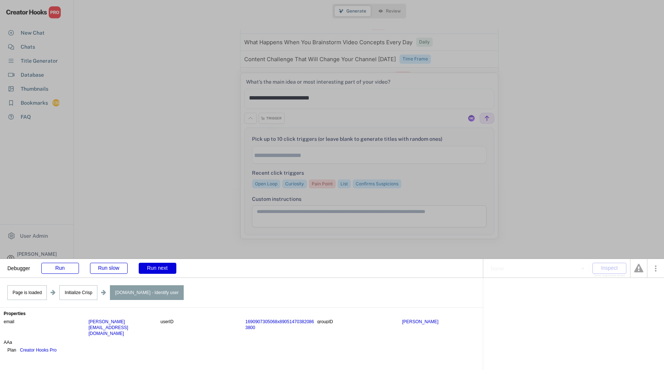
click at [162, 270] on div "Run next" at bounding box center [158, 268] width 38 height 11
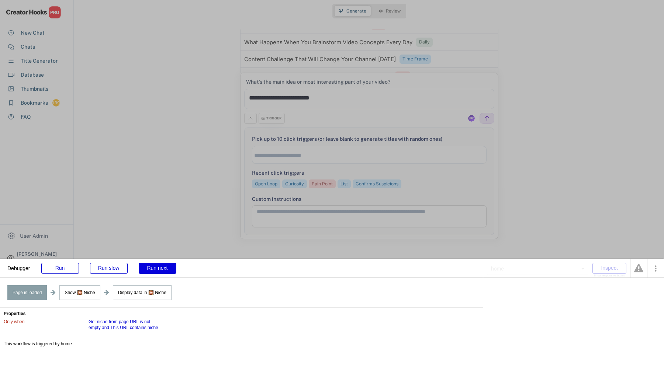
click at [162, 270] on div "Run next" at bounding box center [158, 268] width 38 height 11
click at [162, 271] on div "Run next" at bounding box center [158, 268] width 38 height 11
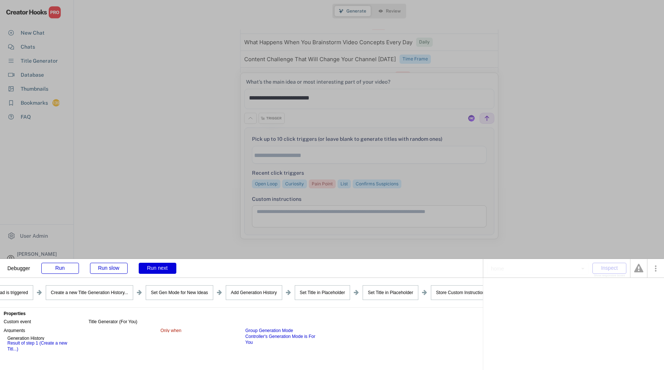
click at [162, 271] on div "Run next" at bounding box center [158, 268] width 38 height 11
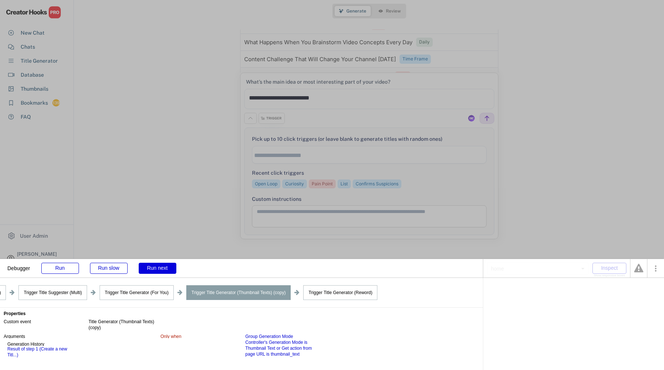
click at [163, 271] on div "Run next" at bounding box center [158, 268] width 38 height 11
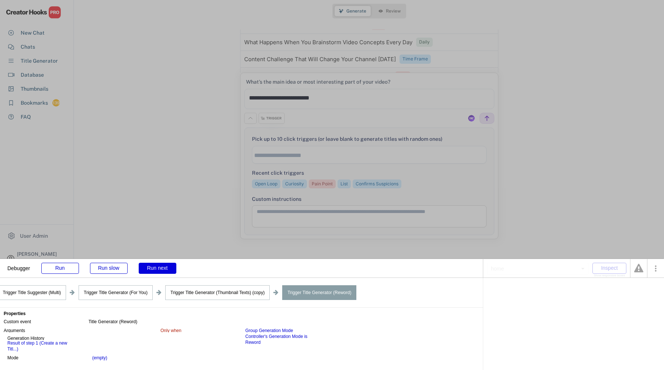
click at [163, 271] on div "Run next" at bounding box center [158, 268] width 38 height 11
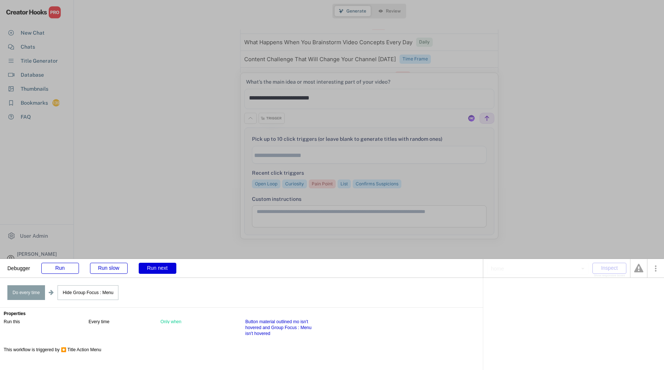
click at [163, 271] on div "Run next" at bounding box center [158, 268] width 38 height 11
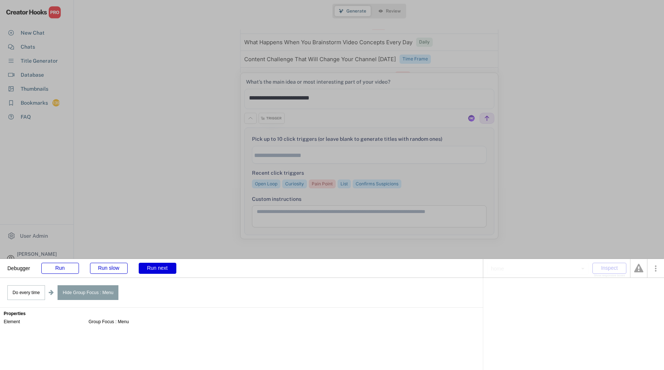
click at [163, 271] on div "Run next" at bounding box center [158, 268] width 38 height 11
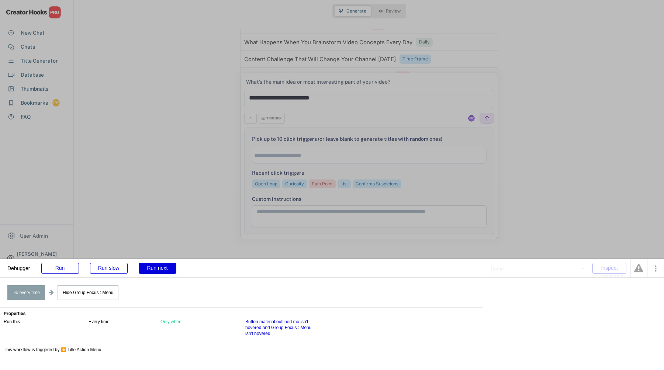
click at [163, 271] on div "Run next" at bounding box center [158, 268] width 38 height 11
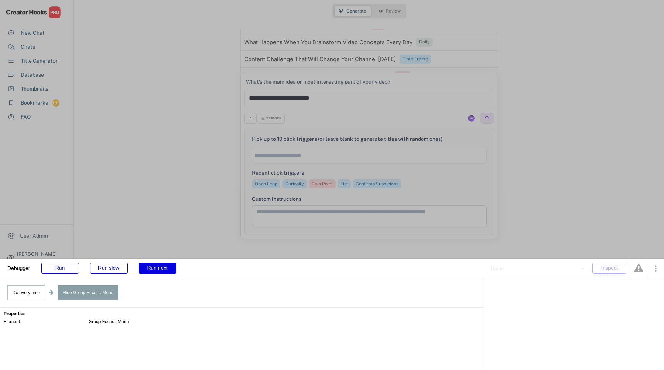
click at [163, 271] on div "Run next" at bounding box center [158, 268] width 38 height 11
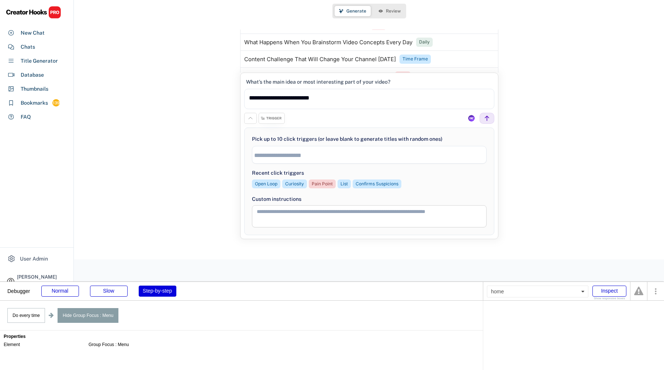
click at [163, 271] on body "Debugger Normal Slow Step-by-step home Inspect Show responsive boxes Do every t…" at bounding box center [332, 185] width 664 height 370
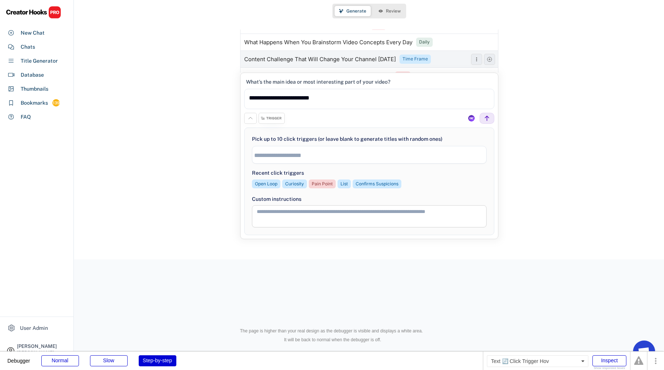
click at [424, 58] on div "Time Frame" at bounding box center [414, 59] width 25 height 6
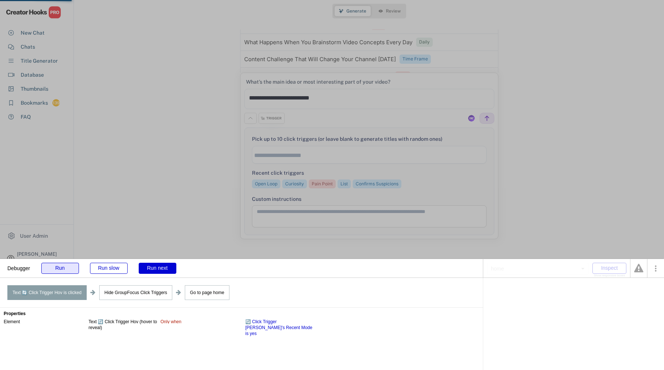
click at [65, 269] on div "Run" at bounding box center [60, 268] width 38 height 11
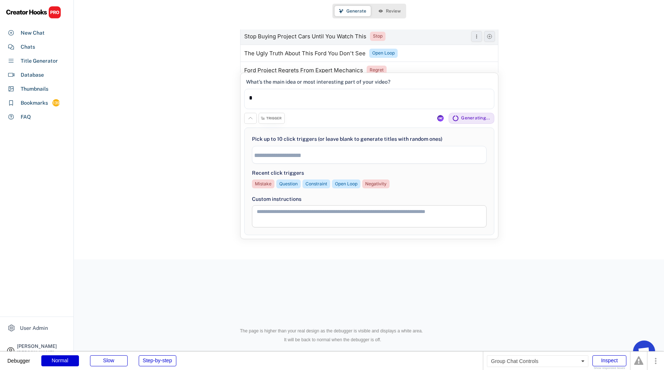
scroll to position [2699, 0]
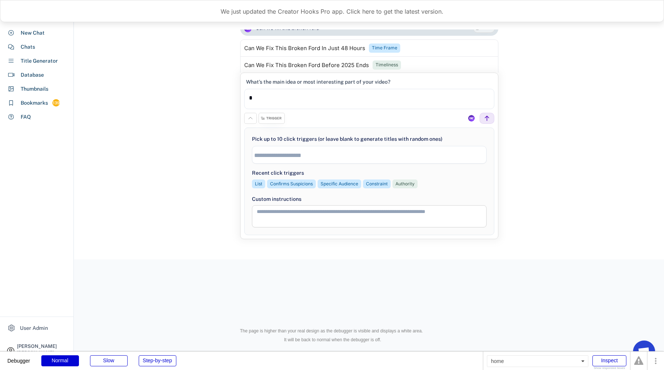
scroll to position [2617, 0]
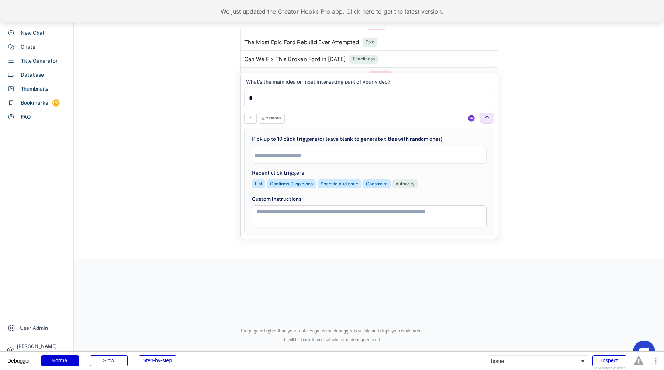
click at [249, 6] on div "We just updated the Creator Hooks Pro app. Click here to get the latest version." at bounding box center [332, 11] width 664 height 22
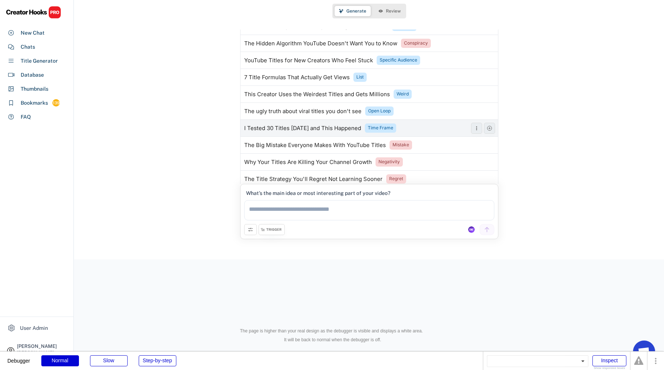
scroll to position [1893, 0]
click at [249, 232] on icon at bounding box center [251, 230] width 6 height 6
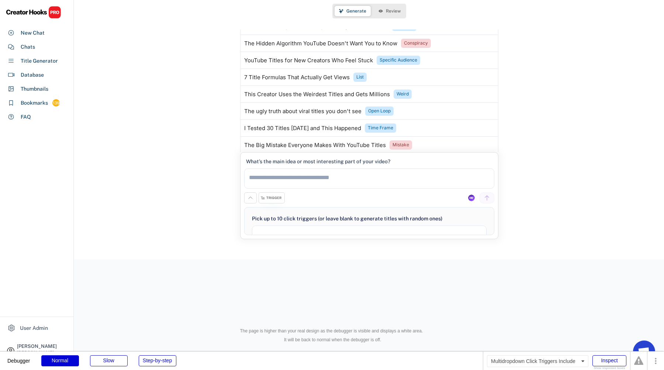
select select
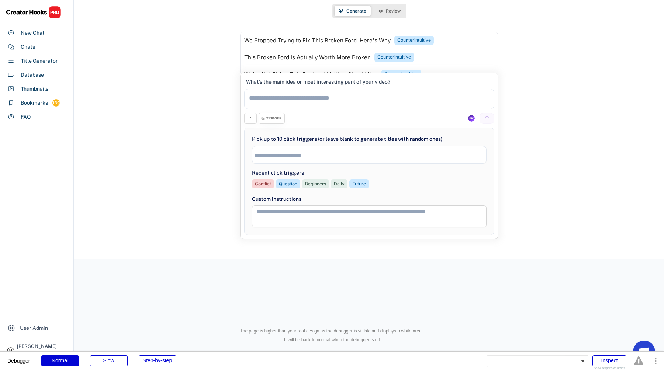
scroll to position [636, 0]
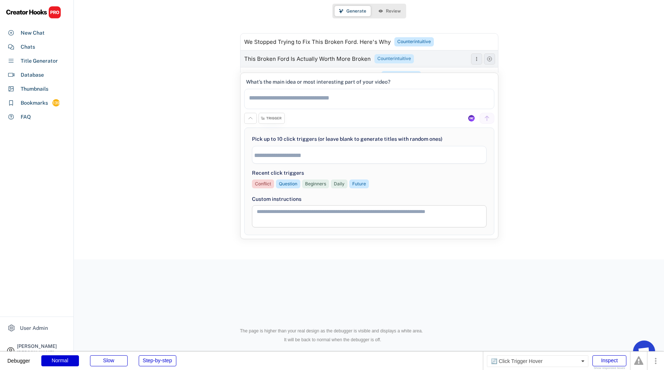
click at [400, 58] on div "Counterintuitive" at bounding box center [394, 59] width 34 height 6
type textarea "**********"
select select "**********"
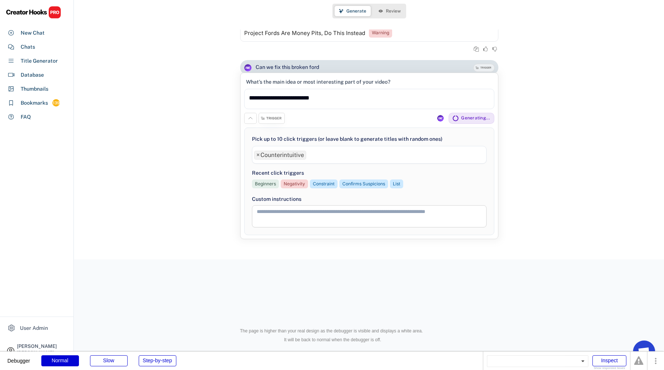
scroll to position [2906, 0]
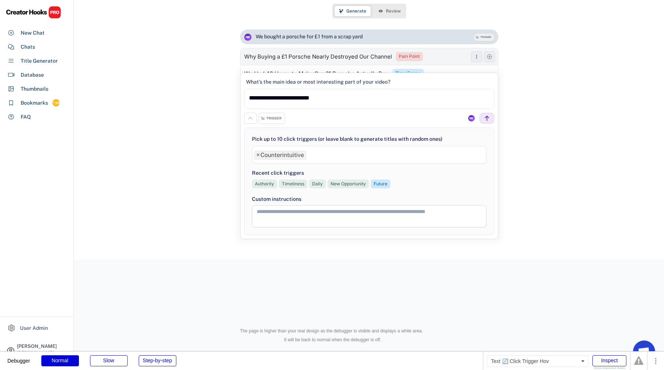
click at [407, 55] on div "Pain Point" at bounding box center [409, 56] width 21 height 6
type textarea "**********"
select select "**********"
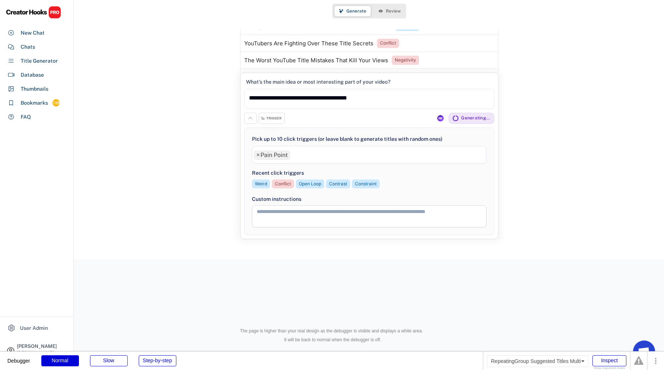
scroll to position [3104, 0]
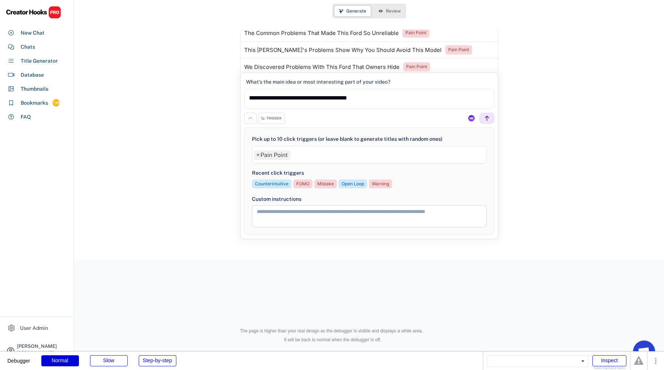
scroll to position [3215, 0]
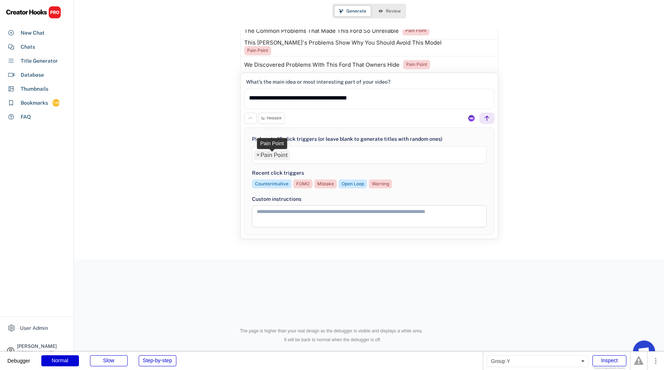
click at [258, 154] on span "×" at bounding box center [257, 155] width 3 height 6
click at [23, 52] on div "Chats" at bounding box center [37, 46] width 68 height 13
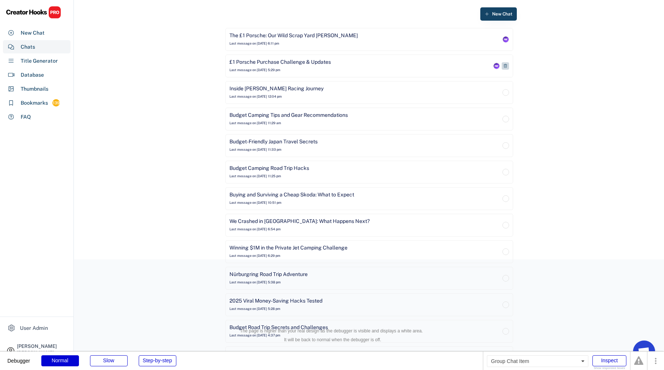
click at [411, 74] on div "£1 Porsche Purchase Challenge & Updates Last message on [DATE] 5:29 pm" at bounding box center [369, 66] width 288 height 23
select select
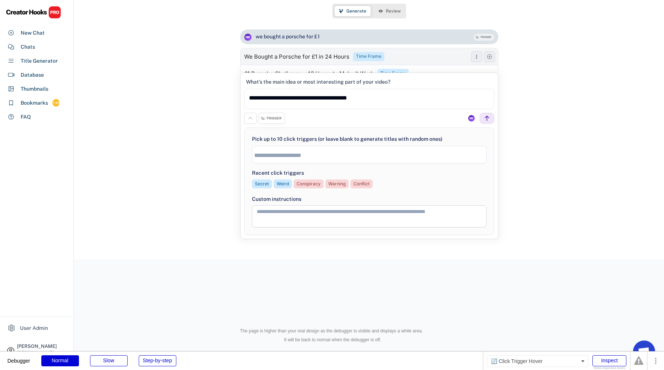
click at [374, 58] on div "Time Frame" at bounding box center [368, 56] width 25 height 6
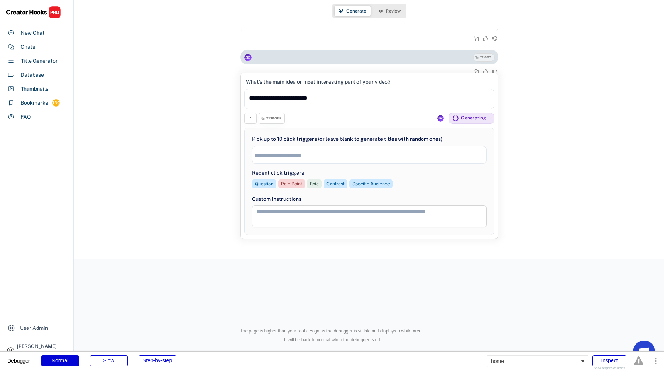
scroll to position [1068, 0]
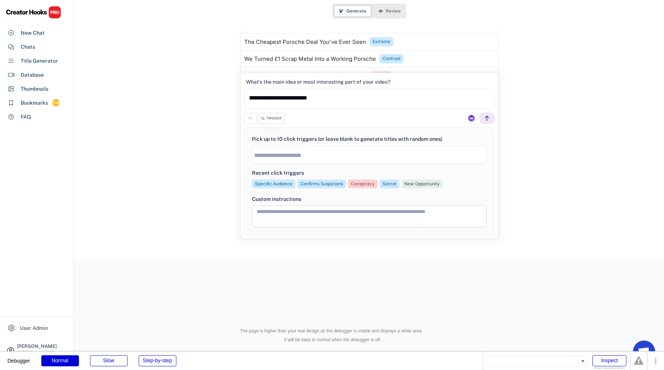
scroll to position [1232, 0]
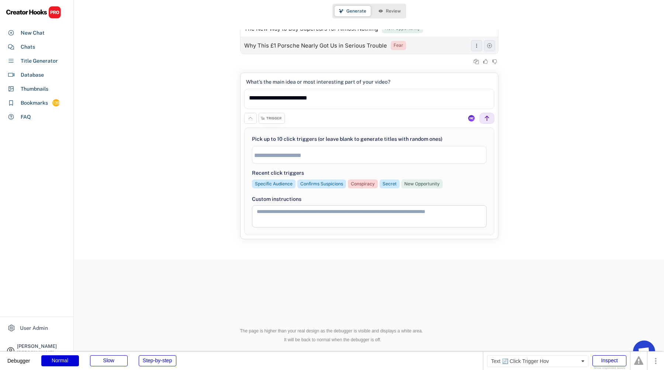
click at [394, 48] on div "Fear" at bounding box center [399, 45] width 10 height 6
type textarea "**********"
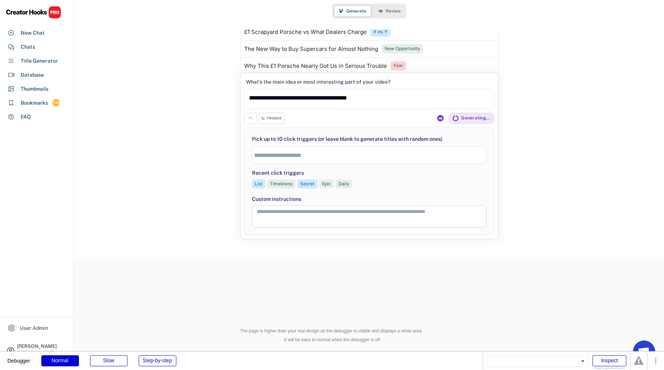
scroll to position [1275, 0]
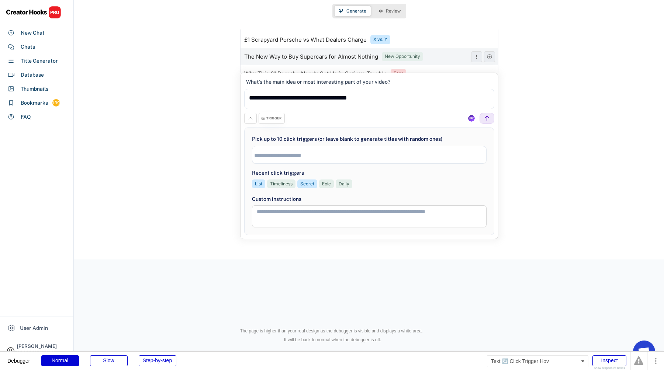
scroll to position [1201, 0]
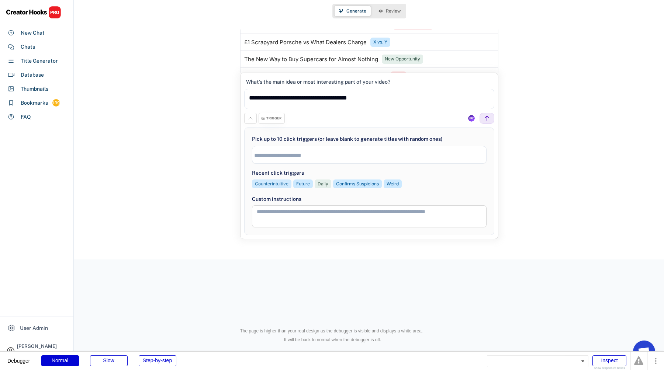
click at [282, 185] on div "Counterintuitive" at bounding box center [272, 184] width 34 height 6
click at [302, 184] on div "Future" at bounding box center [303, 184] width 14 height 6
click at [326, 184] on div "Daily" at bounding box center [323, 184] width 11 height 6
click at [349, 184] on div "Confirms Suspicions" at bounding box center [357, 184] width 43 height 6
click at [388, 184] on div "Weird" at bounding box center [393, 184] width 12 height 6
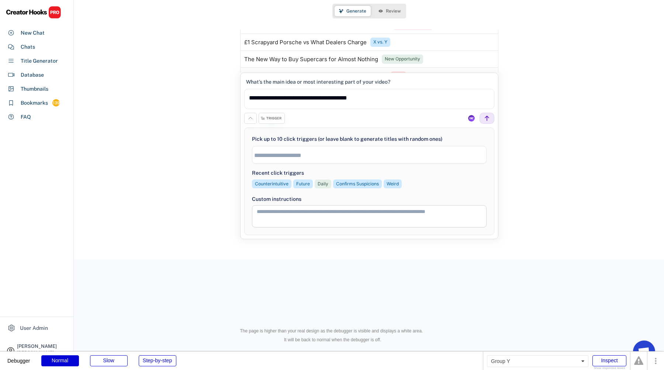
click at [285, 159] on span at bounding box center [369, 155] width 234 height 9
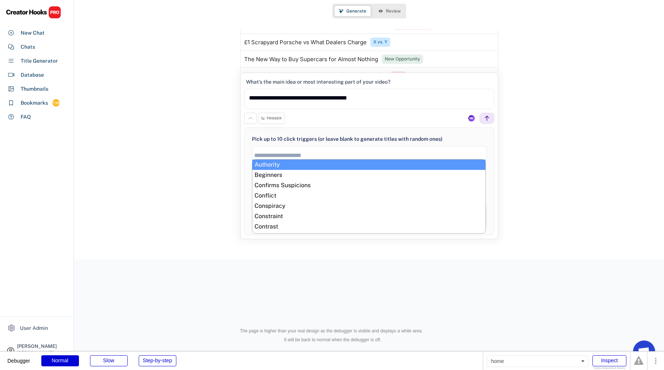
scroll to position [6, 0]
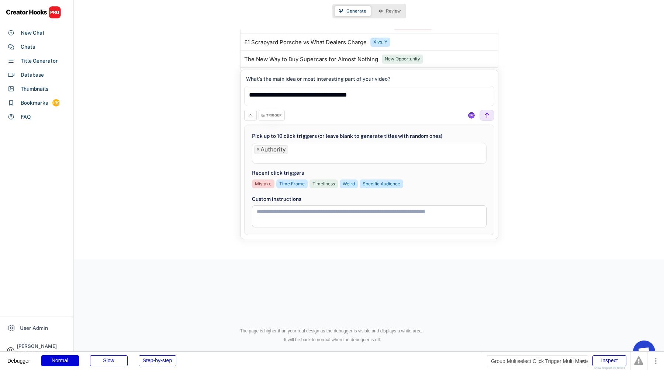
click at [298, 159] on li at bounding box center [369, 158] width 230 height 8
click at [259, 152] on span "×" at bounding box center [257, 150] width 3 height 6
select select "**********"
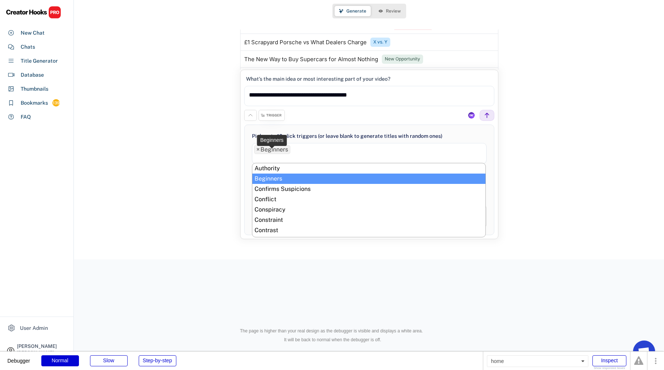
click at [259, 152] on span "×" at bounding box center [257, 150] width 3 height 6
select select
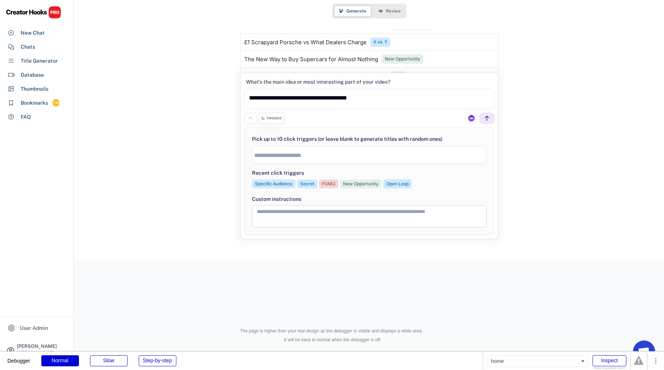
click at [220, 144] on div "New Chat £1 Porsche Purchase Challenge & Updates Last message on Aug 11, 2025 a…" at bounding box center [369, 130] width 590 height 260
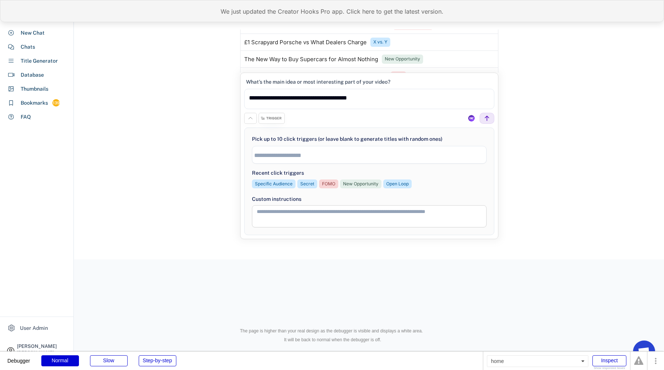
click at [240, 10] on div "We just updated the Creator Hooks Pro app. Click here to get the latest version." at bounding box center [332, 11] width 664 height 22
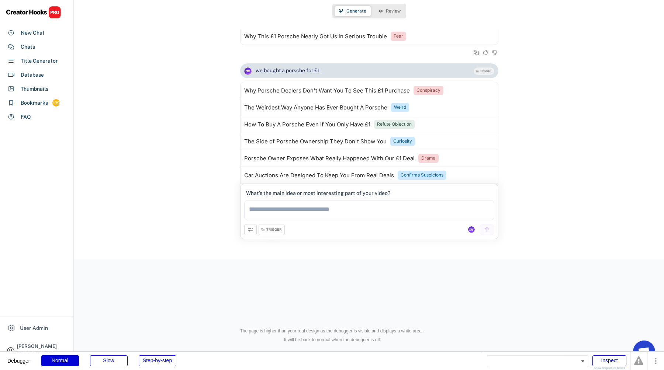
scroll to position [1240, 0]
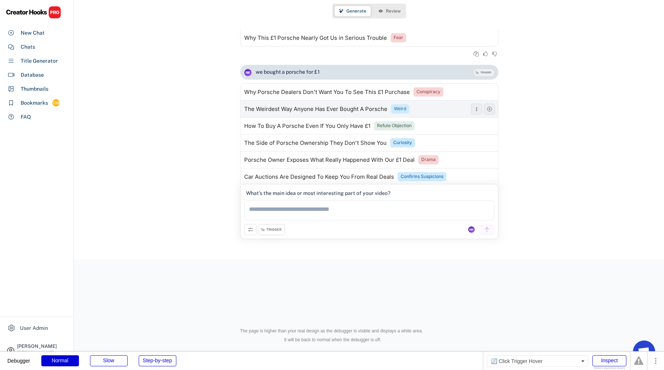
click at [400, 109] on div "Weird" at bounding box center [400, 109] width 12 height 6
type textarea "**********"
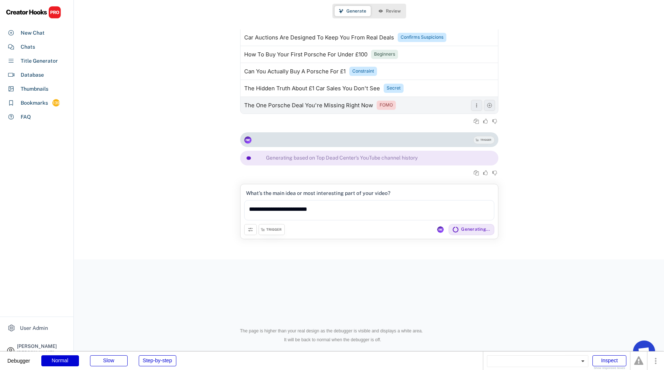
scroll to position [1379, 0]
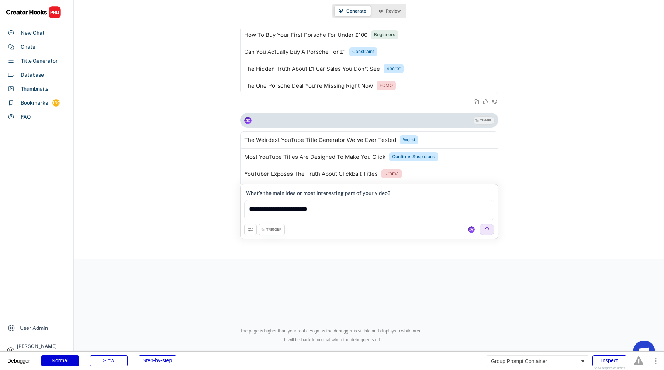
scroll to position [1408, 0]
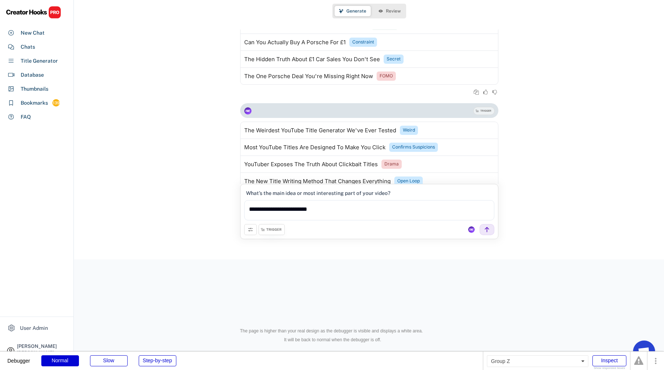
click at [253, 231] on icon at bounding box center [251, 230] width 6 height 6
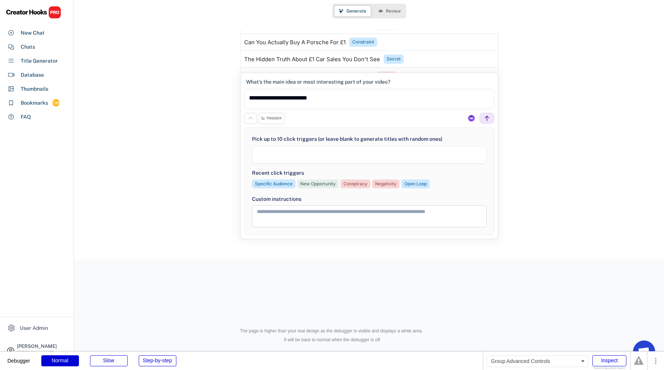
scroll to position [213, 0]
select select "**********"
click at [253, 117] on button at bounding box center [250, 118] width 13 height 11
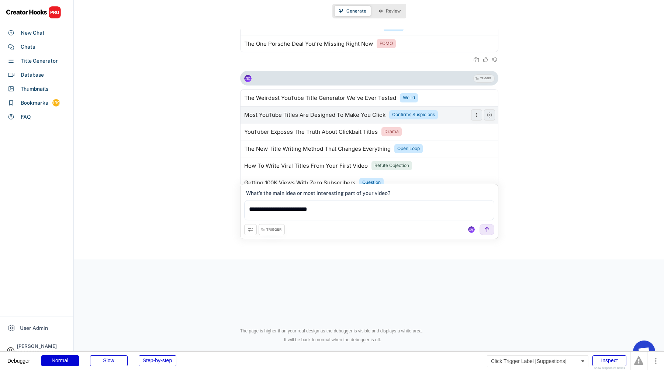
scroll to position [1534, 0]
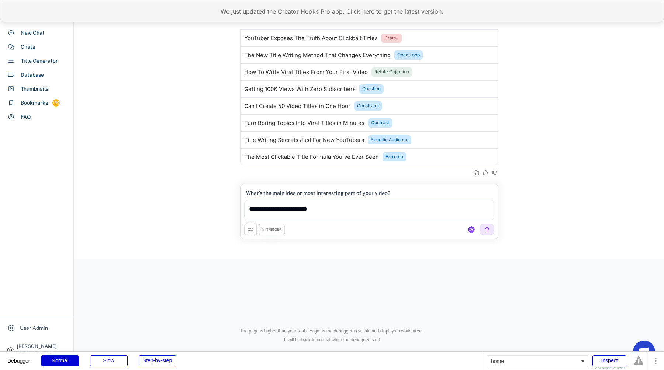
click at [243, 15] on div "We just updated the Creator Hooks Pro app. Click here to get the latest version." at bounding box center [332, 11] width 664 height 22
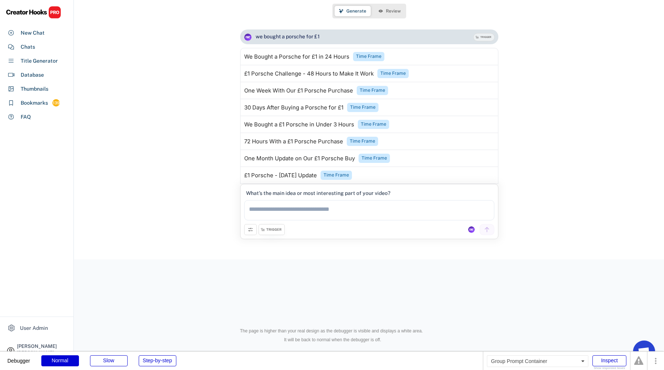
click at [248, 235] on button at bounding box center [250, 229] width 13 height 11
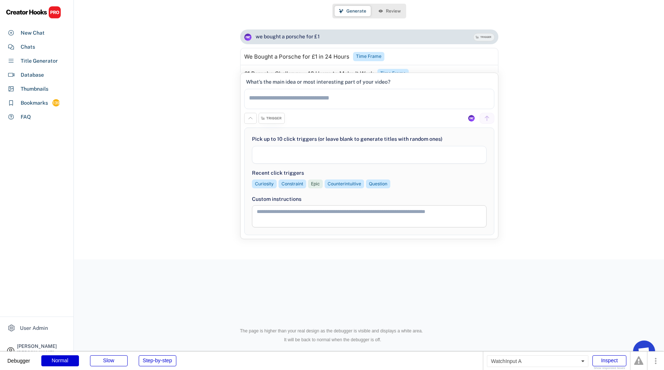
select select
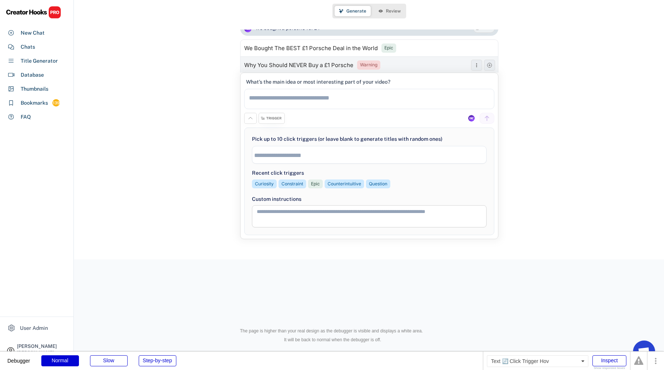
scroll to position [227, 0]
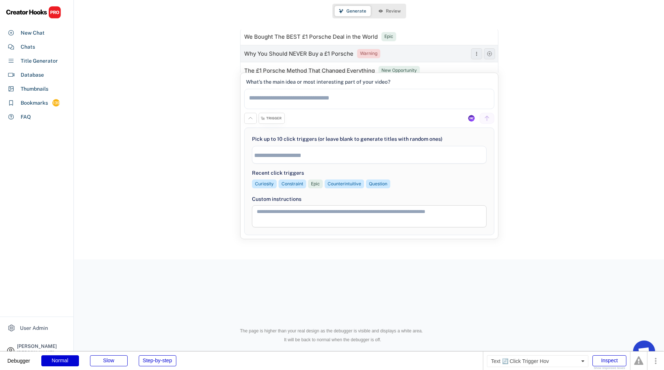
click at [367, 54] on div "Warning" at bounding box center [368, 54] width 17 height 6
type textarea "**********"
select select "**********"
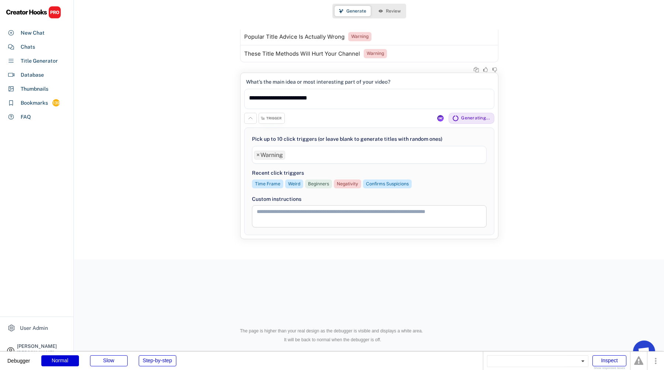
scroll to position [1871, 0]
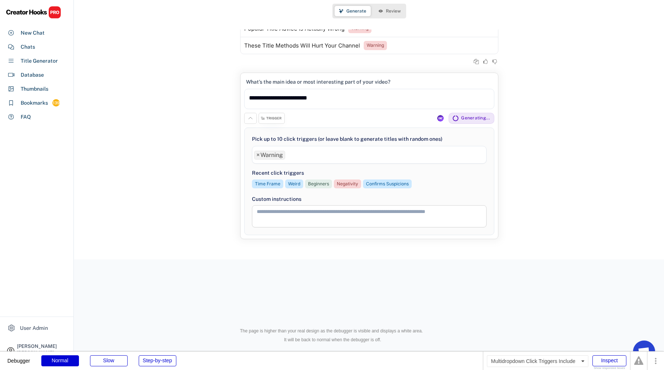
click at [258, 155] on span "×" at bounding box center [257, 155] width 3 height 6
click at [293, 153] on input "search" at bounding box center [371, 155] width 234 height 6
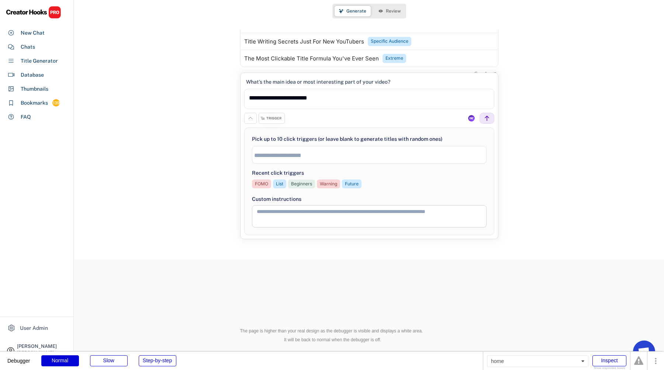
scroll to position [1615, 0]
click at [293, 155] on input "search" at bounding box center [371, 155] width 234 height 6
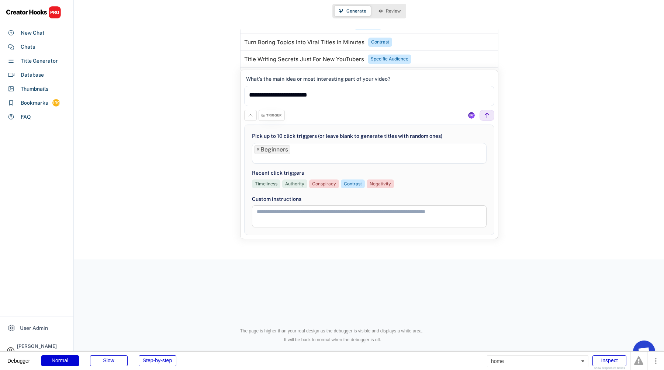
scroll to position [12, 0]
click at [333, 156] on li at bounding box center [369, 158] width 230 height 8
click at [347, 159] on li at bounding box center [369, 158] width 230 height 8
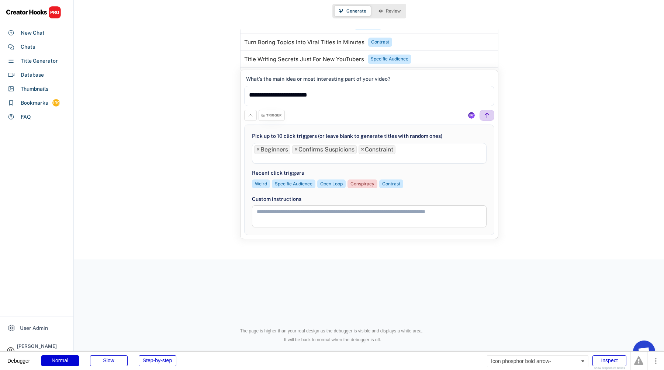
click at [484, 115] on icon at bounding box center [487, 115] width 7 height 7
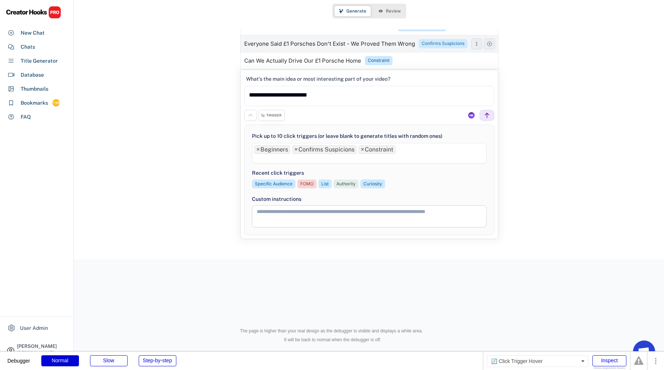
click at [428, 42] on div "Confirms Suspicions" at bounding box center [443, 44] width 43 height 6
select select "**********"
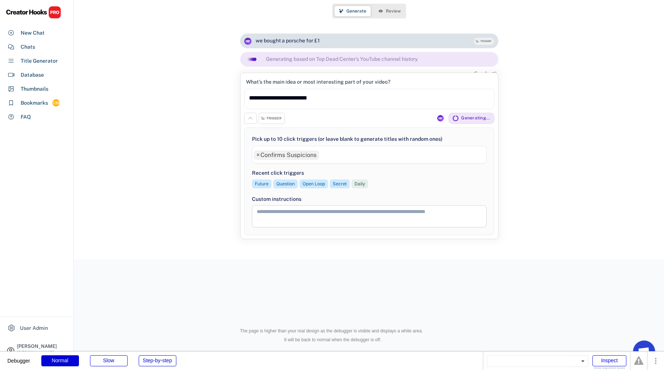
scroll to position [2103, 0]
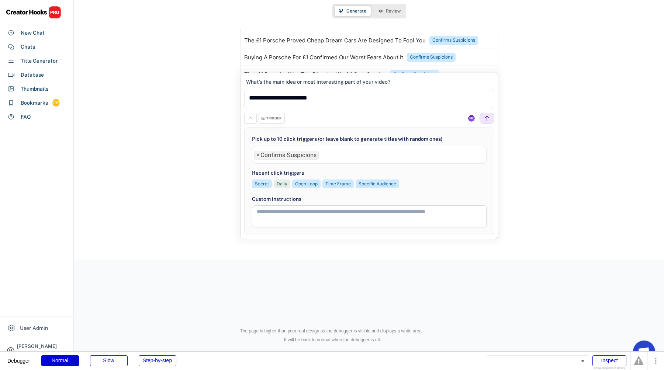
scroll to position [2267, 0]
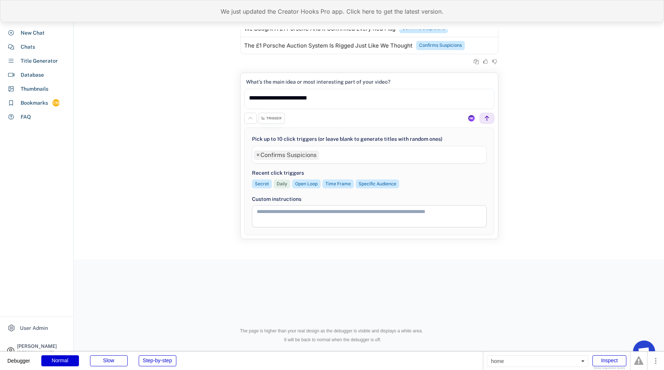
click at [231, 9] on div "We just updated the Creator Hooks Pro app. Click here to get the latest version." at bounding box center [332, 11] width 664 height 22
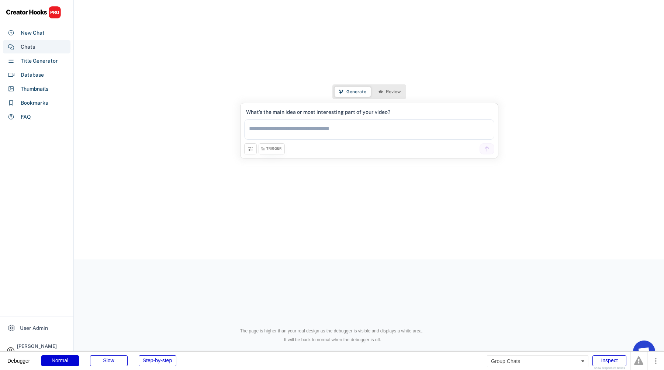
click at [35, 45] on div "Chats" at bounding box center [37, 46] width 68 height 13
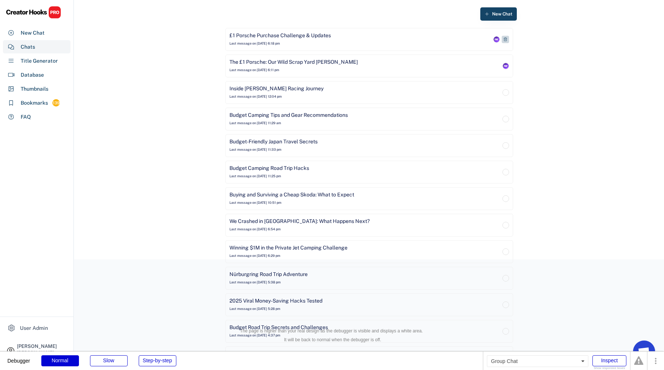
click at [406, 42] on div "£1 Porsche Purchase Challenge & Updates Last message on [DATE] 6:18 pm" at bounding box center [360, 39] width 262 height 15
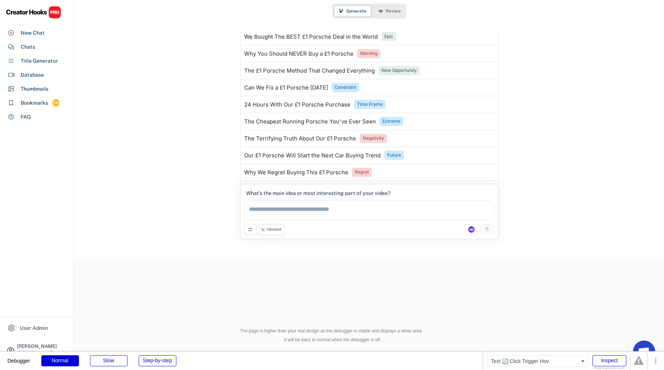
scroll to position [177, 0]
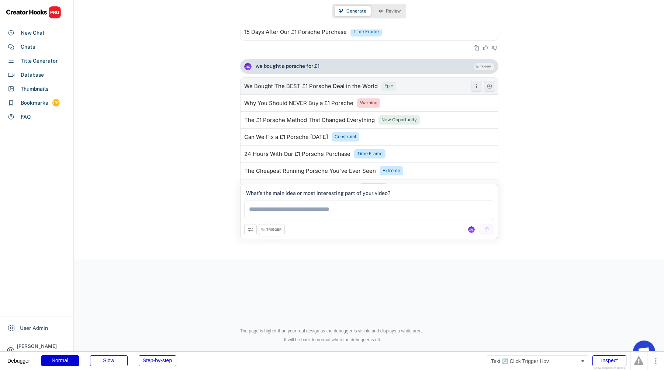
click at [386, 86] on div "Epic" at bounding box center [388, 86] width 9 height 6
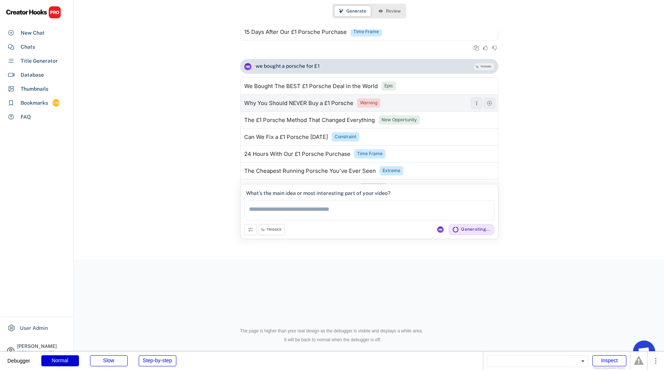
type textarea "**********"
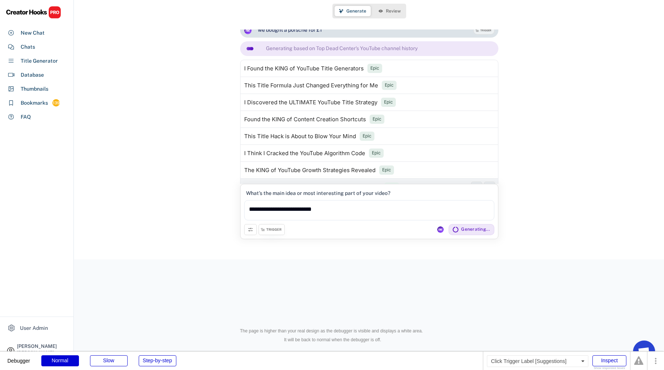
scroll to position [2311, 0]
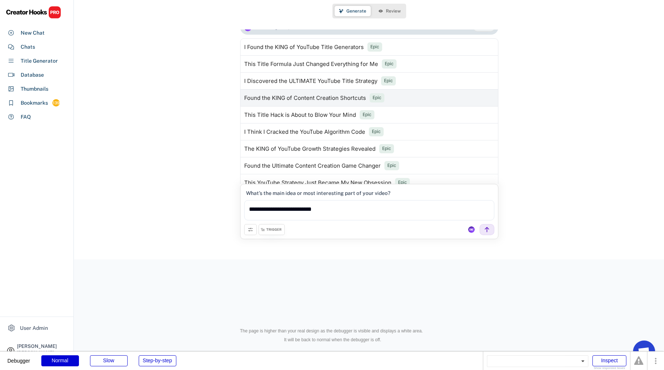
scroll to position [2362, 0]
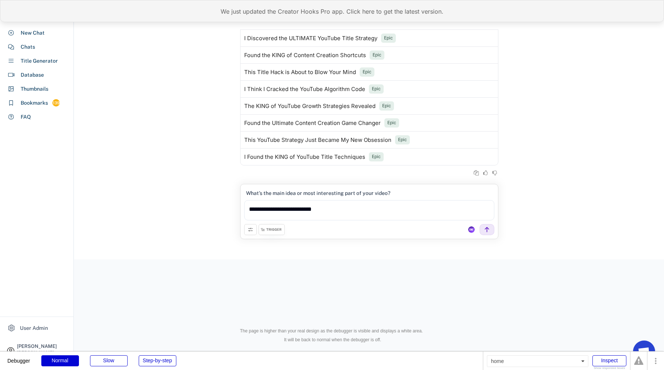
click at [147, 7] on div "We just updated the Creator Hooks Pro app. Click here to get the latest version." at bounding box center [332, 11] width 664 height 22
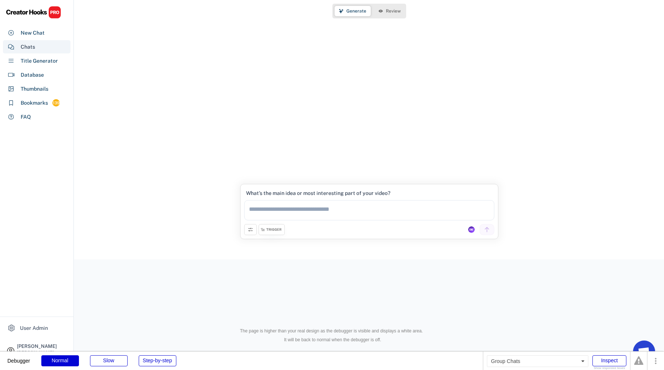
click at [26, 42] on div "Chats" at bounding box center [37, 46] width 68 height 13
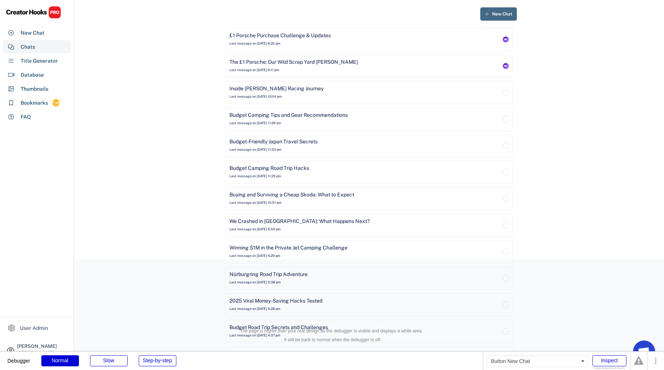
click at [497, 14] on span "New Chat" at bounding box center [502, 14] width 20 height 4
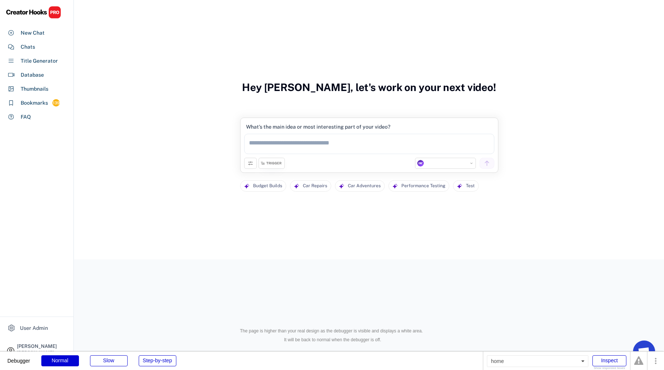
select select "**********"
click at [338, 160] on div "**********" at bounding box center [390, 163] width 210 height 11
click at [338, 140] on textarea at bounding box center [369, 144] width 250 height 20
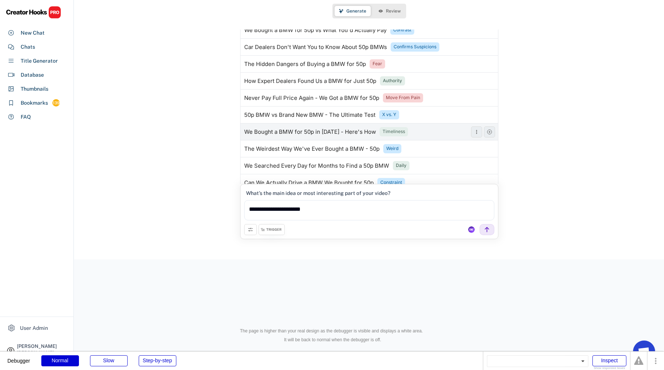
scroll to position [60, 0]
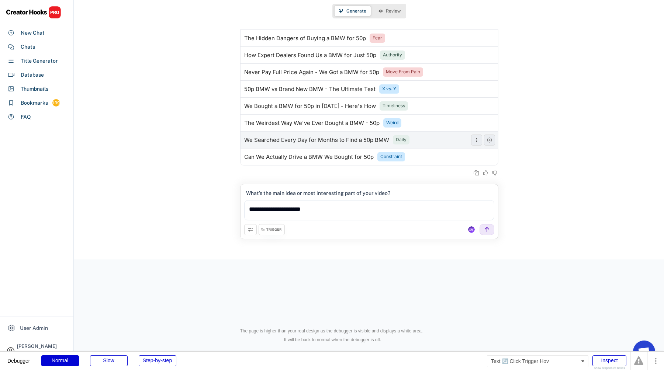
type textarea "**********"
click at [400, 139] on div "Daily" at bounding box center [401, 140] width 11 height 6
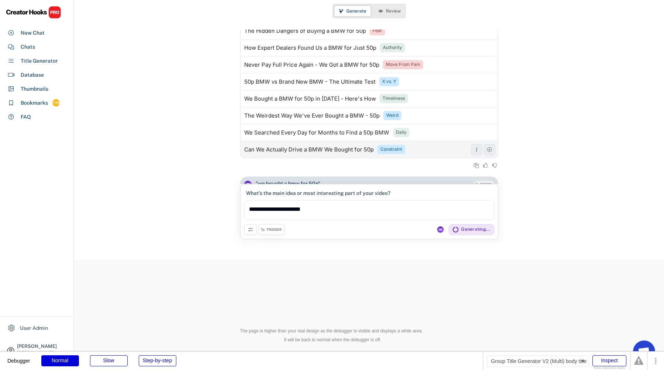
scroll to position [104, 0]
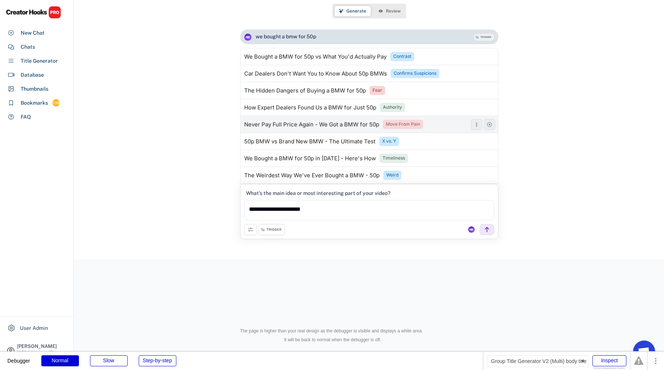
click at [401, 122] on div "Move From Pain" at bounding box center [403, 124] width 34 height 6
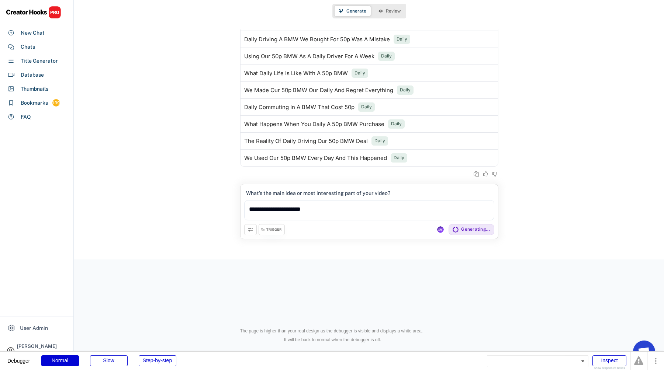
scroll to position [311, 0]
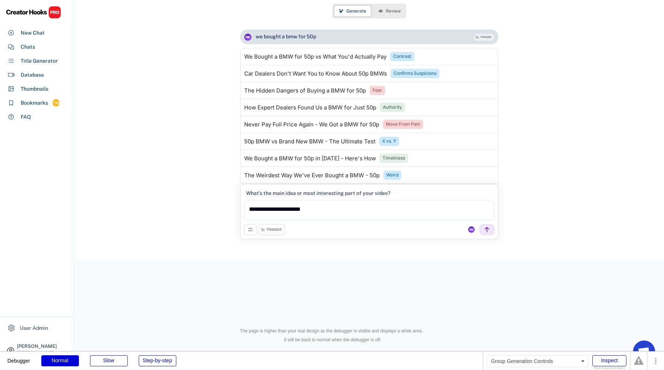
click at [274, 232] on div "TRIGGER" at bounding box center [273, 230] width 15 height 5
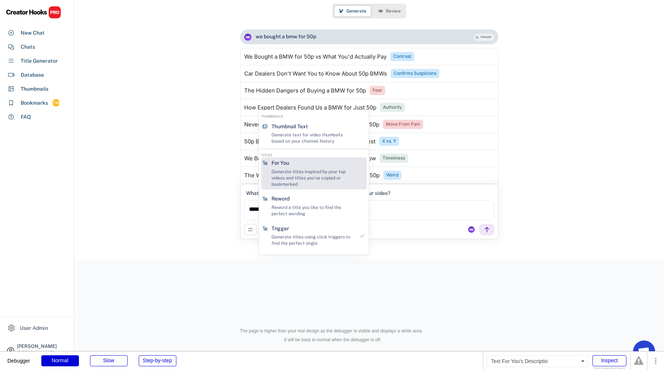
click at [294, 184] on div "Generate titles inspired by your top videos and titles you've copied or bookmar…" at bounding box center [313, 178] width 83 height 18
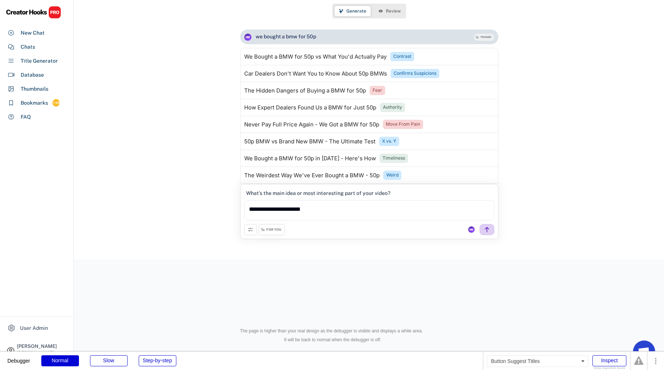
click at [485, 228] on icon at bounding box center [487, 230] width 7 height 7
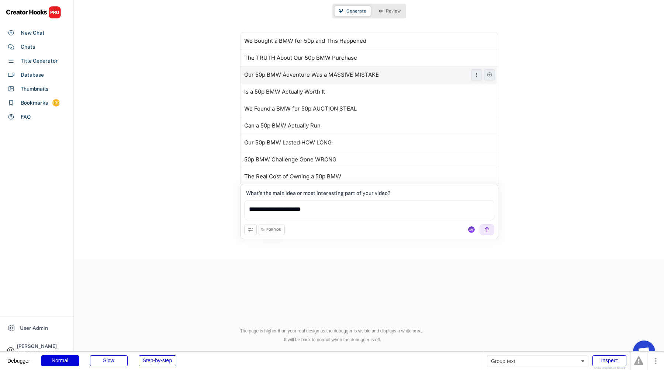
scroll to position [673, 0]
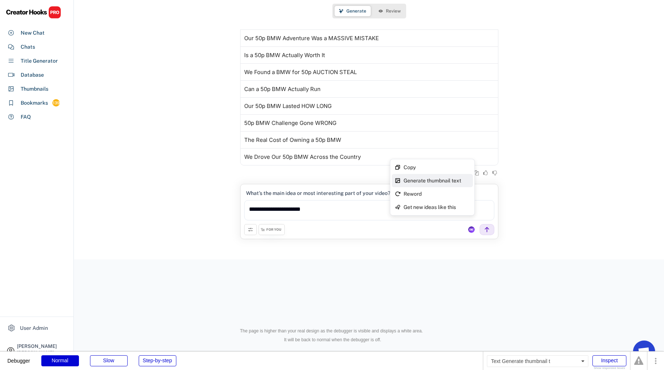
click at [455, 180] on div "Generate thumbnail text" at bounding box center [437, 180] width 66 height 5
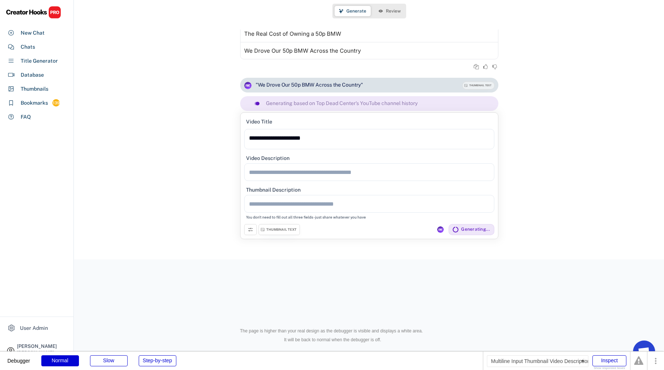
scroll to position [796, 0]
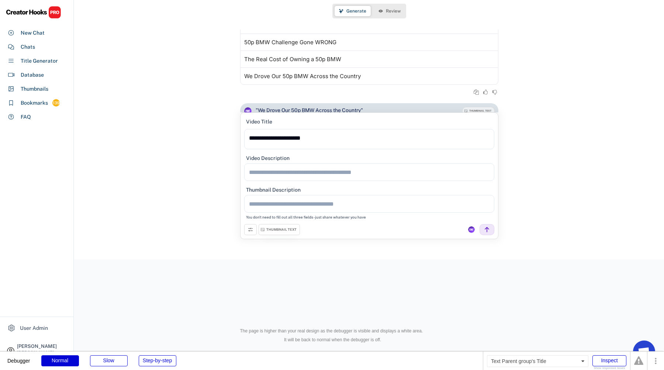
scroll to position [951, 0]
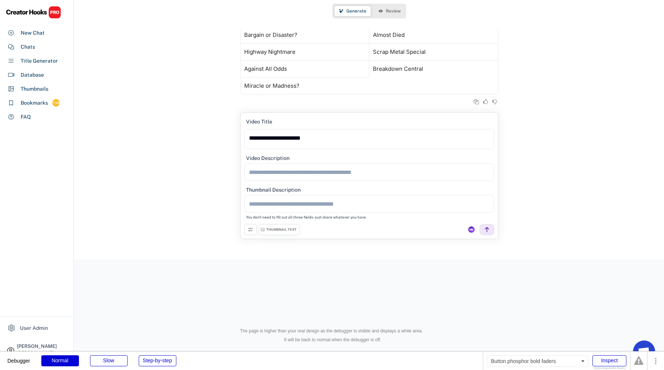
click at [248, 231] on icon at bounding box center [251, 230] width 6 height 6
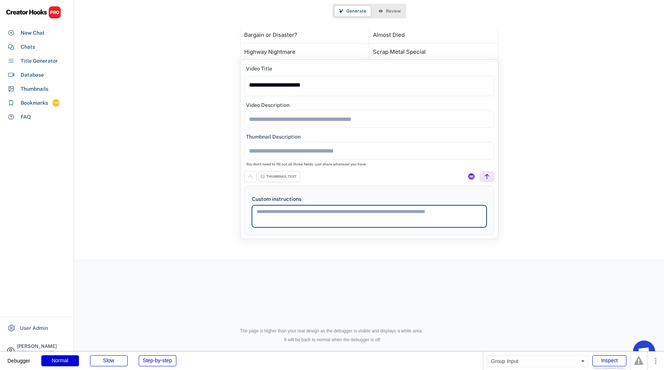
click at [284, 215] on textarea at bounding box center [369, 216] width 235 height 22
type textarea "**********"
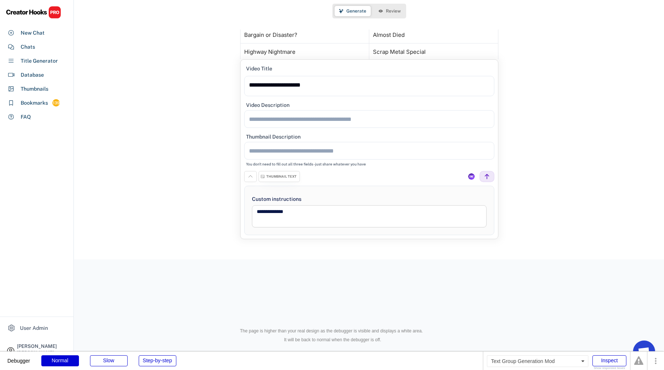
click at [278, 173] on div "THUMBNAIL TEXT" at bounding box center [279, 176] width 41 height 11
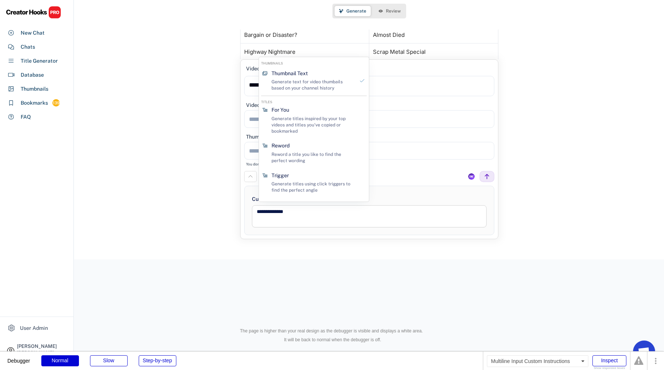
click at [305, 226] on textarea "**********" at bounding box center [369, 216] width 235 height 22
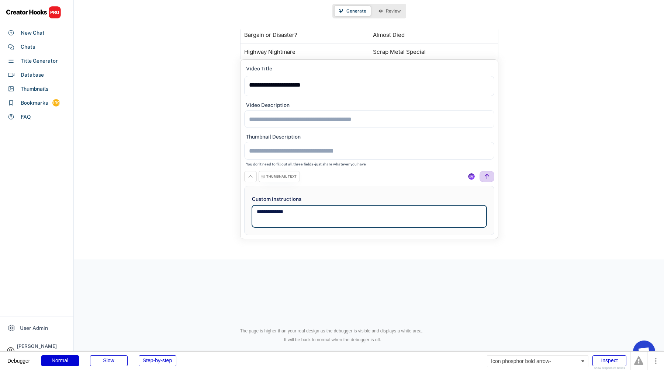
click at [486, 179] on icon at bounding box center [487, 176] width 7 height 7
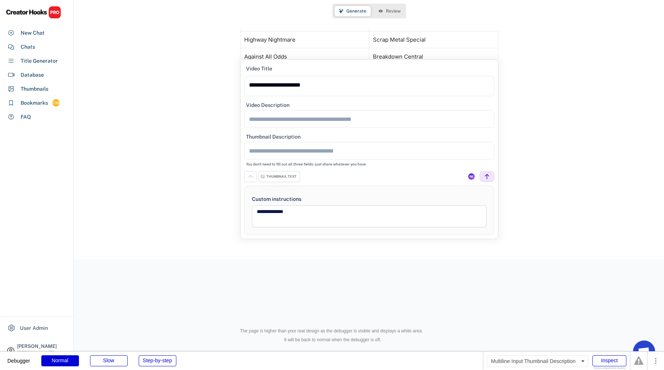
scroll to position [961, 0]
click at [282, 179] on div "THUMBNAIL TEXT" at bounding box center [279, 176] width 41 height 11
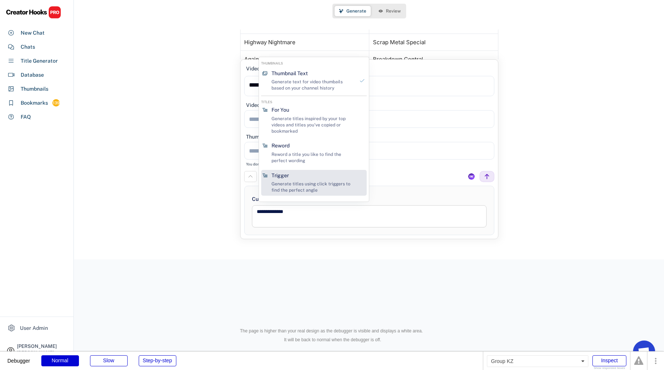
click at [315, 177] on div "Trigger Generate titles using click triggers to find the perfect angle" at bounding box center [313, 183] width 89 height 26
type textarea "**********"
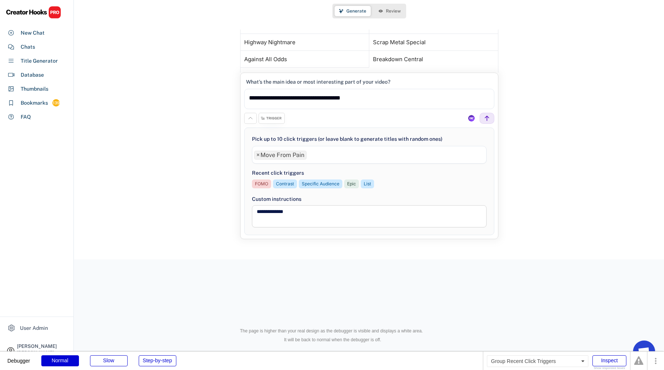
select select "**********"
click at [269, 116] on div "TRIGGER" at bounding box center [272, 118] width 26 height 11
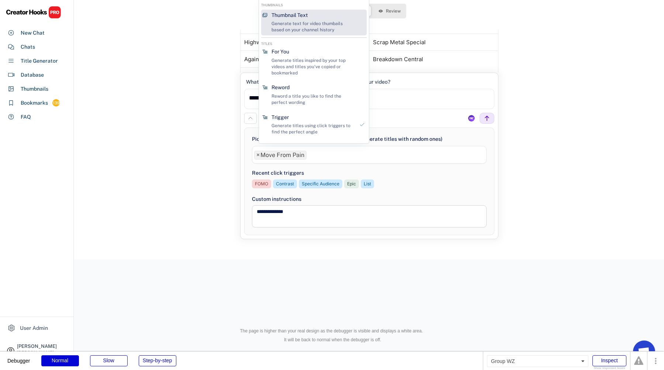
click at [310, 14] on div "Thumbnail Text Generate text for video thumbails based on your channel history" at bounding box center [313, 23] width 89 height 26
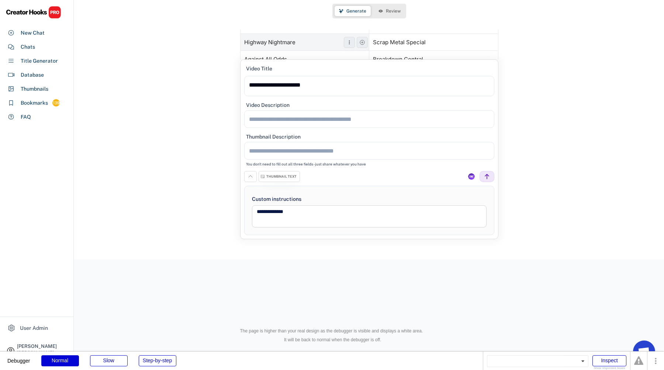
scroll to position [961, 0]
click at [279, 174] on div "THUMBNAIL TEXT" at bounding box center [281, 176] width 30 height 5
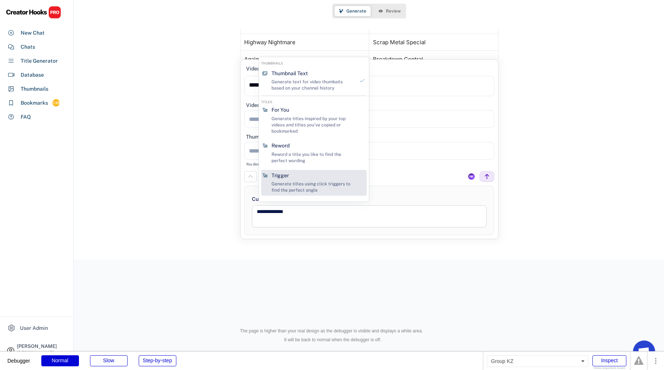
click at [302, 178] on div "Trigger Generate titles using click triggers to find the perfect angle" at bounding box center [313, 183] width 89 height 26
type textarea "**********"
select select "**********"
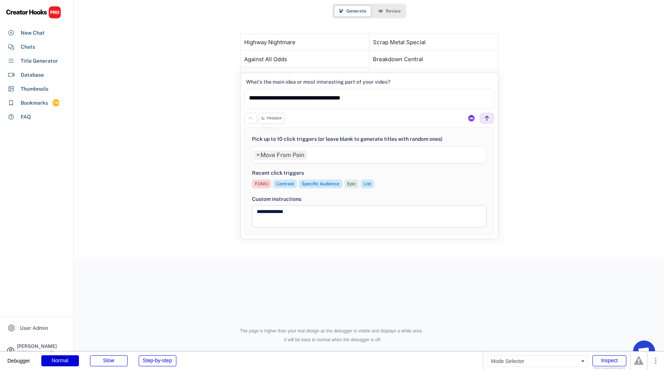
click at [386, 16] on div "Generate Review" at bounding box center [369, 11] width 74 height 15
click at [386, 12] on span "Review" at bounding box center [393, 11] width 15 height 4
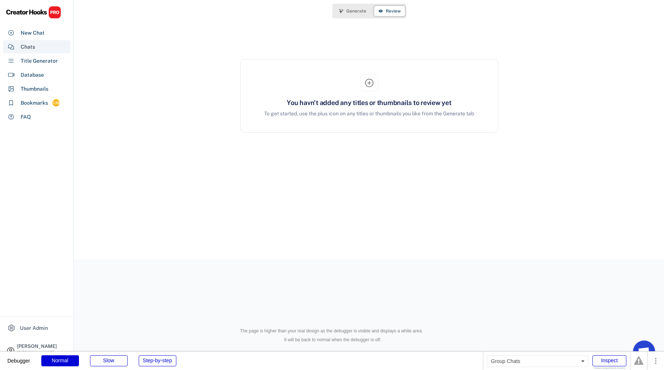
click at [52, 49] on div "Chats" at bounding box center [37, 46] width 68 height 13
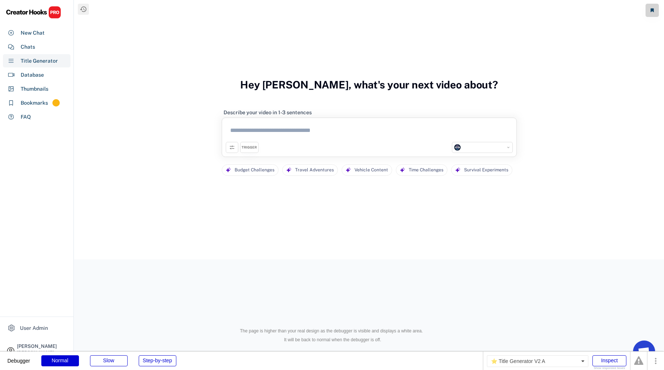
select select "**********"
click at [309, 122] on textarea at bounding box center [369, 132] width 287 height 20
click at [234, 148] on icon at bounding box center [232, 148] width 6 height 6
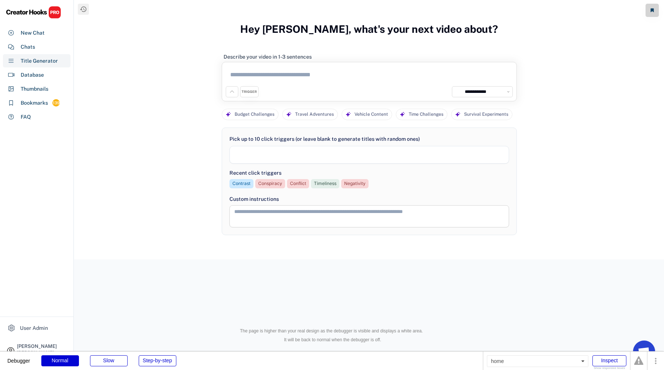
select select
click at [51, 43] on div "Chats" at bounding box center [37, 46] width 68 height 13
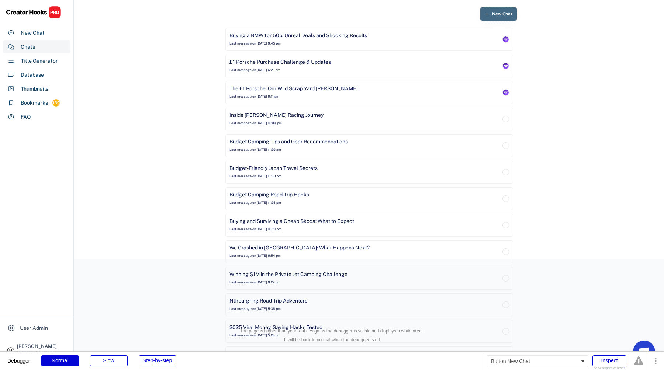
click at [495, 11] on button "New Chat" at bounding box center [498, 13] width 37 height 13
select select "**********"
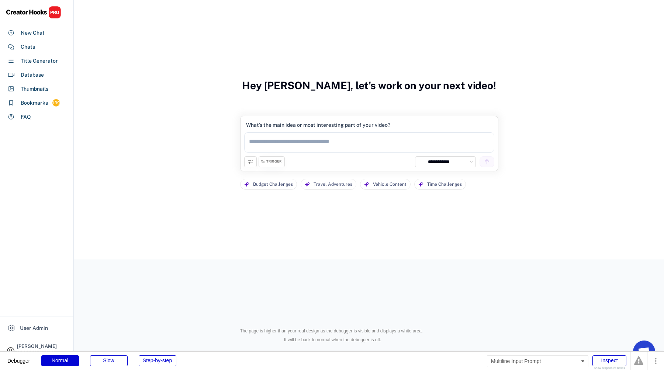
click at [309, 142] on textarea at bounding box center [369, 142] width 250 height 20
type textarea "**********"
click at [488, 162] on icon at bounding box center [487, 162] width 7 height 7
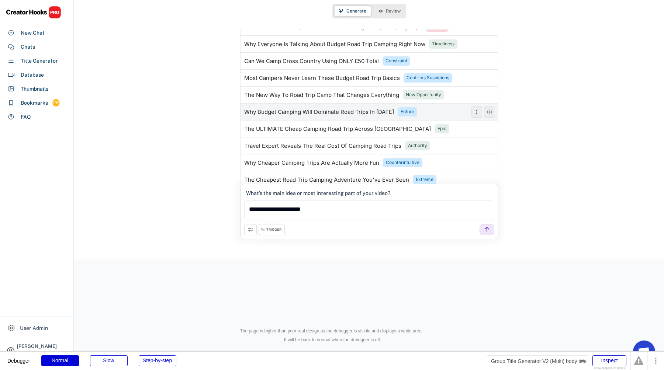
scroll to position [60, 0]
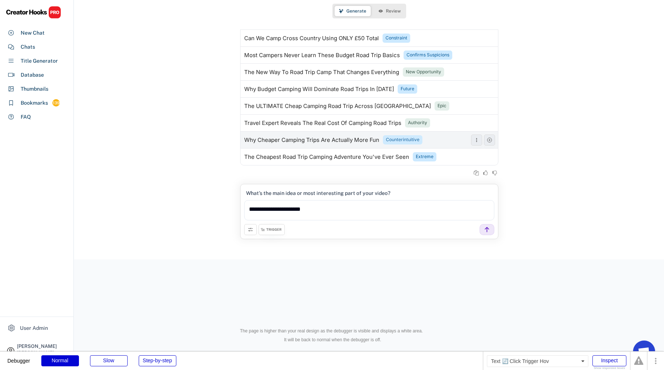
click at [413, 141] on div "Counterintuitive" at bounding box center [403, 140] width 34 height 6
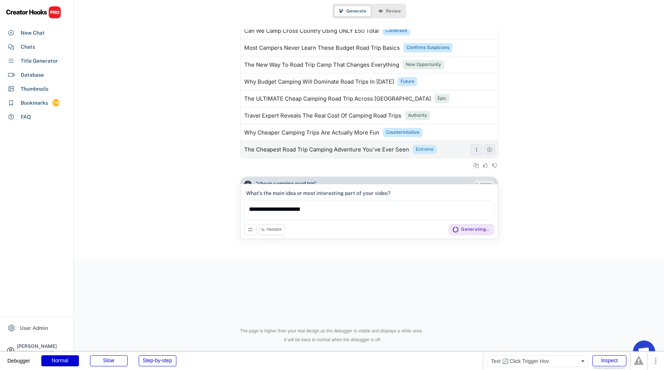
scroll to position [104, 0]
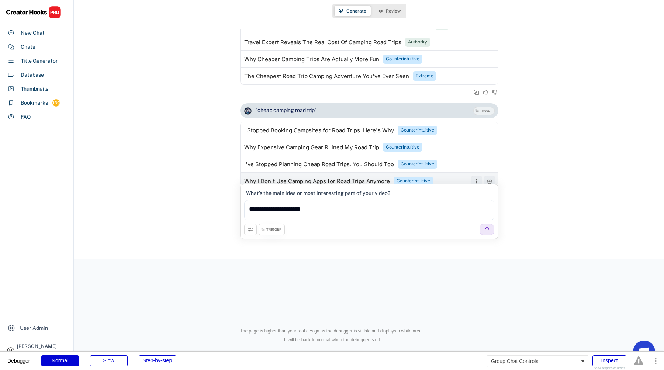
scroll to position [259, 0]
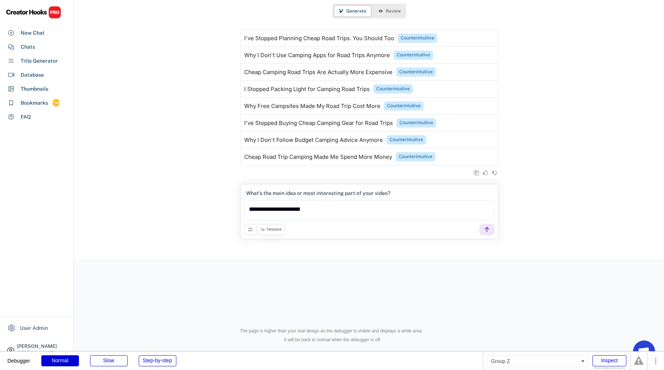
click at [276, 227] on div "TRIGGER" at bounding box center [272, 229] width 26 height 11
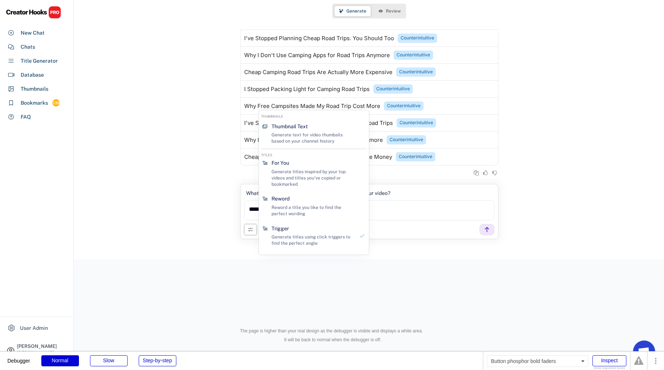
click at [252, 229] on icon at bounding box center [251, 230] width 6 height 6
select select "**********"
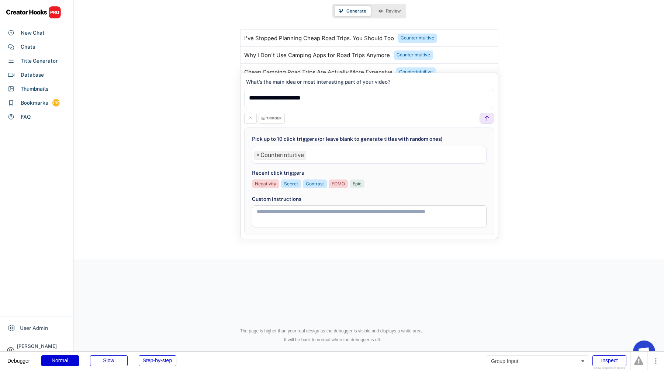
click at [275, 223] on textarea at bounding box center [369, 216] width 235 height 22
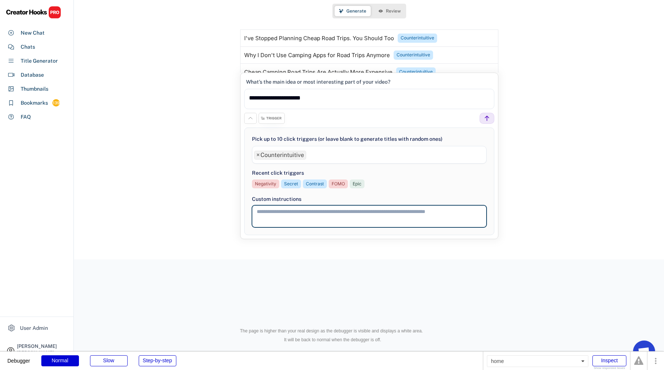
type textarea "*"
type textarea "********"
click at [489, 121] on icon at bounding box center [487, 118] width 7 height 7
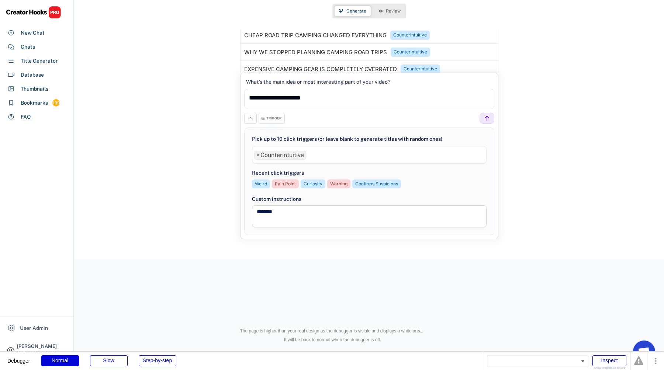
scroll to position [578, 0]
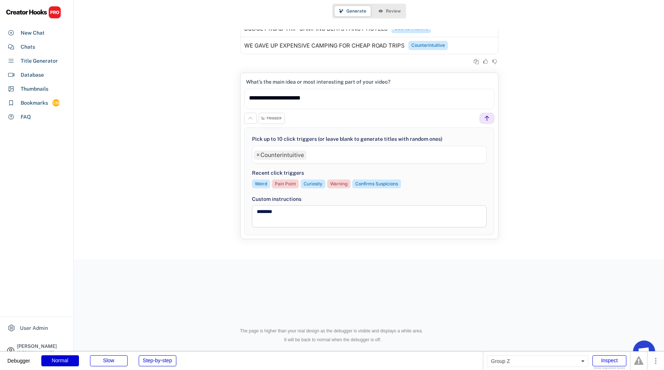
click at [273, 121] on div "TRIGGER" at bounding box center [272, 118] width 26 height 11
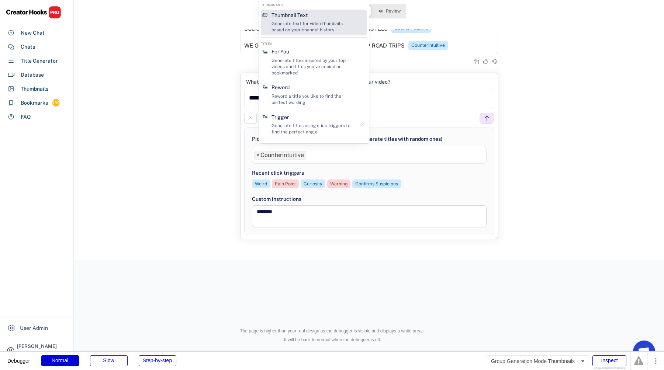
click at [323, 20] on div "Thumbnail Text Generate text for video thumbails based on your channel history" at bounding box center [313, 23] width 89 height 26
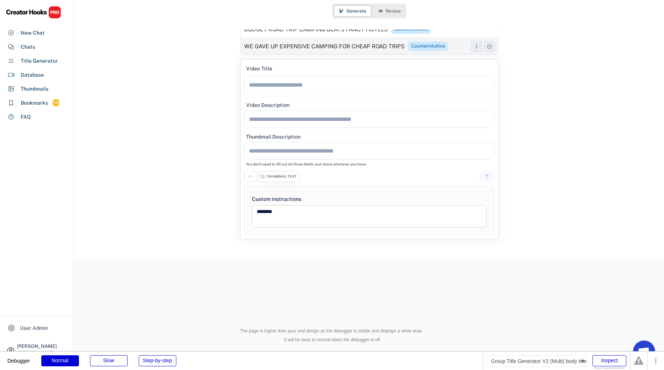
scroll to position [591, 0]
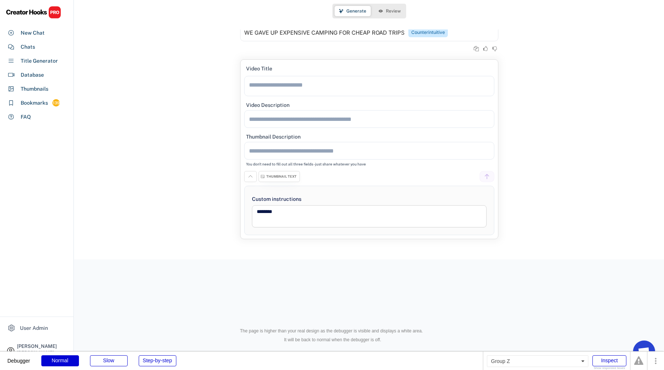
click at [271, 181] on div "THUMBNAIL TEXT" at bounding box center [279, 176] width 41 height 11
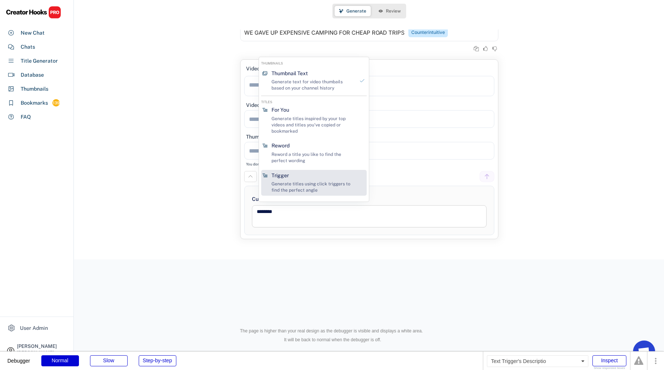
click at [308, 181] on div "Generate titles using click triggers to find the perfect angle" at bounding box center [313, 187] width 83 height 13
type textarea "**********"
select select "**********"
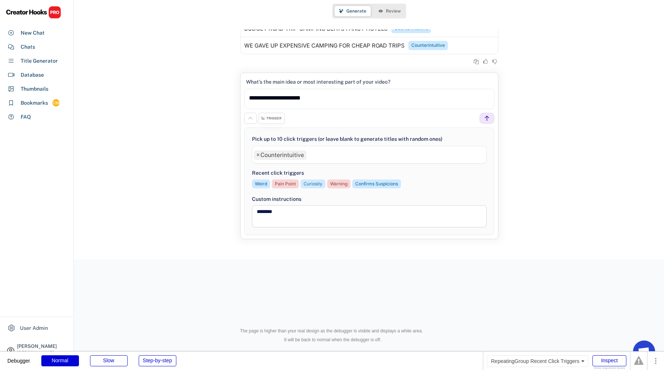
scroll to position [578, 0]
click at [274, 124] on div "**********" at bounding box center [369, 156] width 258 height 167
click at [274, 121] on div "TRIGGER" at bounding box center [272, 118] width 26 height 11
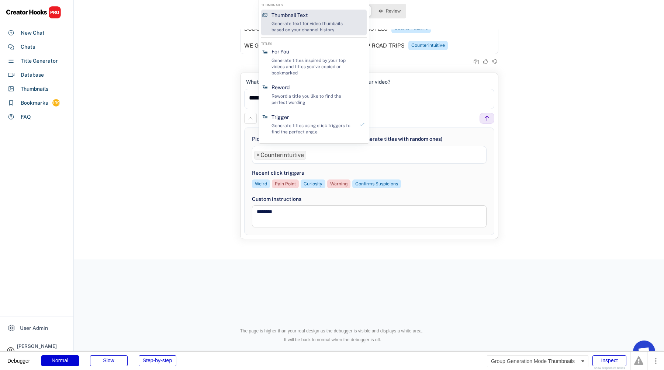
click at [314, 18] on div "Thumbnail Text Generate text for video thumbails based on your channel history" at bounding box center [313, 23] width 89 height 26
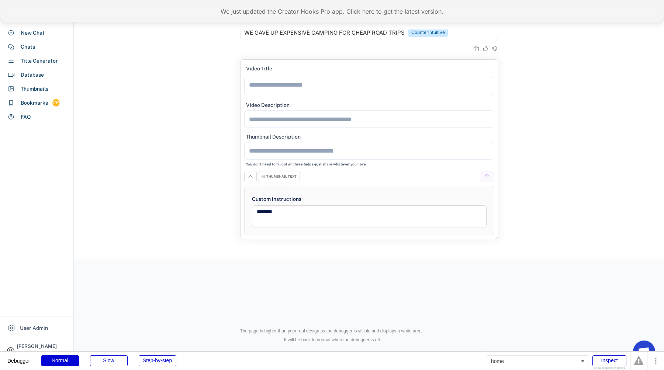
click at [276, 11] on div "We just updated the Creator Hooks Pro app. Click here to get the latest version." at bounding box center [332, 11] width 664 height 22
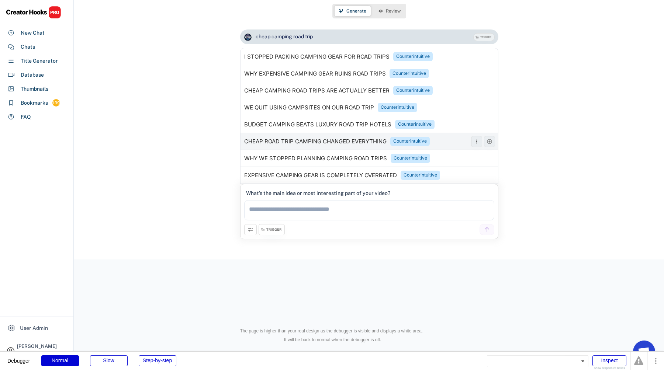
scroll to position [466, 0]
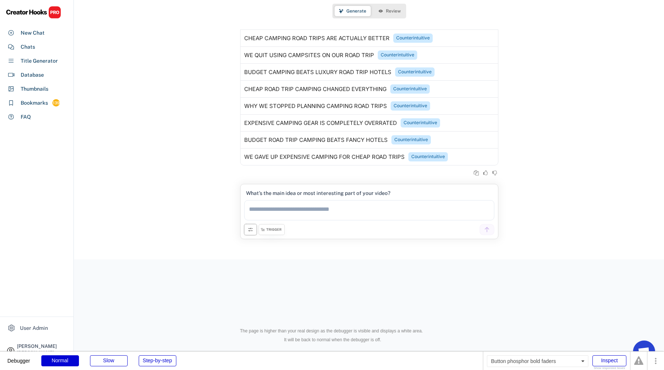
click at [253, 232] on button at bounding box center [250, 229] width 13 height 11
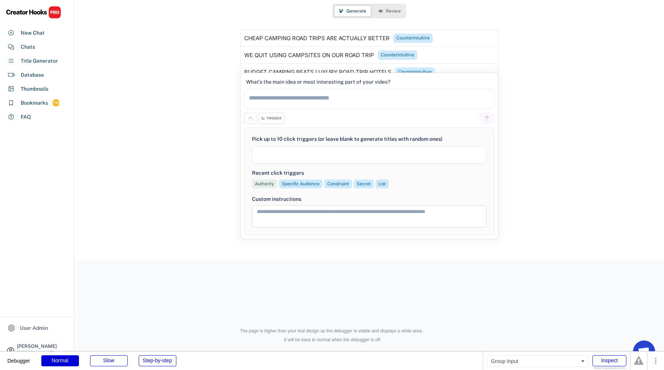
click at [283, 215] on textarea at bounding box center [369, 216] width 235 height 22
select select
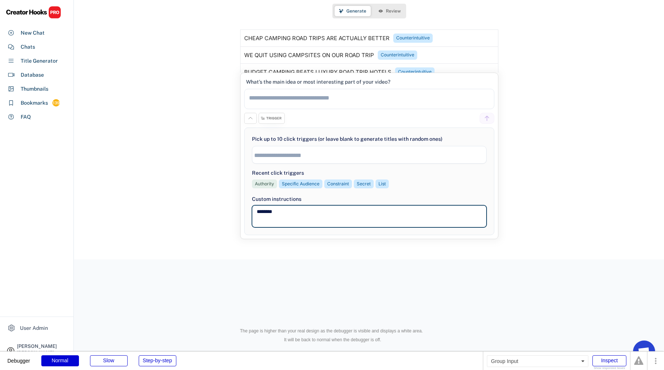
type textarea "********"
click at [267, 200] on div "Custom instructions" at bounding box center [369, 200] width 235 height 8
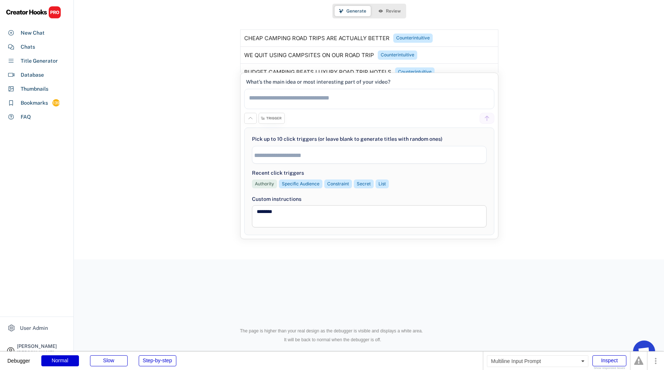
click at [432, 100] on textarea at bounding box center [369, 99] width 250 height 20
type textarea "**********"
click at [487, 120] on icon at bounding box center [487, 118] width 7 height 7
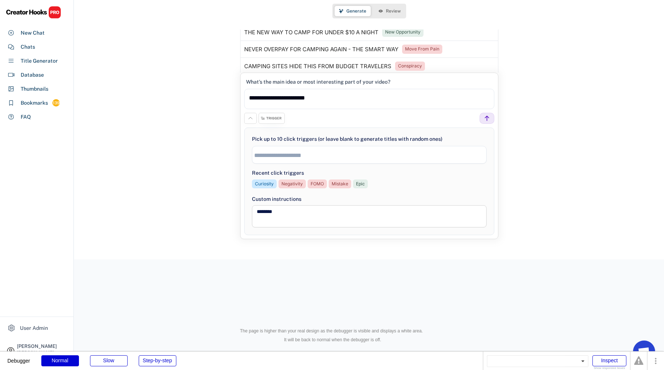
scroll to position [755, 0]
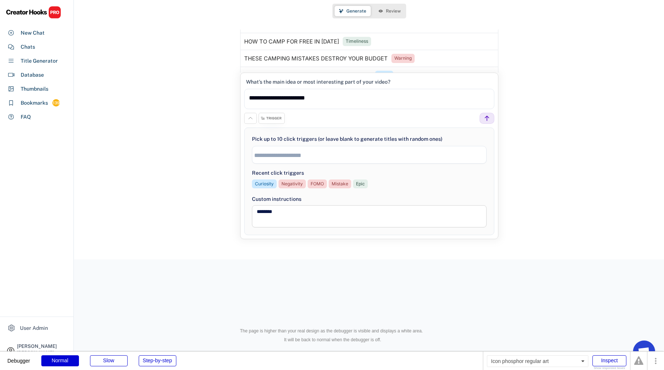
click at [264, 120] on icon at bounding box center [262, 118] width 4 height 4
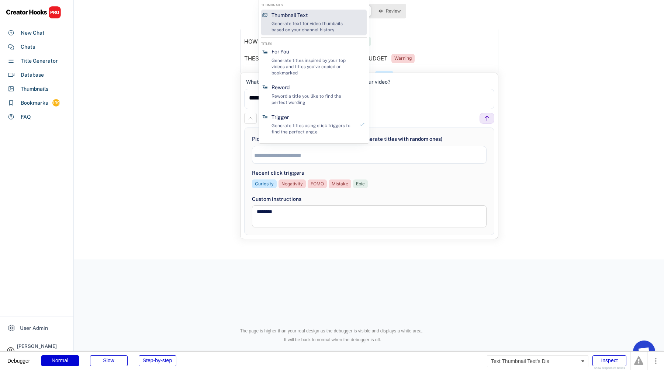
click at [308, 18] on div "Thumbnail Text" at bounding box center [290, 15] width 36 height 7
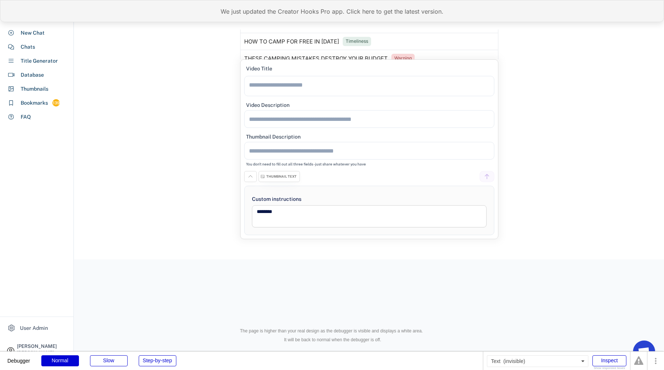
click at [265, 20] on div "We just updated the Creator Hooks Pro app. Click here to get the latest version." at bounding box center [332, 11] width 664 height 22
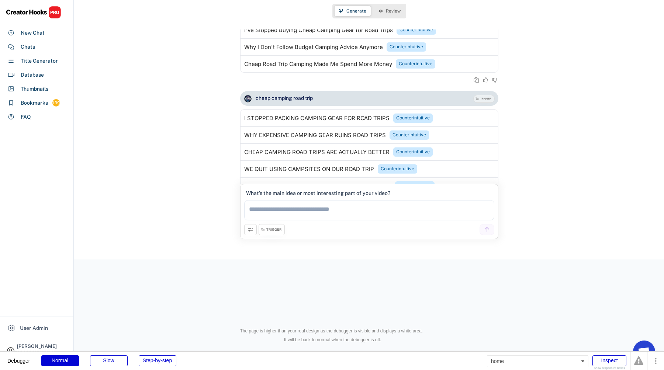
scroll to position [621, 0]
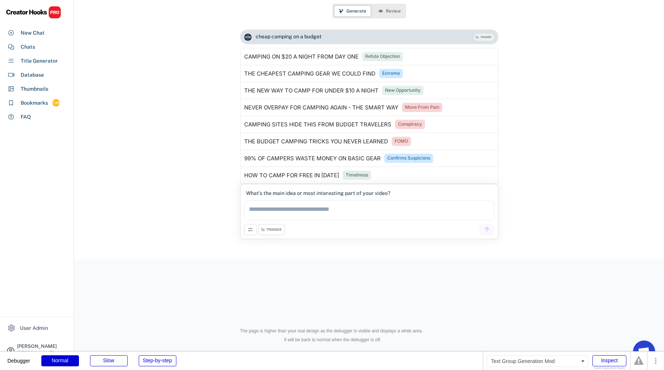
click at [266, 230] on div "TRIGGER" at bounding box center [273, 230] width 15 height 5
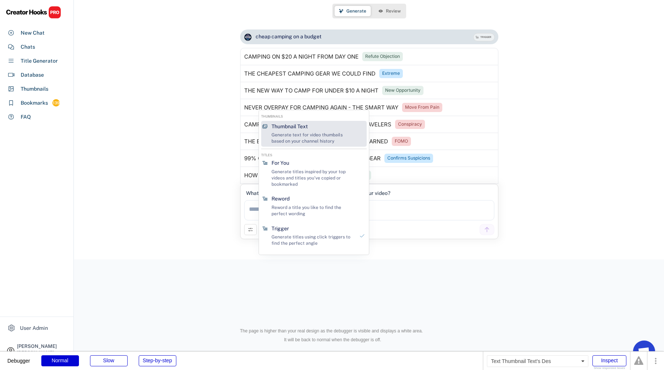
click at [296, 134] on div "Generate text for video thumbails based on your channel history" at bounding box center [313, 138] width 83 height 13
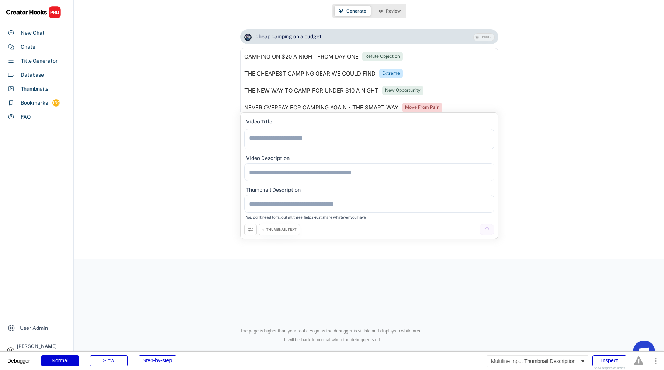
click at [280, 201] on textarea at bounding box center [369, 204] width 250 height 18
click at [252, 232] on icon at bounding box center [251, 230] width 6 height 6
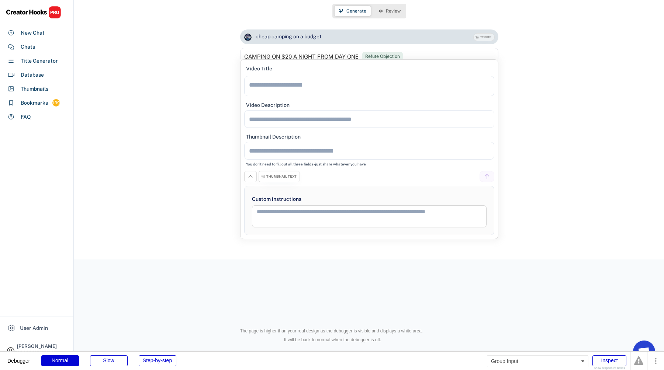
click at [278, 214] on textarea at bounding box center [369, 216] width 235 height 22
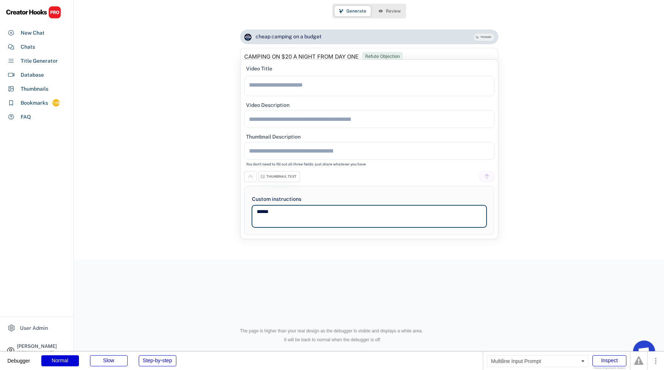
type textarea "******"
click at [258, 83] on textarea at bounding box center [369, 86] width 250 height 20
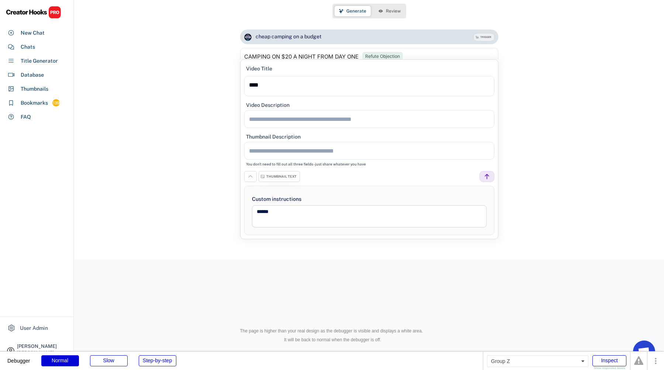
type textarea "****"
click at [491, 174] on div at bounding box center [487, 176] width 15 height 11
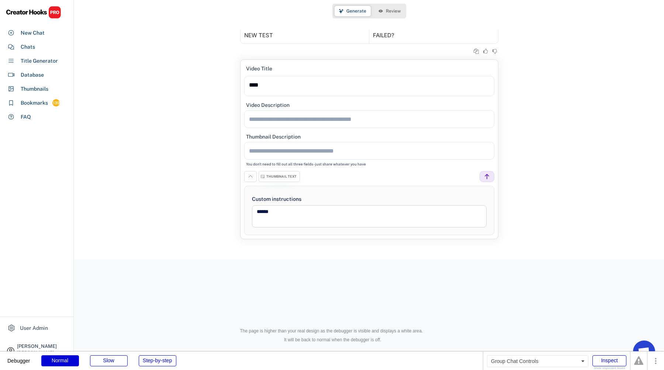
scroll to position [1005, 0]
click at [279, 170] on div "Video Description Thumbnail Description You don't need to fill out all three fi…" at bounding box center [369, 135] width 250 height 71
click at [279, 175] on div "THUMBNAIL TEXT" at bounding box center [281, 176] width 30 height 5
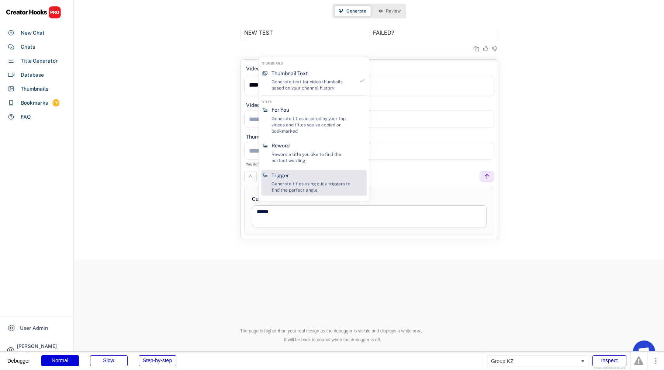
click at [311, 172] on div "Trigger Generate titles using click triggers to find the perfect angle" at bounding box center [313, 183] width 89 height 26
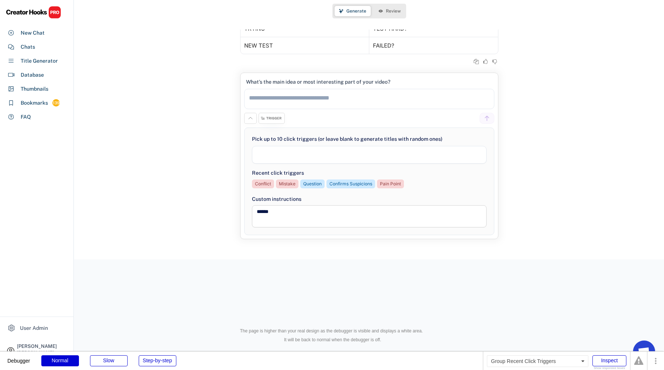
scroll to position [992, 0]
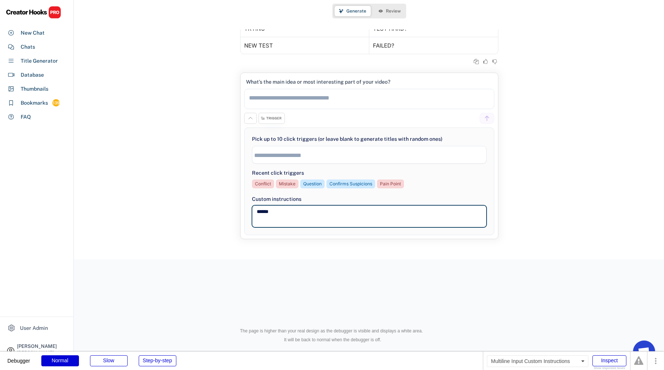
click at [301, 209] on textarea "******" at bounding box center [369, 216] width 235 height 22
click at [617, 360] on div "Inspect" at bounding box center [609, 361] width 34 height 11
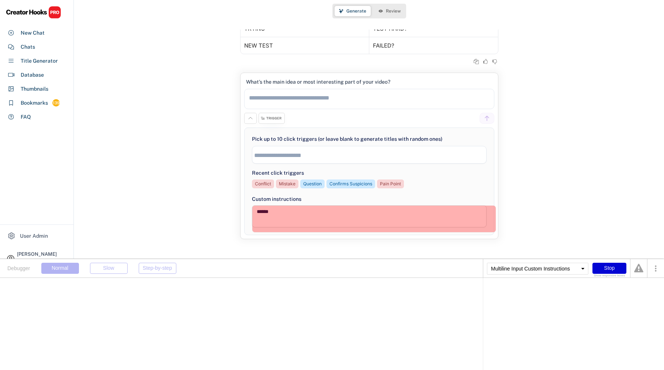
click at [420, 210] on textarea "******" at bounding box center [369, 216] width 235 height 22
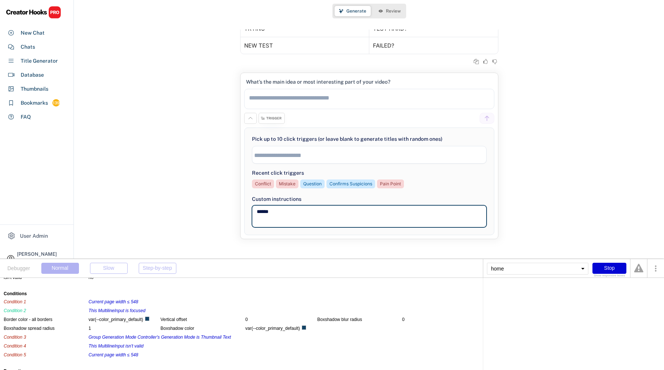
scroll to position [44, 0]
click at [609, 265] on div "Stop" at bounding box center [609, 268] width 34 height 11
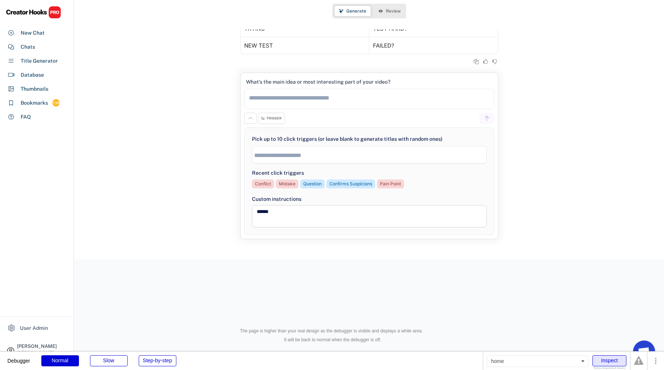
click at [616, 363] on div "Inspect" at bounding box center [609, 361] width 34 height 11
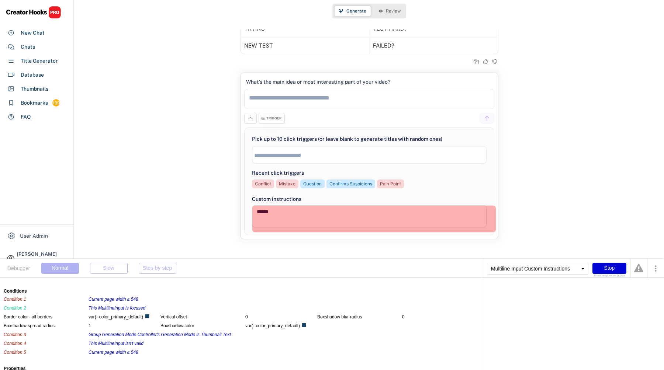
click at [434, 211] on textarea "******" at bounding box center [369, 216] width 235 height 22
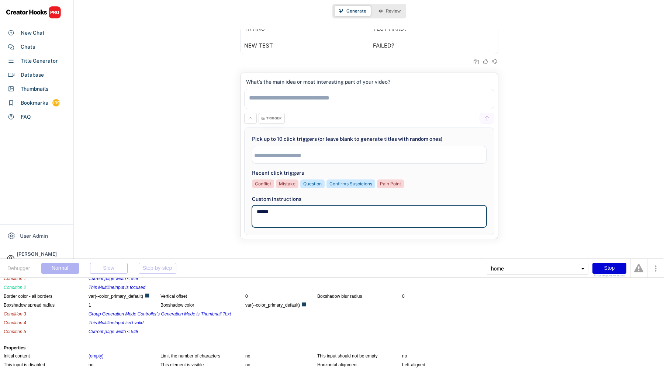
scroll to position [66, 0]
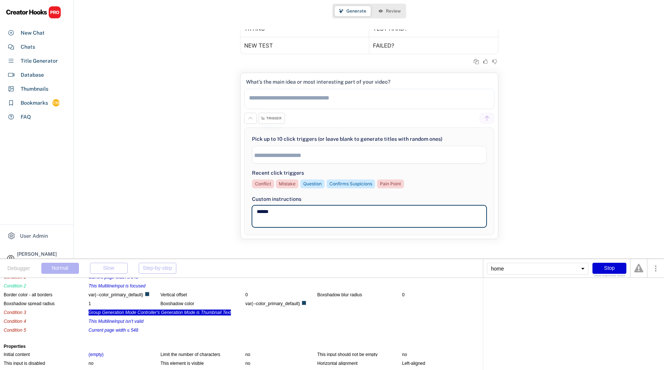
click at [153, 310] on div "Group Generation Mode Controller's Generation Mode is Thumbnail Text" at bounding box center [160, 313] width 142 height 6
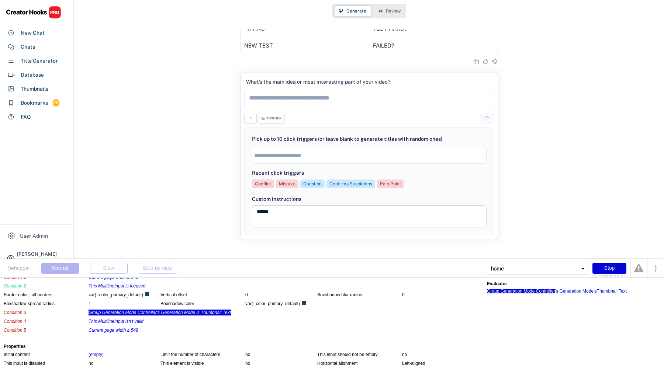
click at [541, 290] on div "Group Generation Mode Controller" at bounding box center [521, 291] width 68 height 4
click at [561, 290] on div "'s Generation Mode" at bounding box center [574, 291] width 38 height 4
click at [611, 289] on div "Thumbnail Text" at bounding box center [612, 291] width 30 height 4
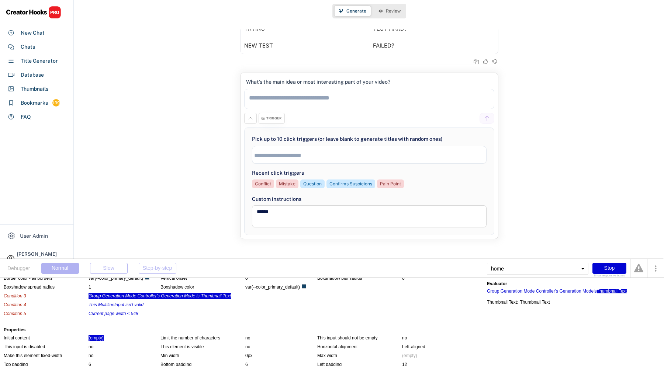
click at [94, 341] on div "(empty)" at bounding box center [96, 338] width 15 height 6
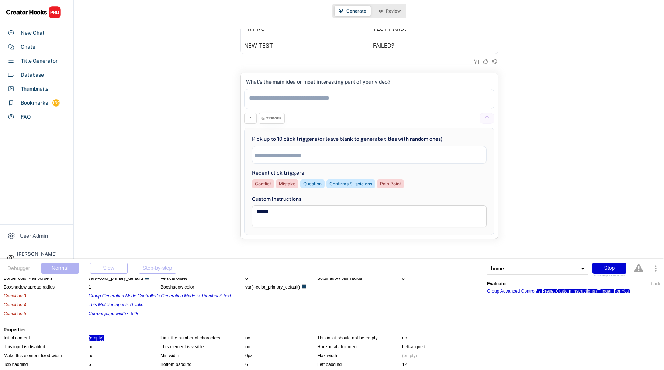
click at [587, 291] on div "'s Preset Custom Instructions (Trigger, For You)" at bounding box center [584, 291] width 93 height 4
click at [531, 293] on div "Group Advanced Controls" at bounding box center [512, 291] width 51 height 4
click at [553, 291] on div "'s Preset Custom Instructions (Trigger, For You)" at bounding box center [584, 291] width 93 height 4
click at [519, 294] on div "'s Preset Custom Instructions (Trigger, For You): This user is a user without a…" at bounding box center [573, 299] width 173 height 11
click at [519, 292] on div "Group Advanced Controls" at bounding box center [512, 291] width 51 height 4
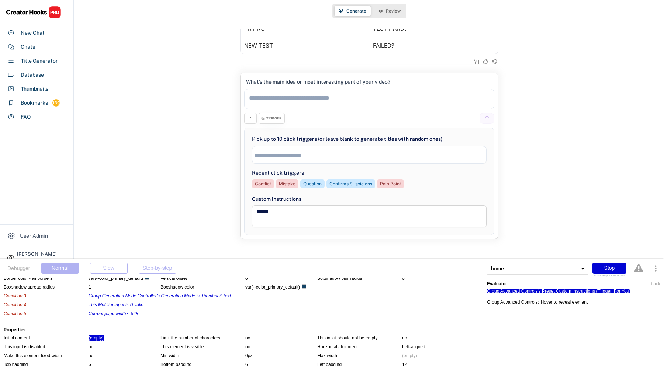
click at [542, 289] on div "'s Preset Custom Instructions (Trigger, For You)" at bounding box center [584, 291] width 93 height 4
click at [528, 289] on div "Group Advanced Controls" at bounding box center [512, 291] width 51 height 4
click at [548, 288] on div "Group Advanced Controls 's Preset Custom Instructions (Trigger, For You)" at bounding box center [573, 289] width 173 height 7
click at [548, 290] on div "'s Preset Custom Instructions (Trigger, For You)" at bounding box center [584, 291] width 93 height 4
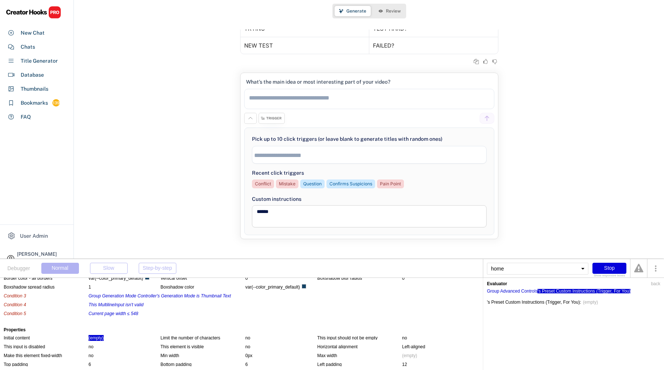
click at [602, 265] on div "Stop" at bounding box center [609, 268] width 34 height 11
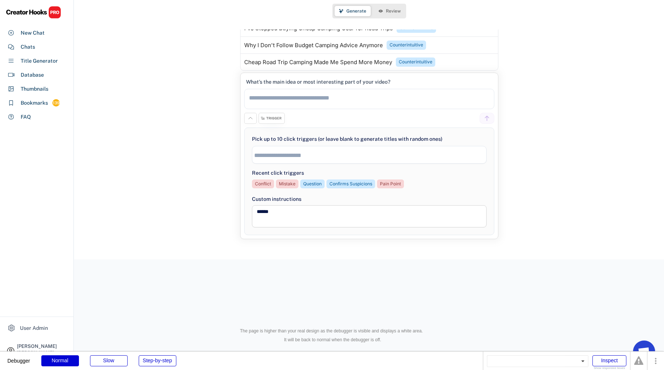
scroll to position [266, 0]
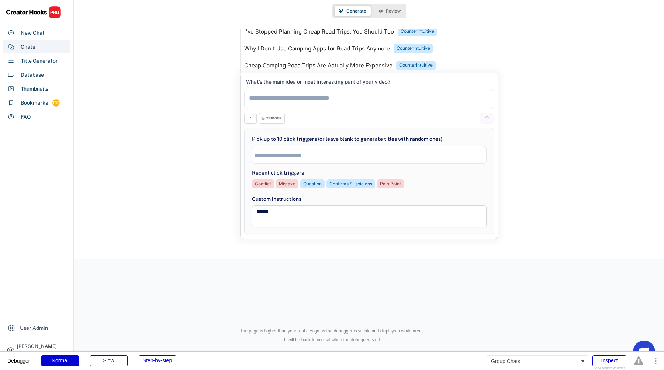
click at [40, 46] on div "Chats" at bounding box center [37, 46] width 68 height 13
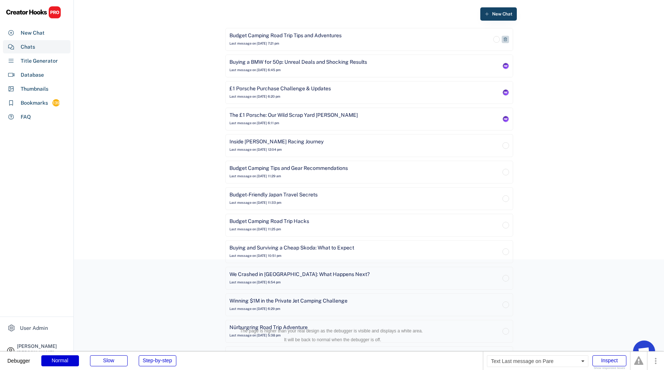
click at [279, 45] on div "Last message on Aug 11, 2025 at 7:21 pm" at bounding box center [254, 43] width 50 height 5
select select
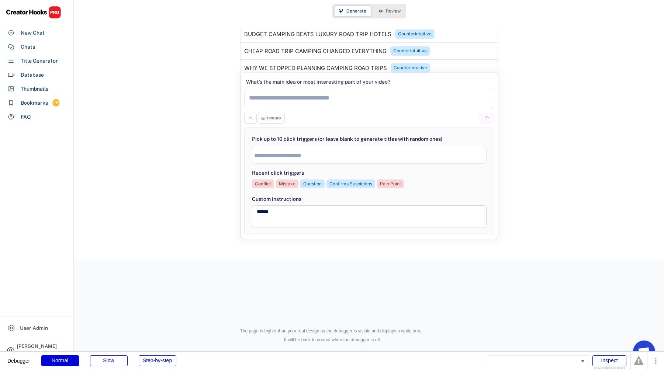
scroll to position [828, 0]
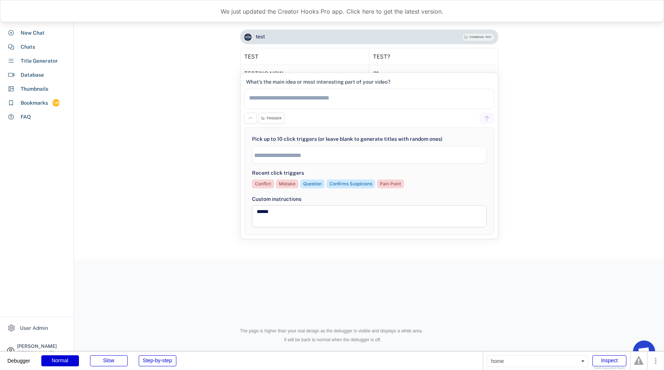
click at [246, 23] on div "New Chat Budget Camping Road Trip Tips and Adventures Last message on Aug 11, 2…" at bounding box center [369, 130] width 590 height 260
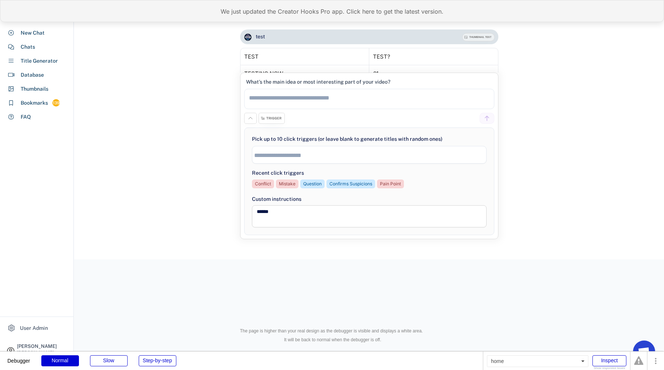
click at [246, 11] on div "We just updated the Creator Hooks Pro app. Click here to get the latest version." at bounding box center [332, 11] width 664 height 22
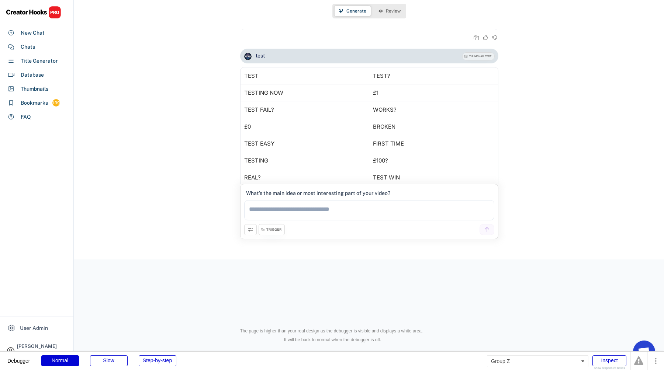
click at [270, 227] on div "TRIGGER" at bounding box center [272, 229] width 26 height 11
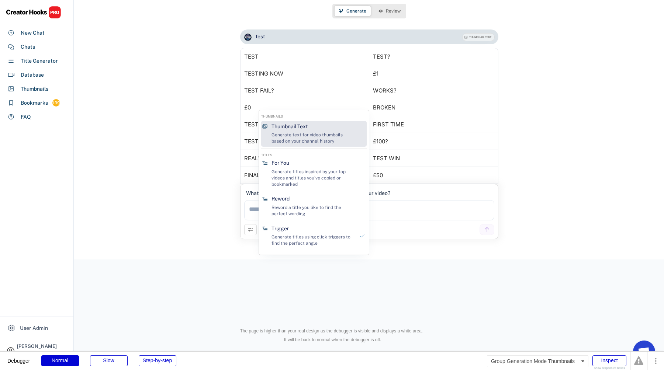
click at [294, 122] on div "Thumbnail Text Generate text for video thumbails based on your channel history" at bounding box center [313, 134] width 89 height 26
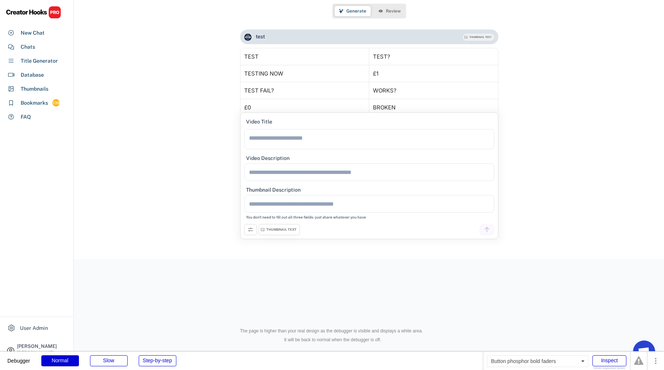
click at [252, 231] on icon at bounding box center [251, 230] width 6 height 6
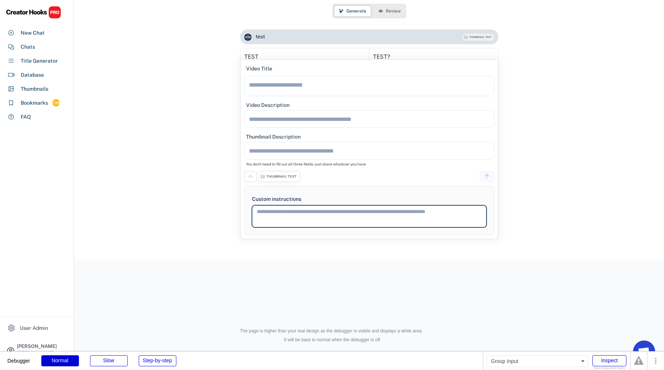
click at [278, 207] on textarea at bounding box center [369, 216] width 235 height 22
type textarea "**********"
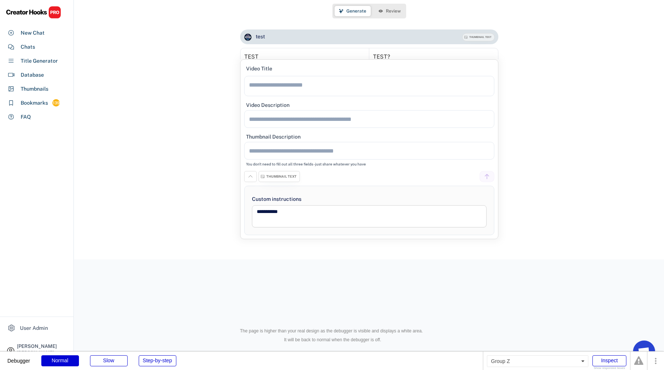
click at [277, 179] on div "THUMBNAIL TEXT" at bounding box center [279, 176] width 41 height 11
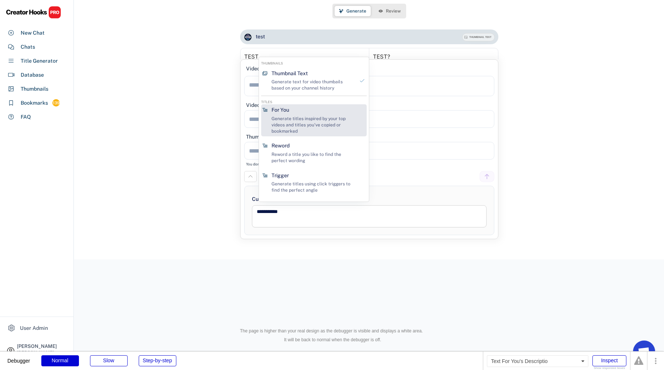
click at [292, 118] on div "Generate titles inspired by your top videos and titles you've copied or bookmar…" at bounding box center [313, 125] width 83 height 18
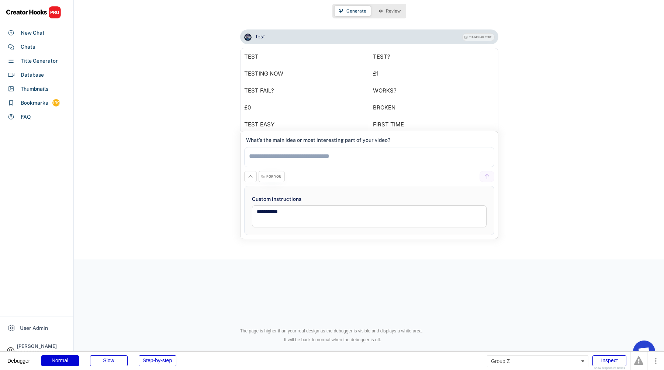
click at [277, 180] on div "FOR YOU" at bounding box center [272, 176] width 26 height 11
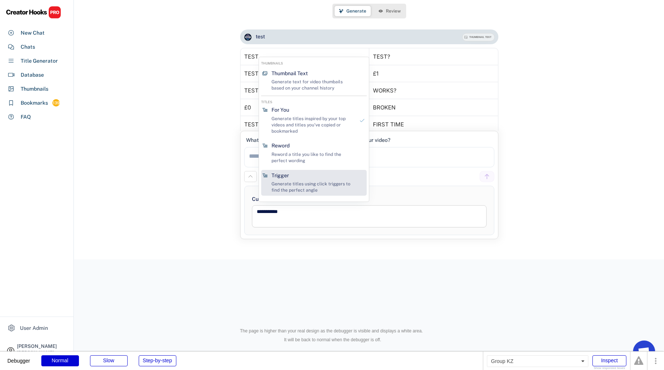
click at [292, 171] on div "Trigger Generate titles using click triggers to find the perfect angle" at bounding box center [313, 183] width 89 height 26
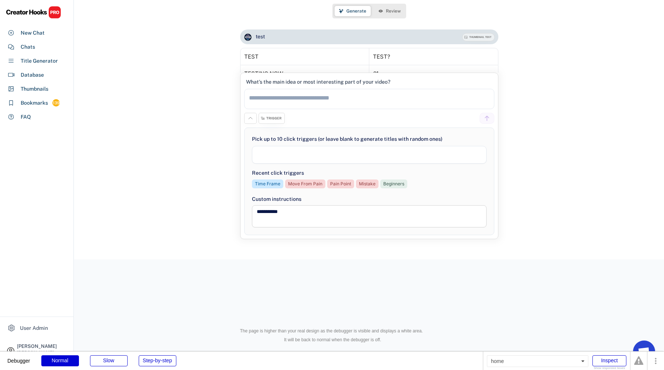
select select
click at [273, 117] on div "TRIGGER" at bounding box center [273, 118] width 15 height 5
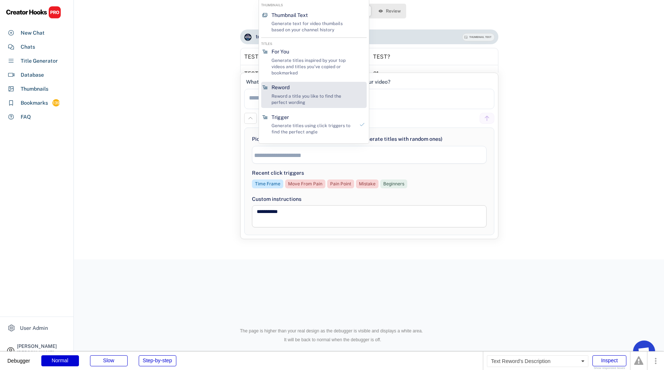
click at [297, 100] on div "Reword a title you like to find the perfect wording" at bounding box center [313, 99] width 83 height 13
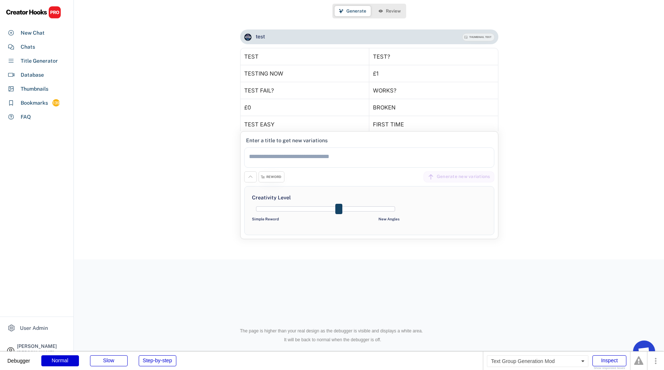
click at [277, 177] on div "REWORD" at bounding box center [273, 177] width 15 height 5
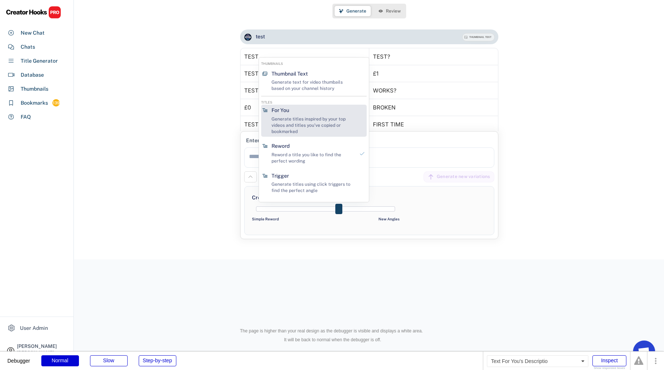
click at [284, 121] on div "Generate titles inspired by your top videos and titles you've copied or bookmar…" at bounding box center [313, 125] width 83 height 18
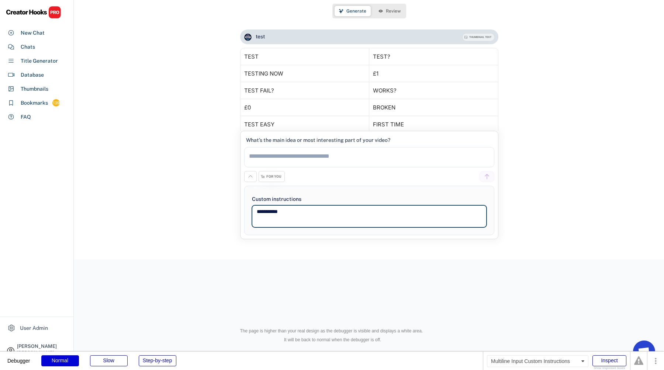
click at [281, 218] on textarea "**********" at bounding box center [369, 216] width 235 height 22
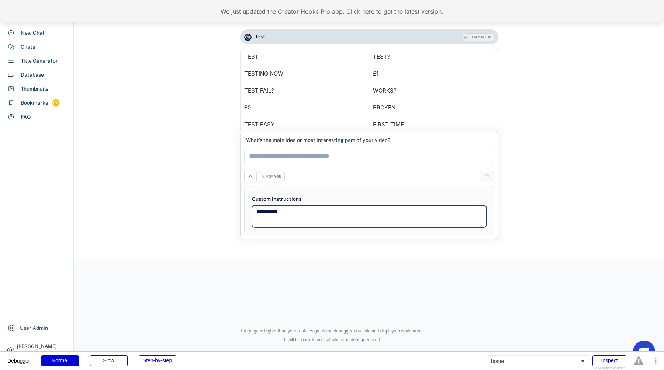
click at [293, 16] on div "We just updated the Creator Hooks Pro app. Click here to get the latest version." at bounding box center [332, 11] width 664 height 22
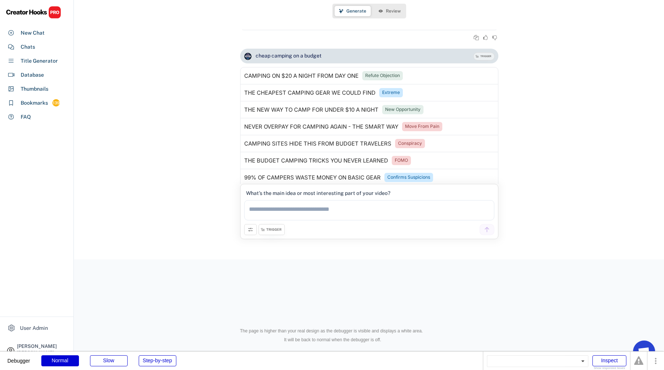
scroll to position [828, 0]
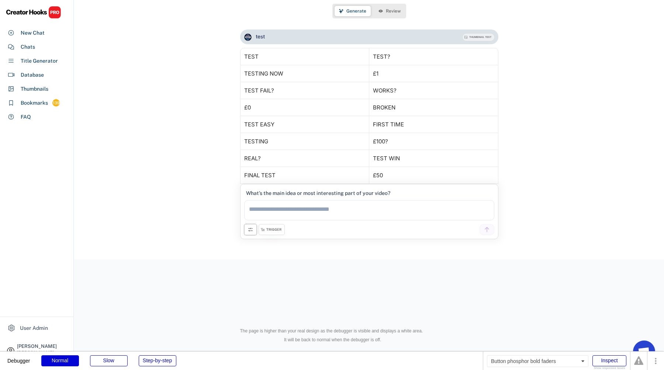
click at [244, 227] on button at bounding box center [250, 229] width 13 height 11
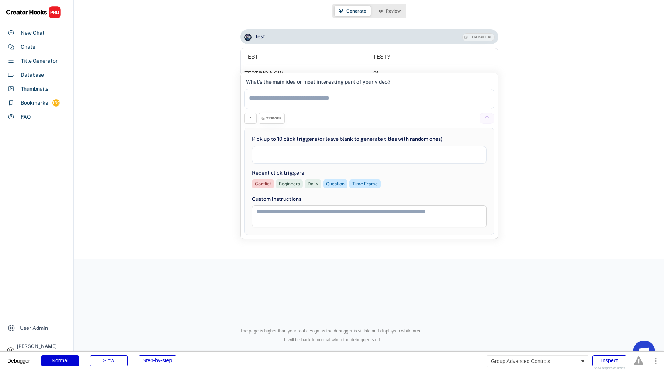
select select
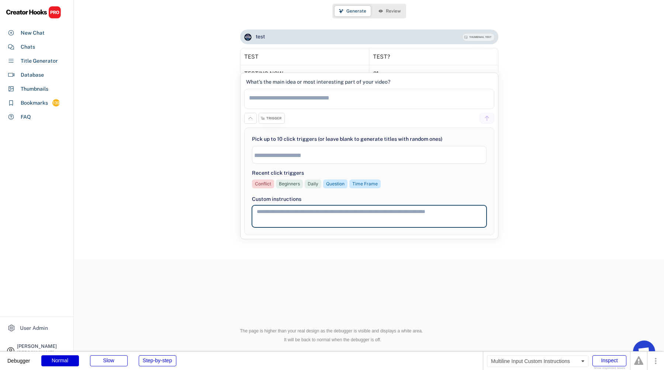
click at [274, 217] on textarea at bounding box center [369, 216] width 235 height 22
type textarea "*****"
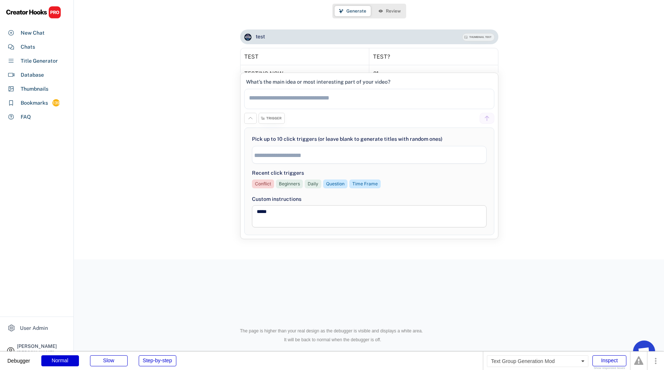
click at [269, 118] on div "TRIGGER" at bounding box center [273, 118] width 15 height 5
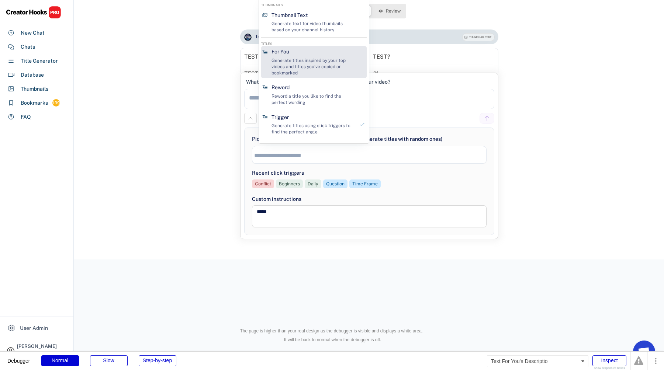
click at [308, 65] on div "Generate titles inspired by your top videos and titles you've copied or bookmar…" at bounding box center [313, 67] width 83 height 18
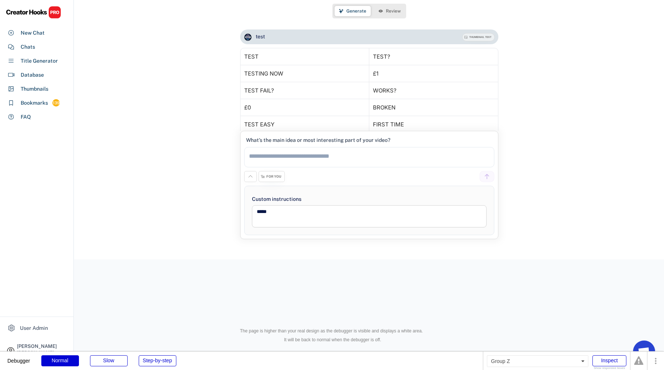
click at [281, 179] on div "FOR YOU" at bounding box center [272, 176] width 26 height 11
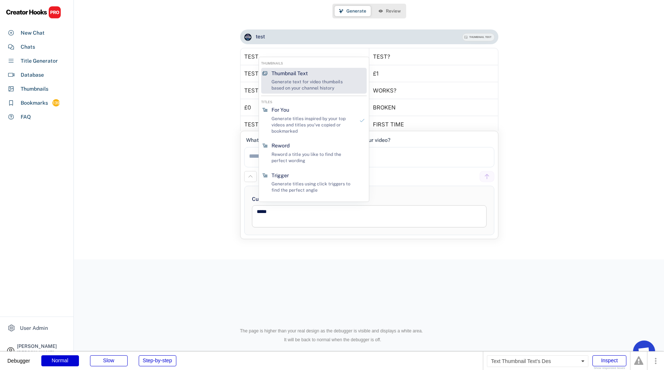
click at [302, 87] on div "Generate text for video thumbails based on your channel history" at bounding box center [313, 85] width 83 height 13
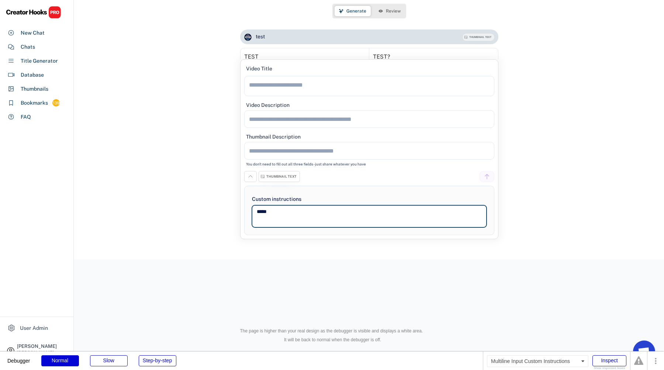
click at [283, 218] on textarea "*****" at bounding box center [369, 216] width 235 height 22
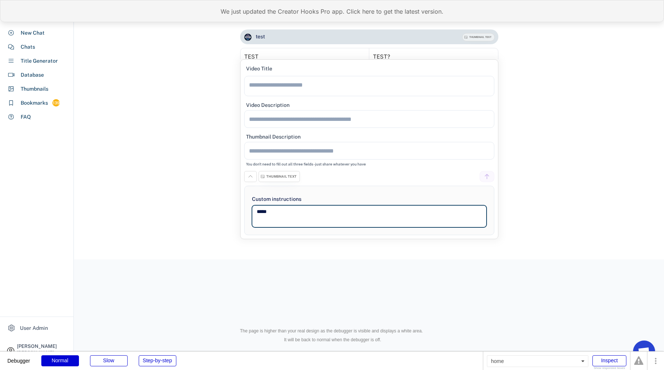
click at [237, 14] on div "We just updated the Creator Hooks Pro app. Click here to get the latest version." at bounding box center [332, 11] width 664 height 22
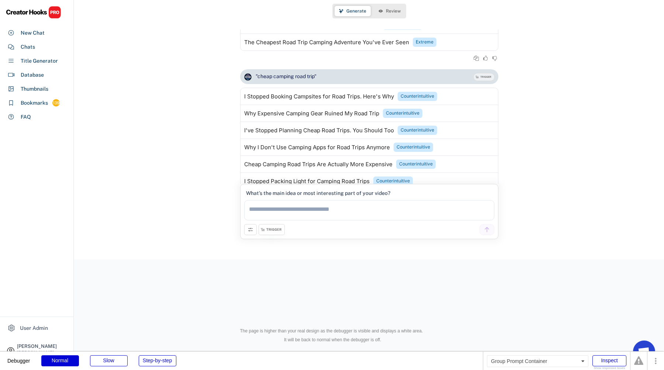
click at [307, 209] on textarea at bounding box center [369, 210] width 250 height 20
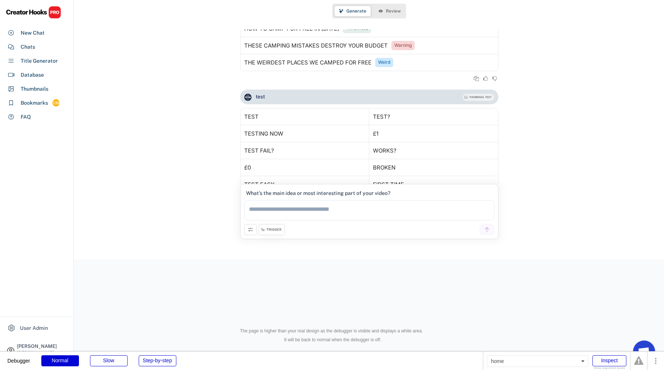
scroll to position [828, 0]
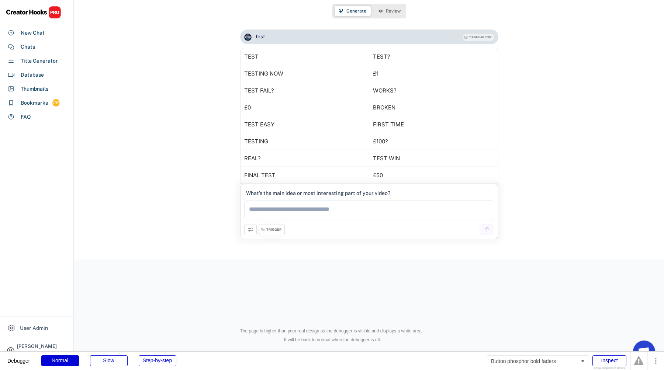
click at [246, 231] on button at bounding box center [250, 229] width 13 height 11
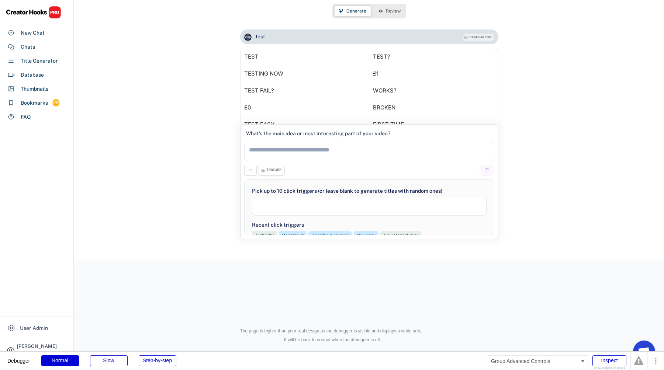
select select
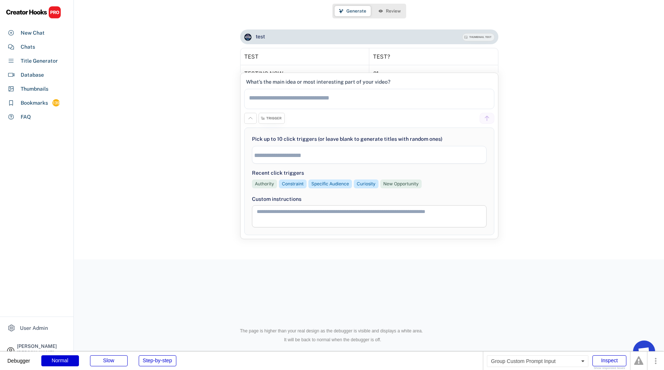
click at [296, 220] on textarea at bounding box center [369, 216] width 235 height 22
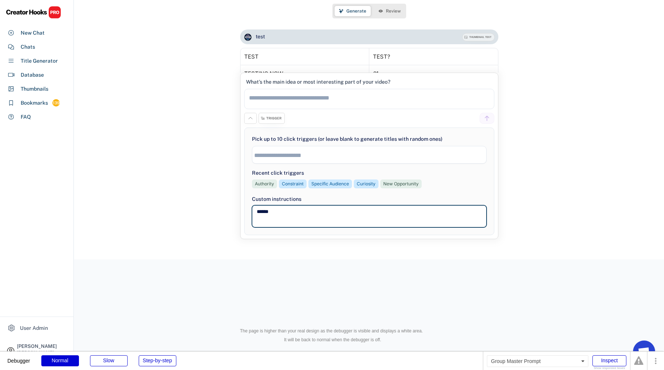
type textarea "******"
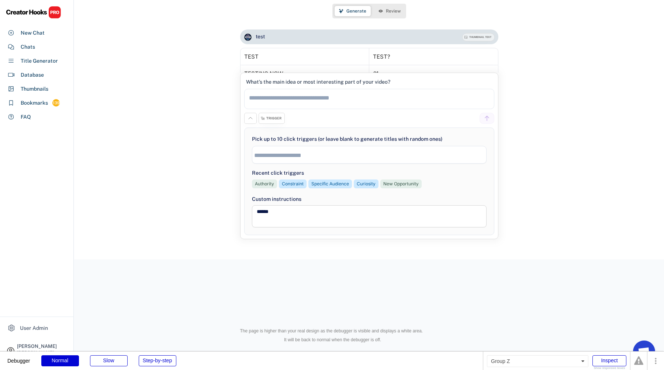
click at [266, 114] on div "TRIGGER" at bounding box center [272, 118] width 26 height 11
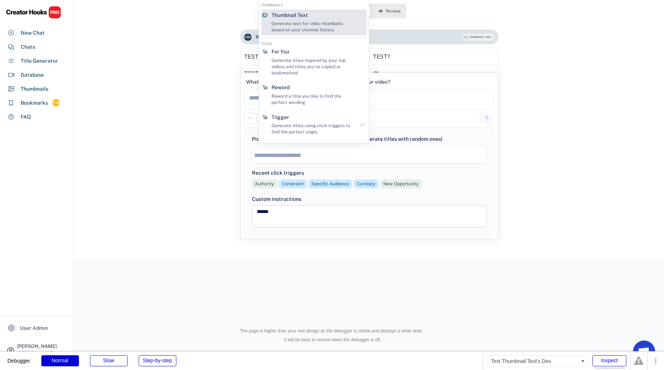
click at [302, 25] on div "Generate text for video thumbails based on your channel history" at bounding box center [313, 27] width 83 height 13
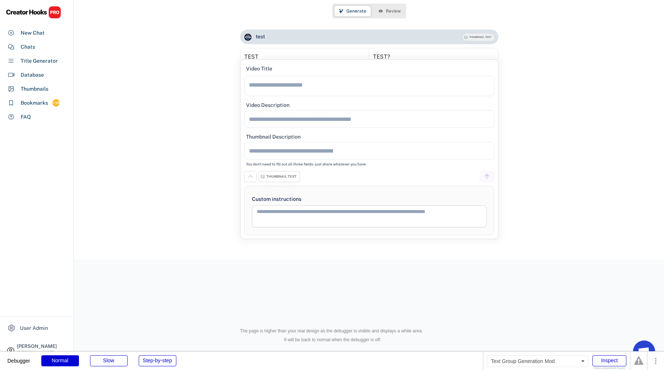
click at [294, 175] on div "THUMBNAIL TEXT" at bounding box center [281, 176] width 30 height 5
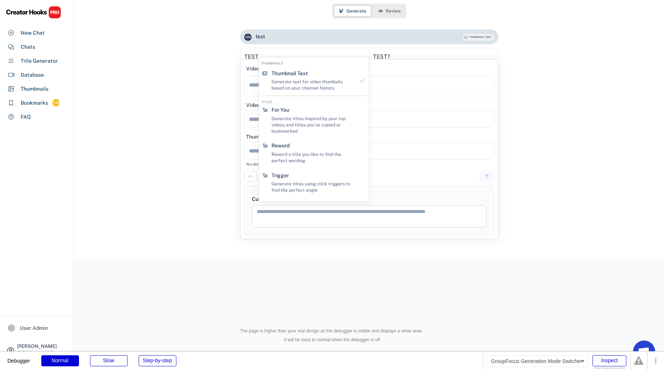
click at [303, 204] on div "Custom instructions" at bounding box center [369, 211] width 235 height 34
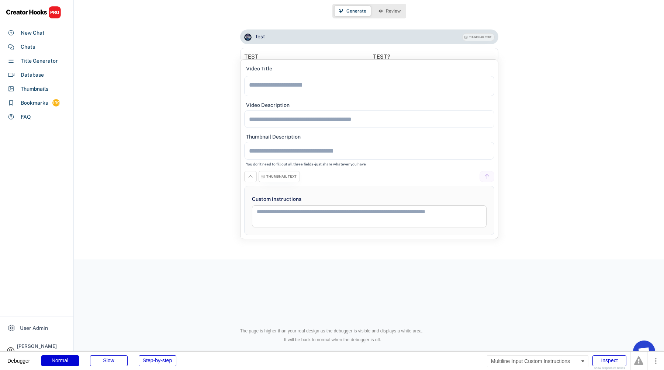
click at [303, 208] on textarea at bounding box center [369, 216] width 235 height 22
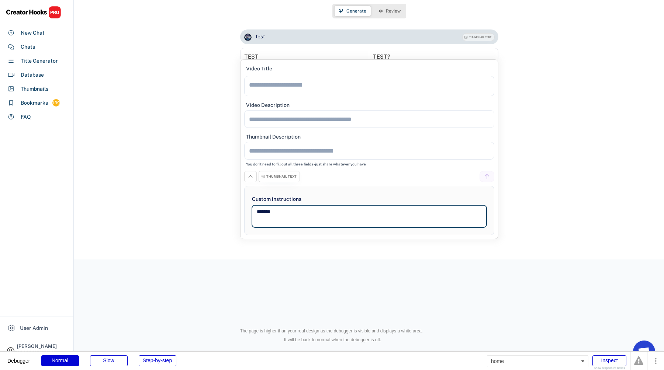
type textarea "*******"
click at [279, 182] on div "THUMBNAIL TEXT" at bounding box center [279, 176] width 41 height 11
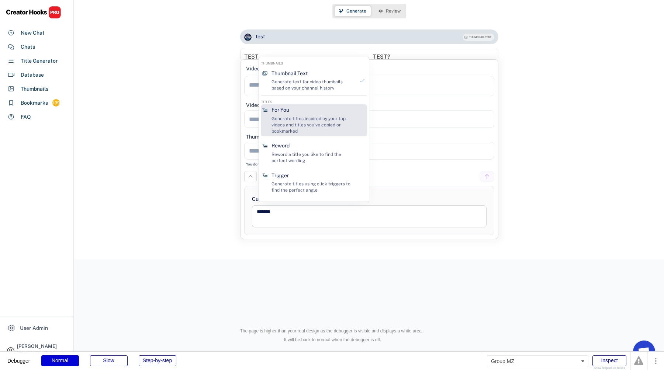
click at [300, 113] on div "For You Generate titles inspired by your top videos and titles you've copied or…" at bounding box center [313, 120] width 89 height 32
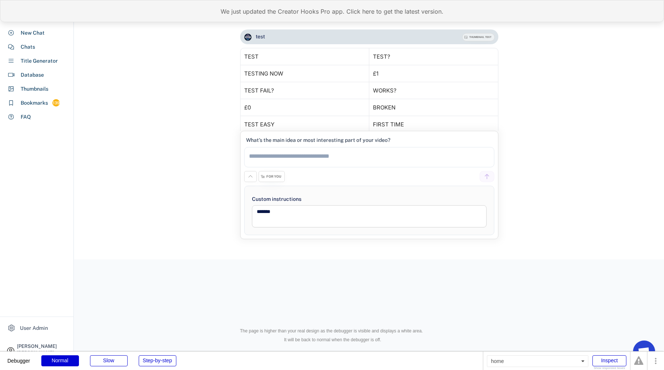
click at [277, 20] on div "We just updated the Creator Hooks Pro app. Click here to get the latest version." at bounding box center [332, 11] width 664 height 22
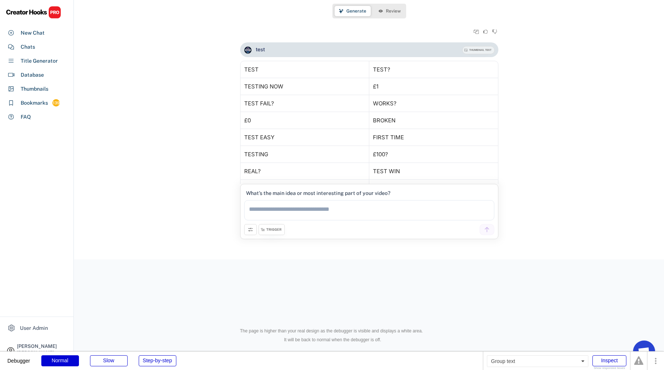
scroll to position [880, 0]
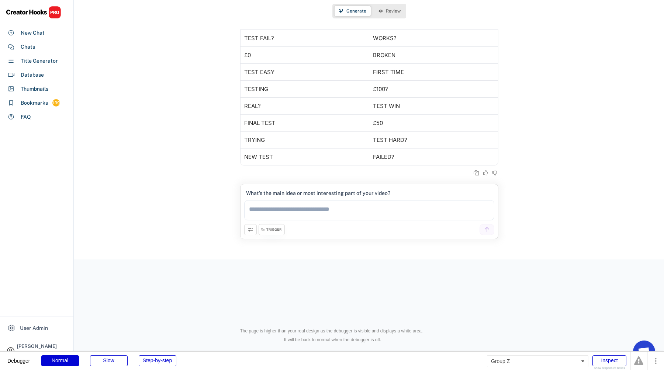
click at [253, 229] on button at bounding box center [250, 229] width 13 height 11
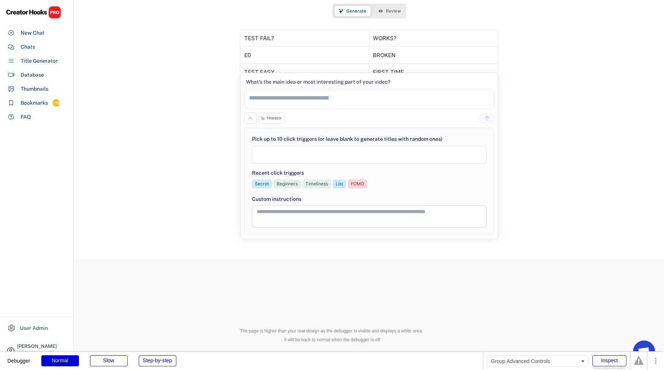
select select
click at [283, 219] on textarea at bounding box center [369, 216] width 235 height 22
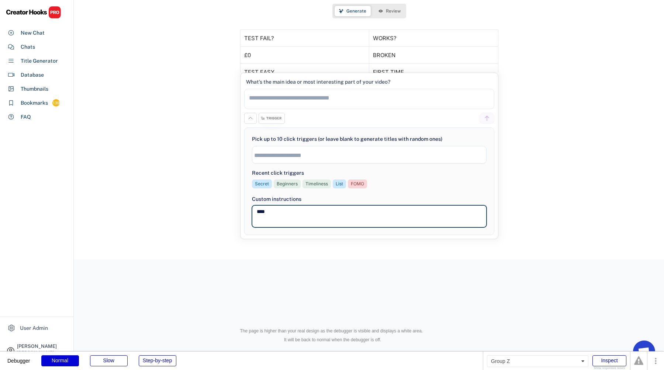
type textarea "****"
click at [276, 121] on div "TRIGGER" at bounding box center [272, 118] width 26 height 11
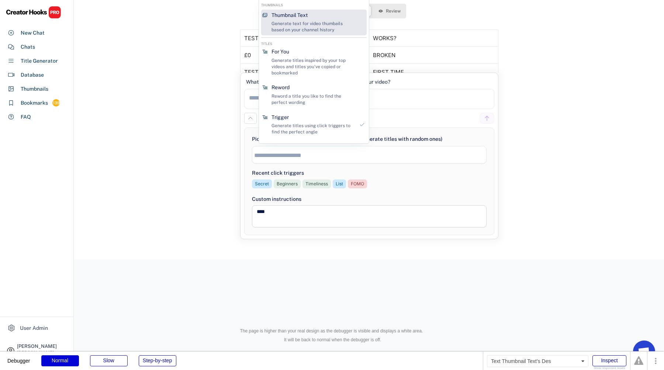
click at [310, 24] on div "Generate text for video thumbails based on your channel history" at bounding box center [313, 27] width 83 height 13
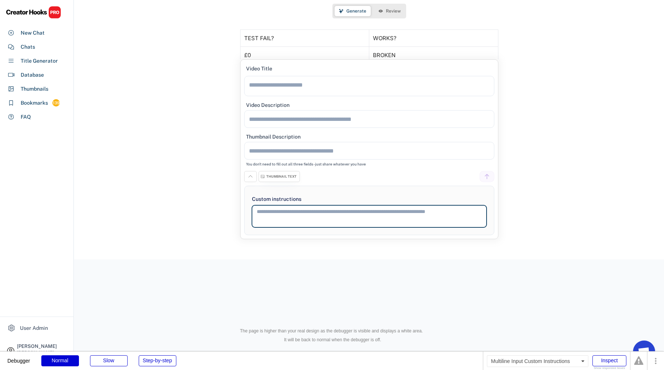
click at [274, 212] on textarea at bounding box center [369, 216] width 235 height 22
click at [271, 179] on div "THUMBNAIL TEXT" at bounding box center [279, 176] width 41 height 11
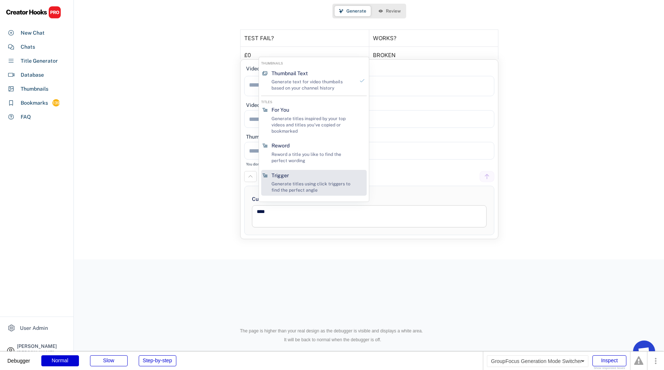
click at [269, 162] on div "Reword Reword a title you like to find the perfect wording" at bounding box center [313, 153] width 89 height 26
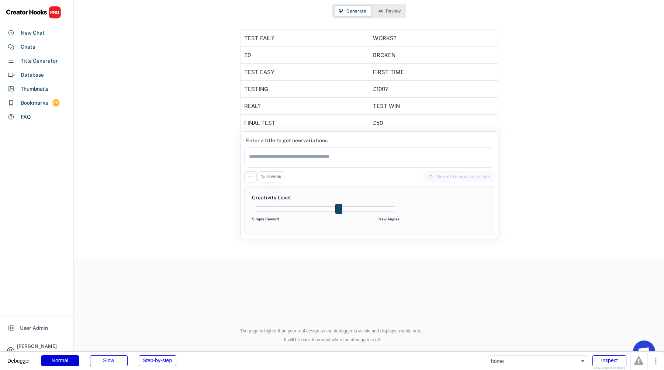
click at [274, 184] on div "**********" at bounding box center [369, 185] width 258 height 108
click at [273, 179] on div "REWORD" at bounding box center [272, 177] width 26 height 11
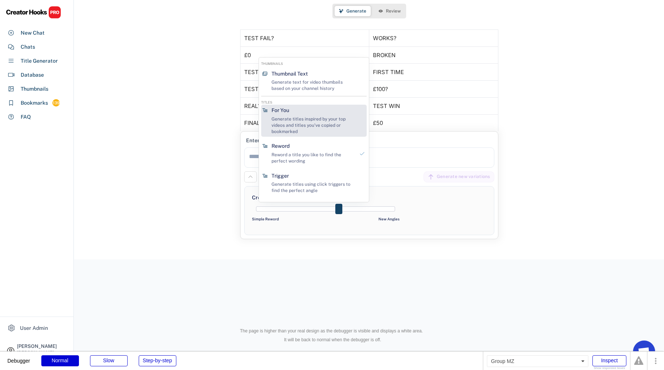
click at [288, 124] on div "Generate titles inspired by your top videos and titles you've copied or bookmar…" at bounding box center [313, 125] width 83 height 18
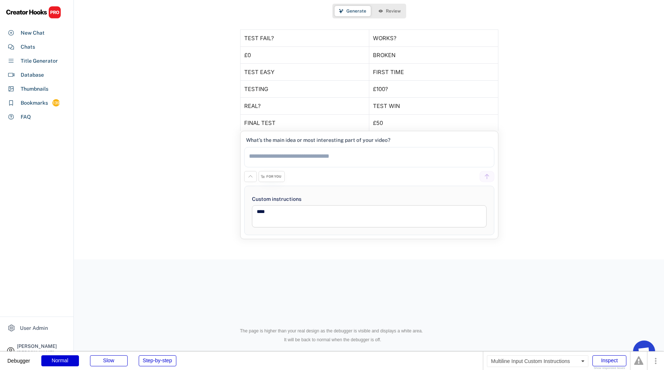
click at [293, 221] on textarea "****" at bounding box center [369, 216] width 235 height 22
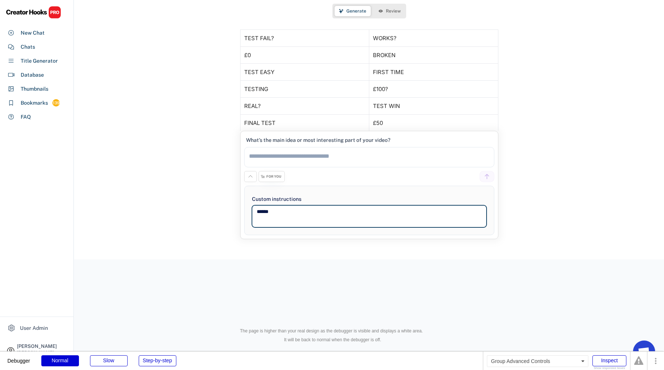
type textarea "******"
click at [273, 179] on div "FOR YOU" at bounding box center [273, 176] width 15 height 5
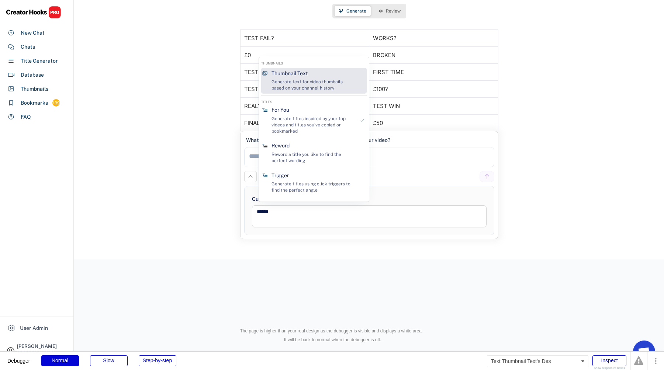
click at [297, 81] on div "Generate text for video thumbails based on your channel history" at bounding box center [313, 85] width 83 height 13
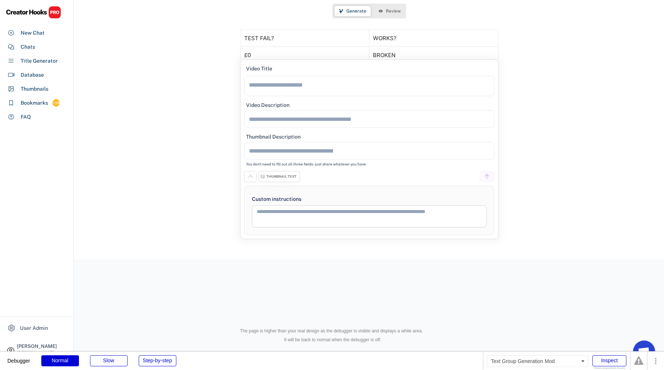
click at [274, 174] on div "THUMBNAIL TEXT" at bounding box center [281, 176] width 30 height 5
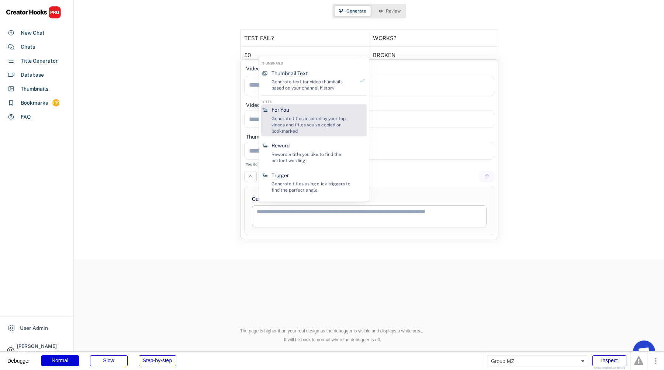
click at [292, 121] on div "Generate titles inspired by your top videos and titles you've copied or bookmar…" at bounding box center [313, 125] width 83 height 18
